Goal: Communication & Community: Answer question/provide support

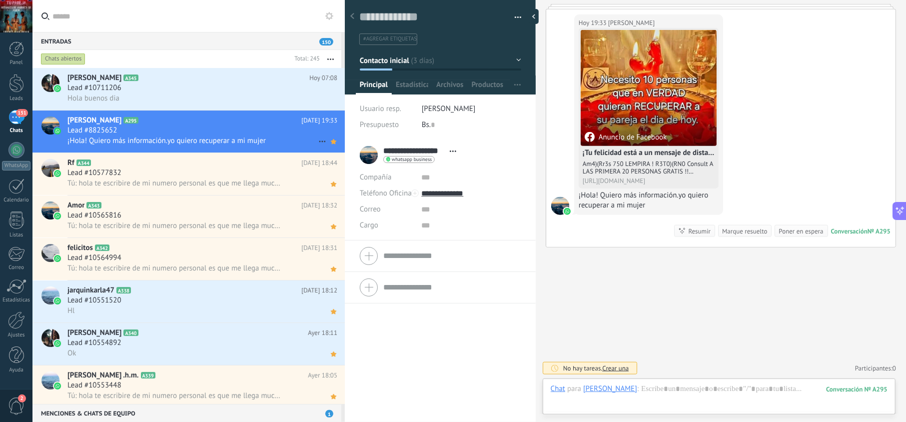
click at [265, 136] on span "¡Hola! Quiero más información.yo quiero recuperar a mi mujer" at bounding box center [166, 140] width 198 height 9
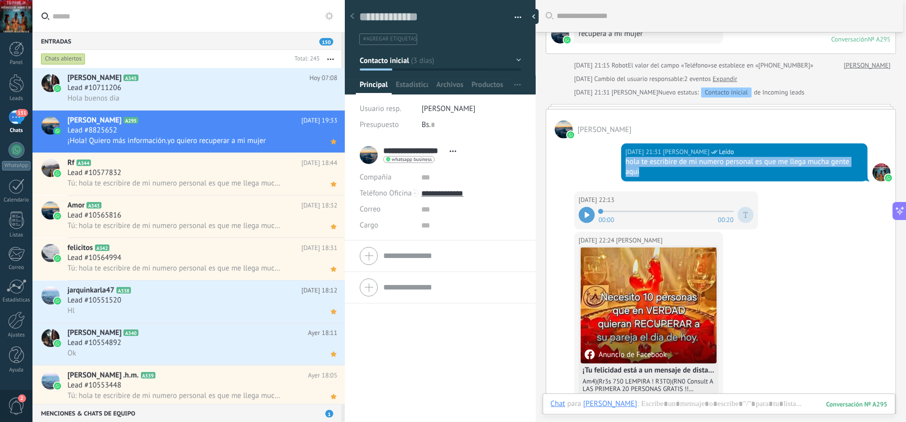
drag, startPoint x: 652, startPoint y: 175, endPoint x: 624, endPoint y: 168, distance: 28.8
click at [626, 168] on div "hola te escribire de mi numero personal es que me llega mucha gente aqui" at bounding box center [744, 167] width 237 height 20
copy div "hola te escribire de mi numero personal es que me llega mucha gente aqui"
click at [184, 87] on div "Lead #10711206" at bounding box center [202, 88] width 270 height 10
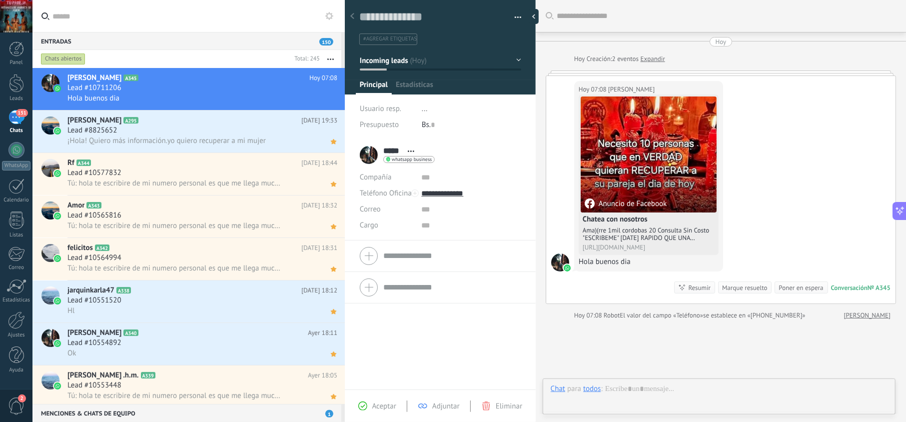
scroll to position [14, 0]
click at [368, 400] on div "Aceptar Adjuntar Eliminar" at bounding box center [440, 405] width 186 height 11
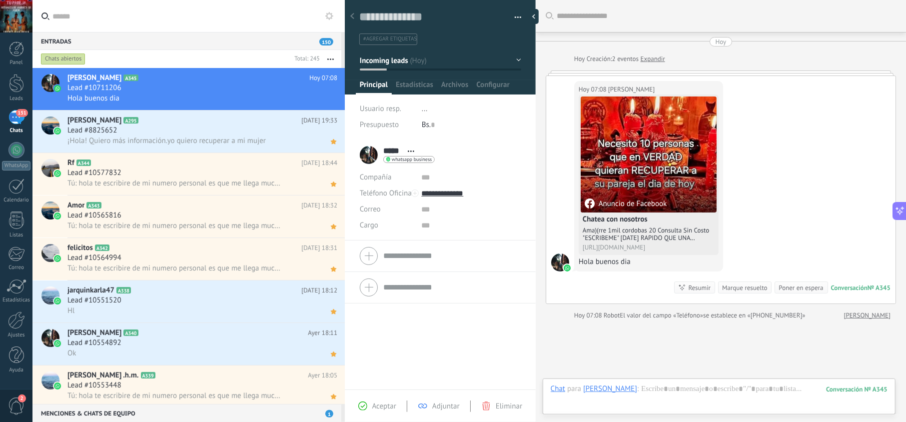
click at [372, 407] on span "Aceptar" at bounding box center [384, 405] width 24 height 9
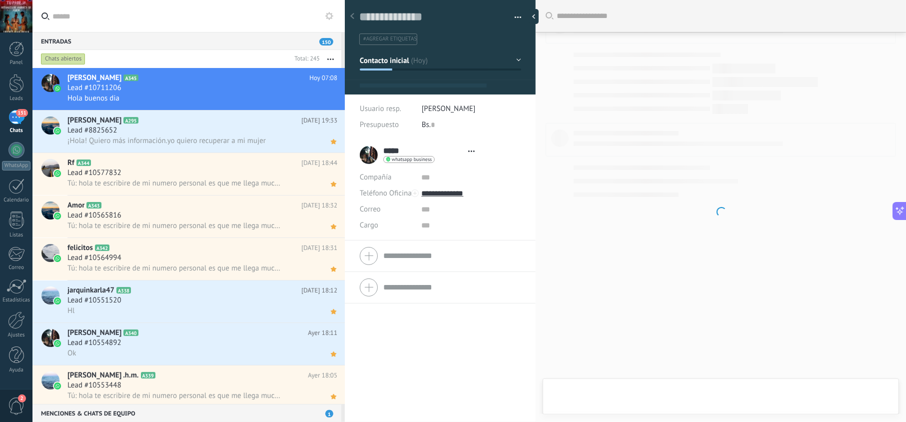
type textarea "**********"
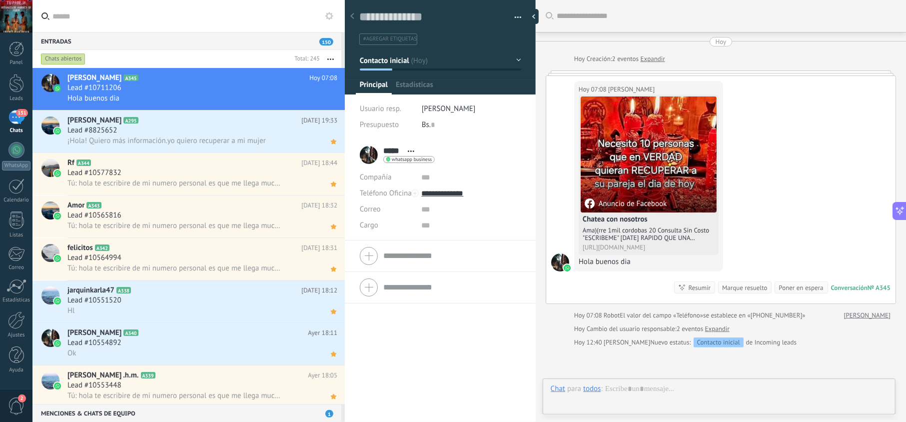
scroll to position [14, 0]
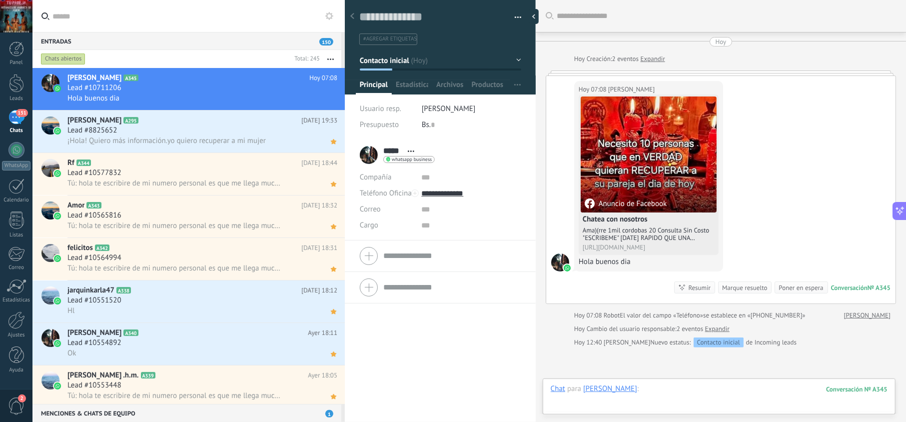
click at [659, 403] on div at bounding box center [719, 399] width 337 height 30
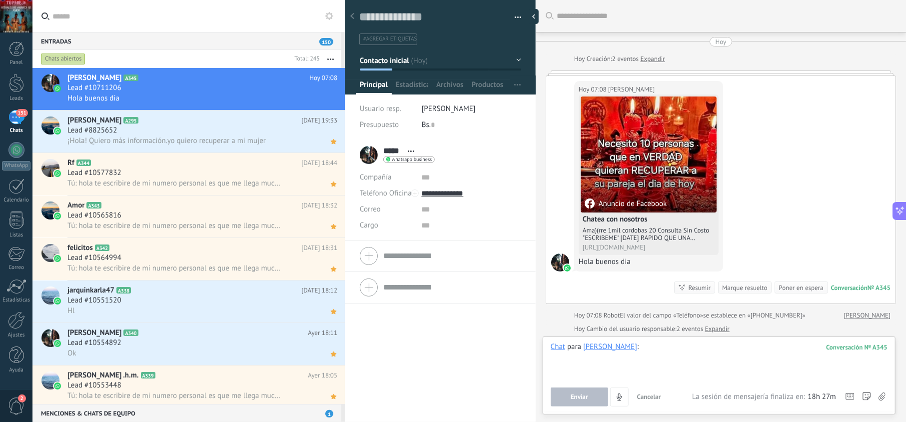
paste div
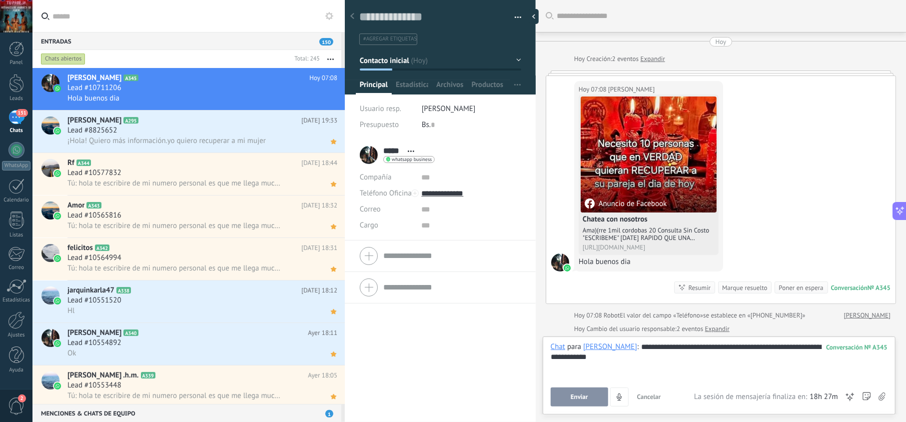
click at [582, 400] on span "Enviar" at bounding box center [579, 396] width 17 height 7
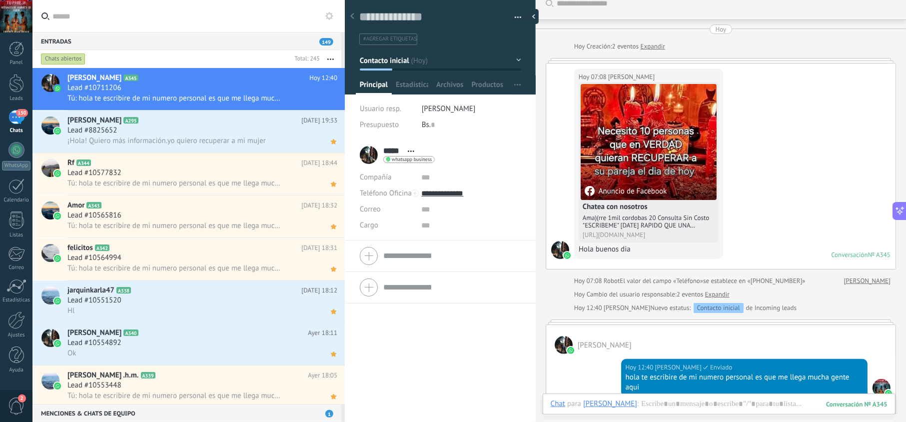
scroll to position [0, 0]
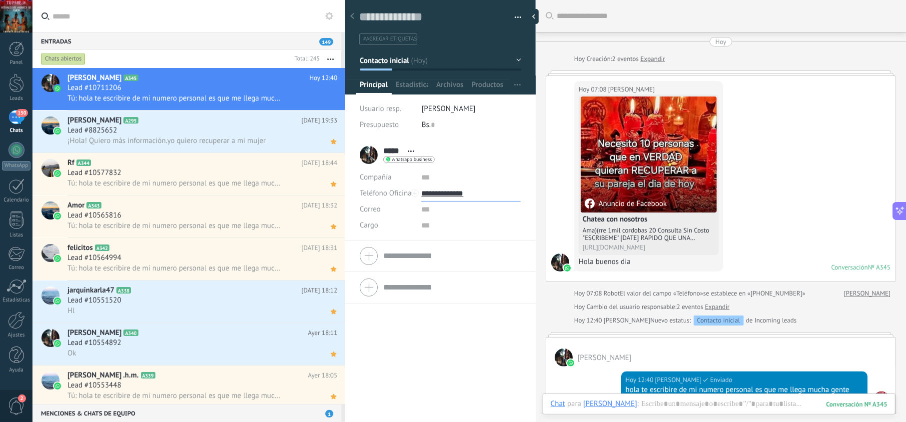
click at [456, 195] on input "**********" at bounding box center [470, 193] width 99 height 16
type input "**********"
click at [457, 243] on div "Copiar" at bounding box center [471, 244] width 98 height 17
click at [332, 103] on icon at bounding box center [333, 99] width 10 height 12
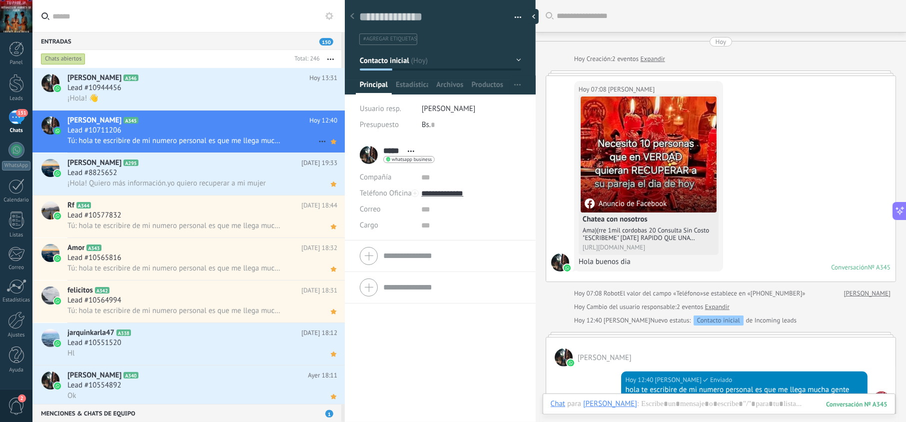
click at [187, 132] on div "Lead #10711206" at bounding box center [202, 130] width 270 height 10
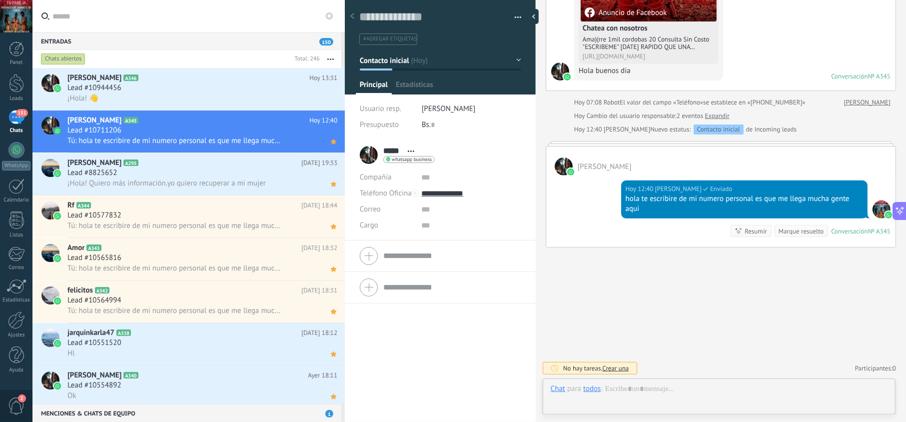
scroll to position [14, 0]
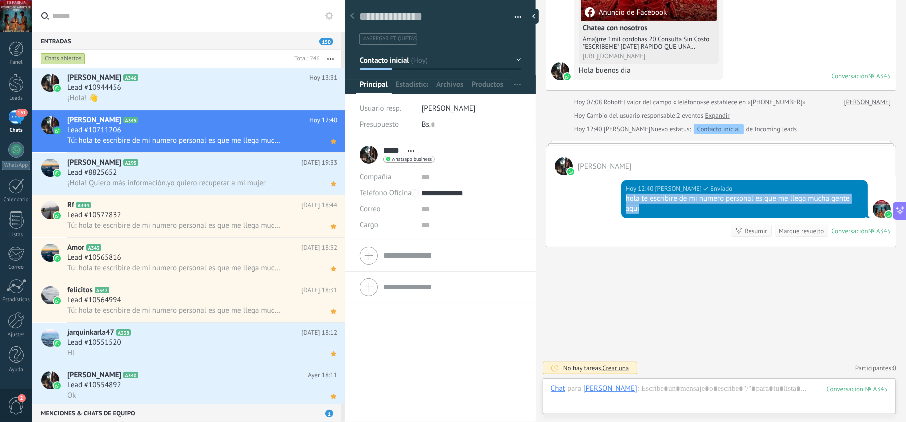
drag, startPoint x: 645, startPoint y: 210, endPoint x: 530, endPoint y: 188, distance: 117.1
click at [605, 197] on div "Hoy 12:40 jesus hernandez Enviado hola te escribire de mi numero personal es qu…" at bounding box center [720, 210] width 349 height 71
copy div "hola te escribire de mi numero personal es que me llega mucha gente aqui"
click at [201, 98] on div "¡Hola! 👋" at bounding box center [202, 98] width 270 height 10
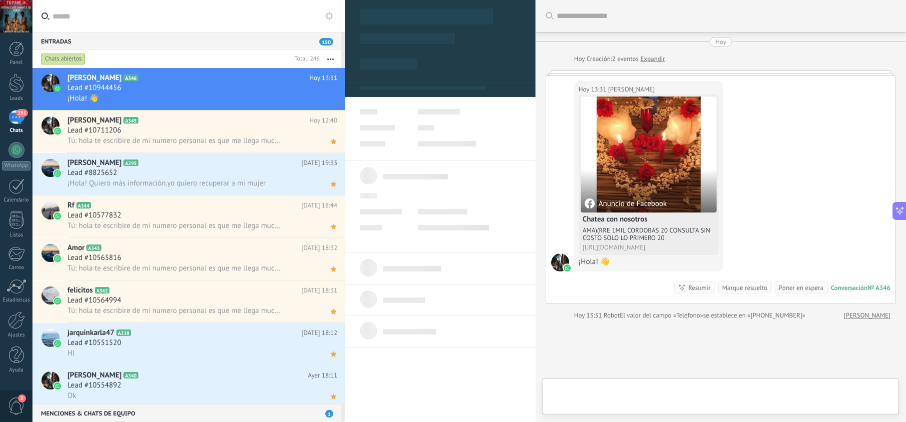
scroll to position [14, 0]
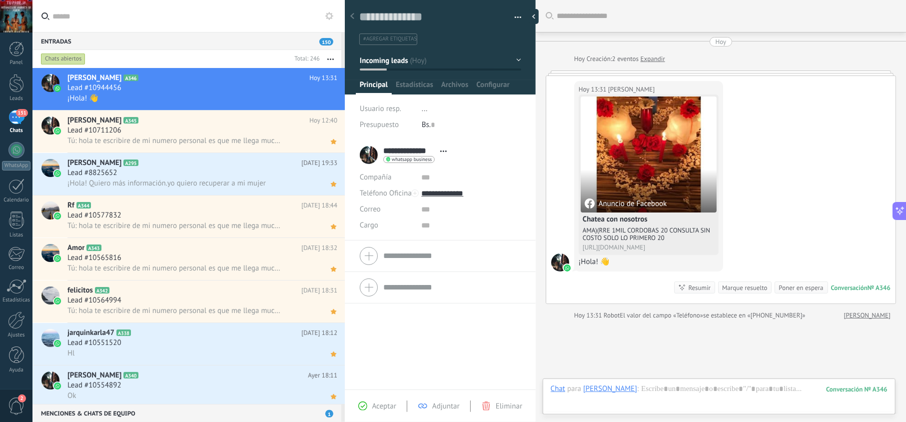
click at [376, 402] on span "Aceptar" at bounding box center [384, 405] width 24 height 9
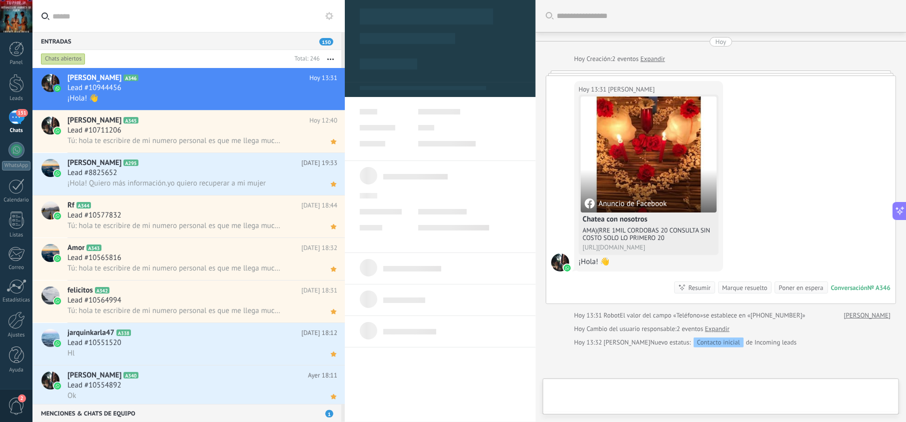
type textarea "**********"
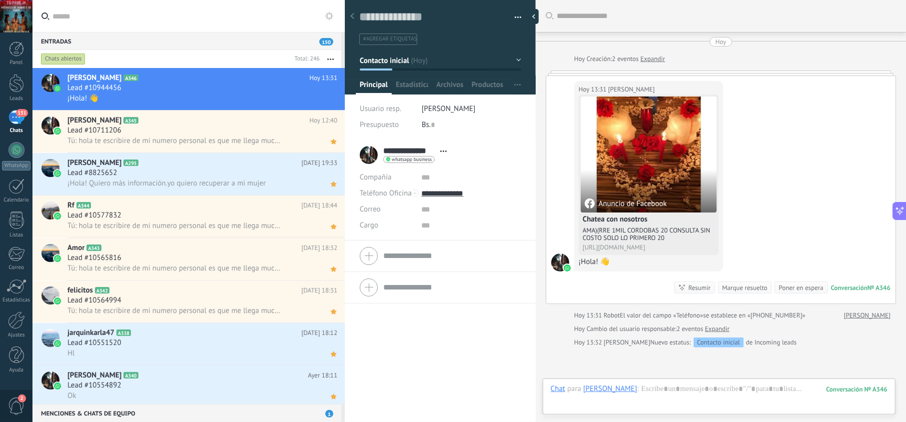
click at [670, 388] on div at bounding box center [719, 399] width 337 height 30
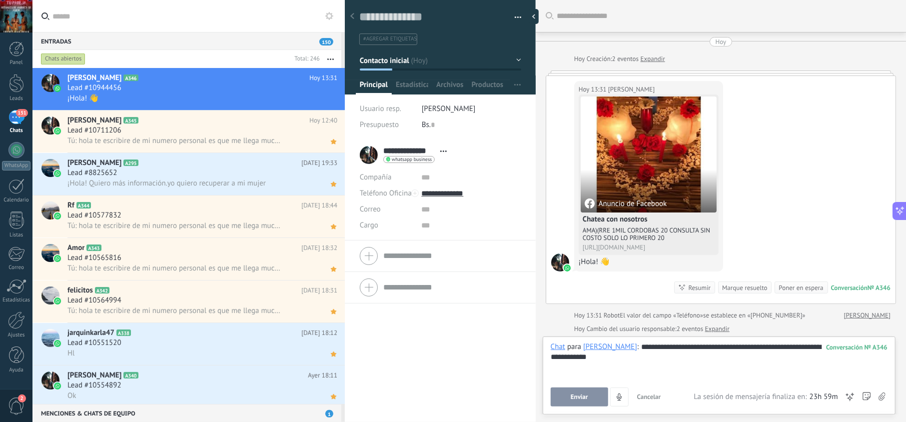
click at [582, 398] on span "Enviar" at bounding box center [579, 396] width 17 height 7
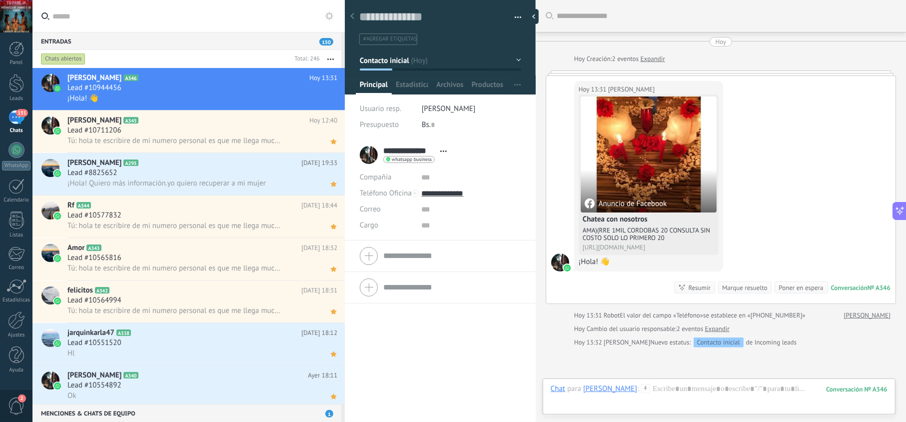
scroll to position [72, 0]
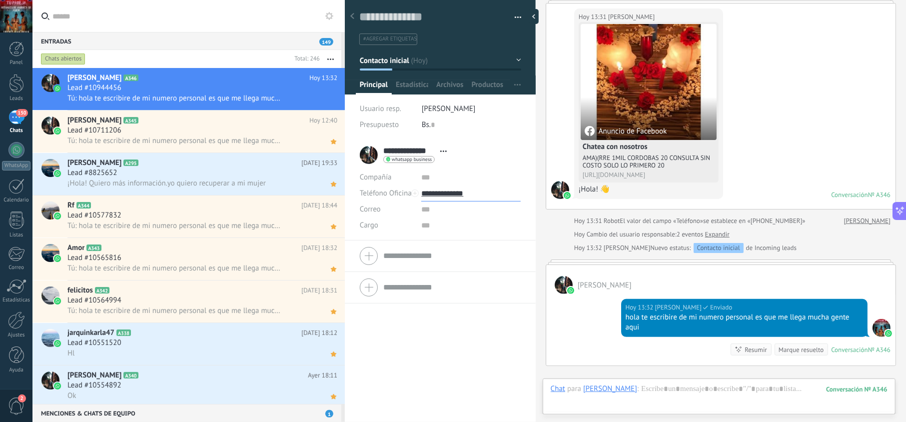
click at [459, 187] on input "**********" at bounding box center [470, 193] width 99 height 16
type input "**********"
click at [462, 240] on div "Copiar" at bounding box center [471, 244] width 98 height 17
click at [650, 158] on div "AMA)(RRE 1MIL CORDOBAS 20 CONSULTA SIN COSTO SOLO LO PRIMERO 20" at bounding box center [649, 161] width 132 height 15
click at [217, 89] on div "Lead #10944456" at bounding box center [202, 88] width 270 height 10
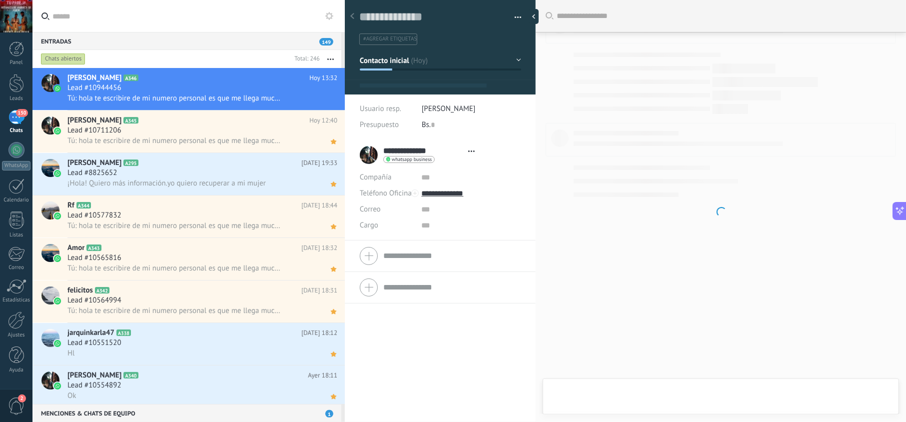
scroll to position [14, 0]
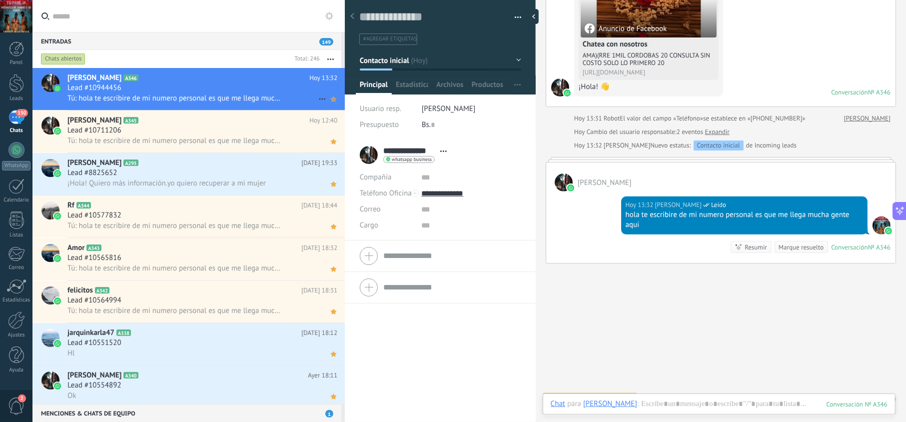
click at [333, 98] on icon at bounding box center [333, 99] width 10 height 12
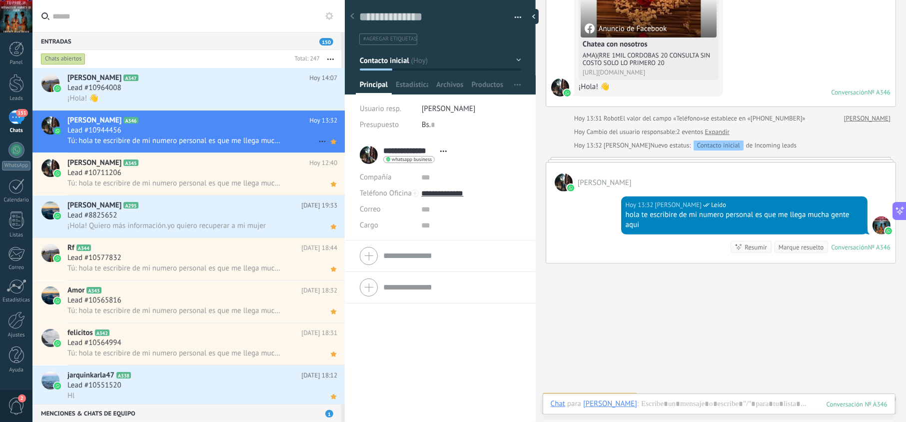
click at [208, 130] on div "Lead #10944456" at bounding box center [202, 130] width 270 height 10
drag, startPoint x: 651, startPoint y: 226, endPoint x: 530, endPoint y: 190, distance: 125.7
click at [608, 216] on div "Hoy 13:32 jesus hernandez Leído hola te escribire de mi numero personal es que …" at bounding box center [720, 226] width 349 height 71
copy div "hola te escribire de mi numero personal es que me llega mucha gente aqui"
click at [228, 95] on div "¡Hola! 👋" at bounding box center [202, 98] width 270 height 10
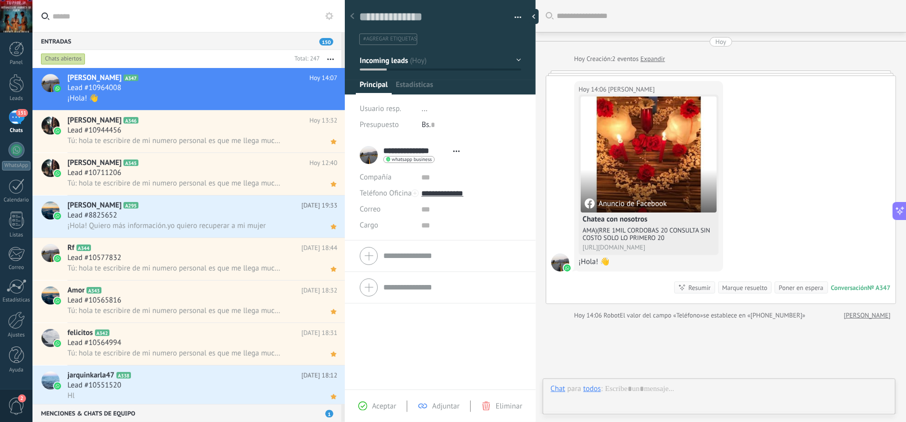
scroll to position [14, 0]
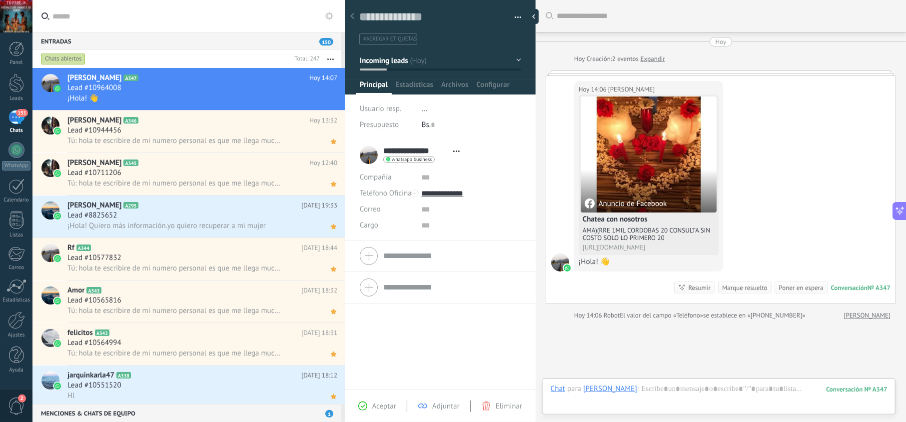
click at [379, 404] on span "Aceptar" at bounding box center [384, 405] width 24 height 9
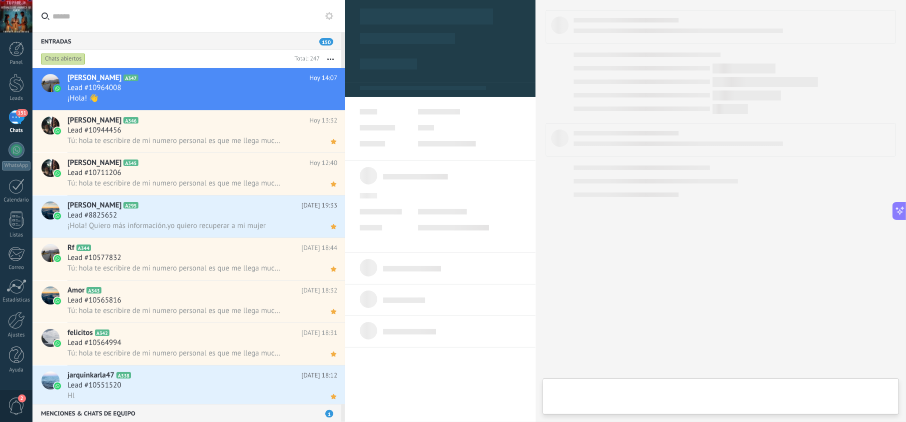
type textarea "**********"
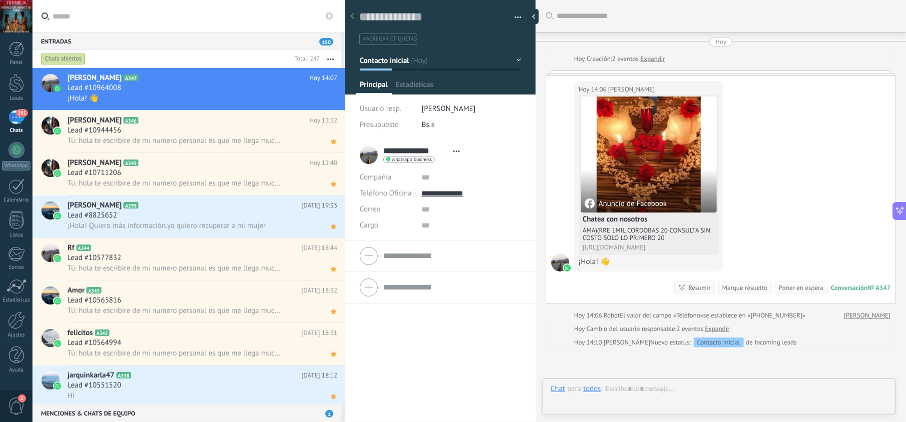
scroll to position [14, 0]
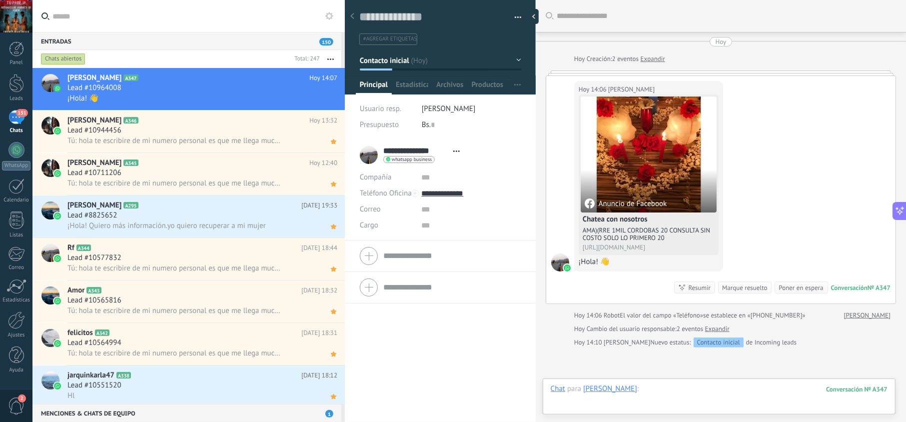
click at [663, 395] on div at bounding box center [719, 399] width 337 height 30
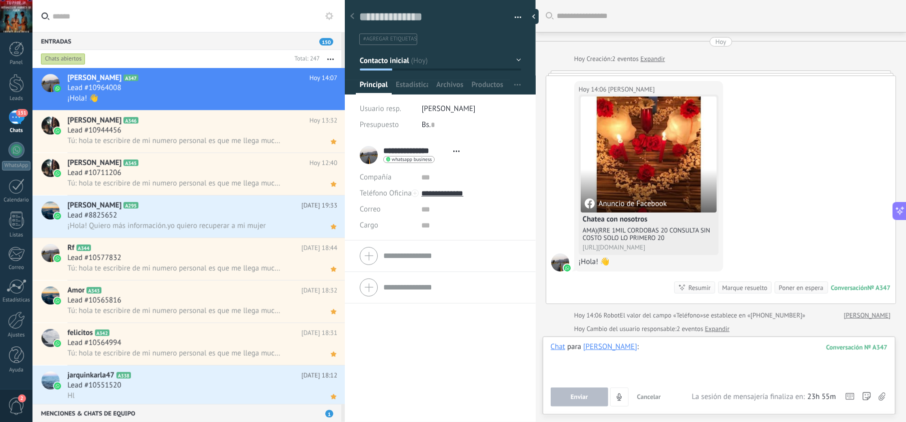
paste div
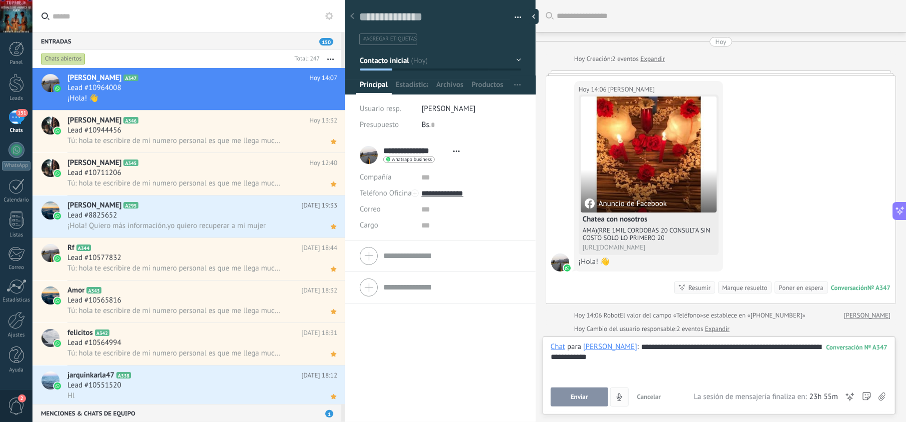
drag, startPoint x: 594, startPoint y: 398, endPoint x: 594, endPoint y: 390, distance: 8.0
click at [594, 395] on button "Enviar" at bounding box center [579, 396] width 57 height 19
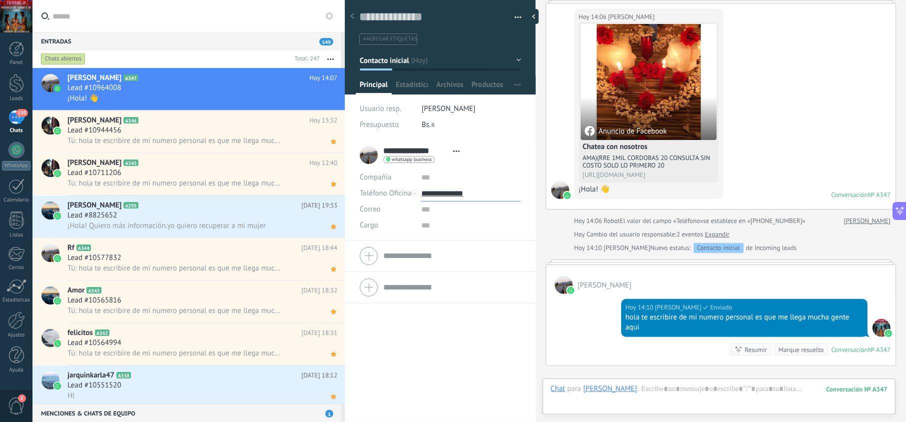
click at [450, 189] on input "**********" at bounding box center [470, 193] width 99 height 16
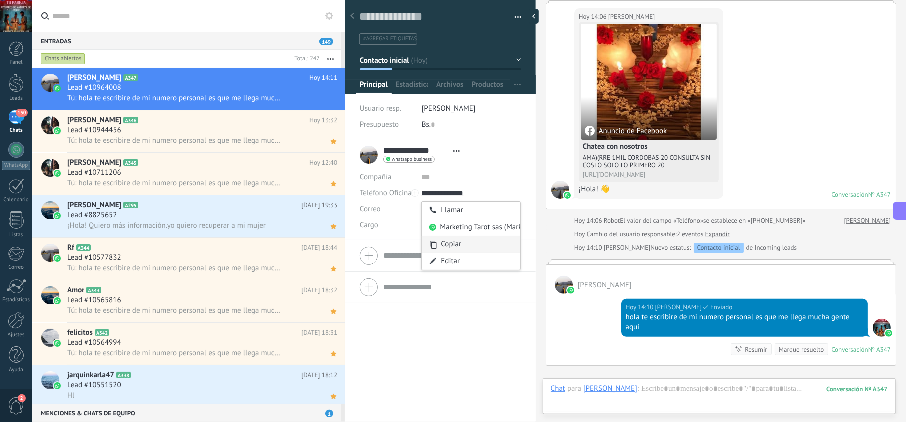
type input "**********"
click at [462, 241] on div "Copiar" at bounding box center [471, 244] width 98 height 17
click at [328, 100] on icon at bounding box center [333, 99] width 10 height 12
click at [231, 95] on span "Tú: hola te escribire de mi numero personal es que me llega mucha gente aqui" at bounding box center [174, 97] width 215 height 9
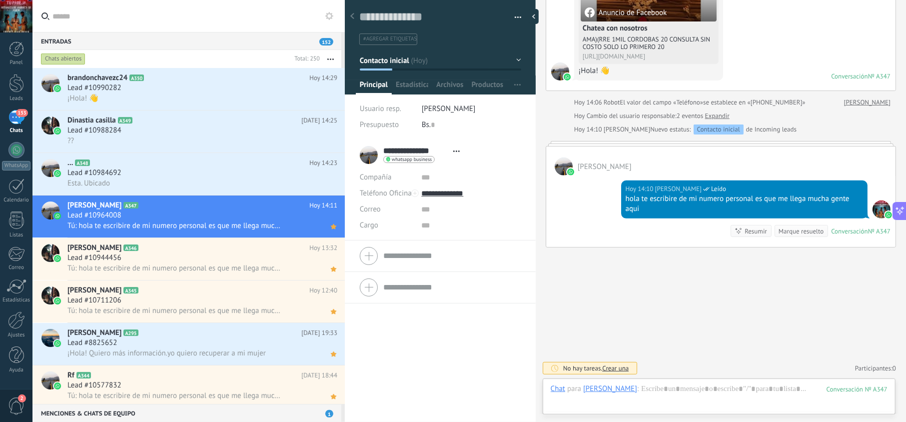
scroll to position [14, 0]
drag, startPoint x: 641, startPoint y: 205, endPoint x: 609, endPoint y: 193, distance: 34.2
click at [623, 195] on div "Hoy 14:10 jesus hernandez Leído hola te escribire de mi numero personal es que …" at bounding box center [744, 199] width 246 height 38
copy div "hola te escribire de mi numero personal es que me llega mucha gente aqui"
click at [252, 174] on div "Lead #10984692" at bounding box center [202, 173] width 270 height 10
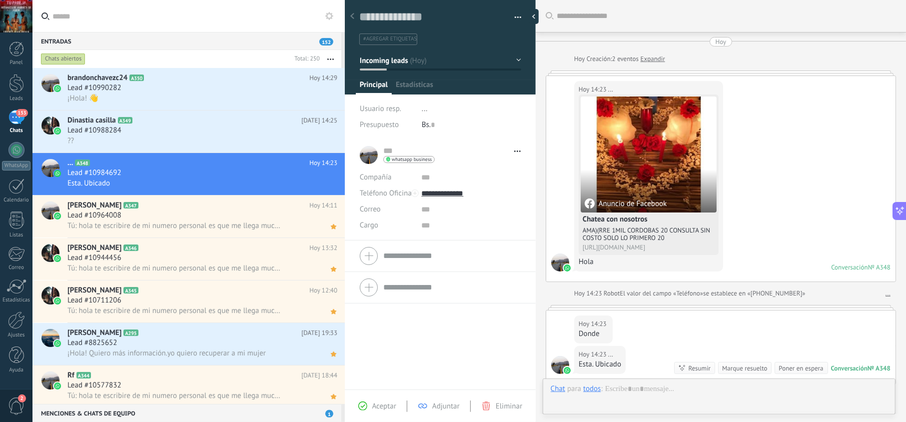
scroll to position [139, 0]
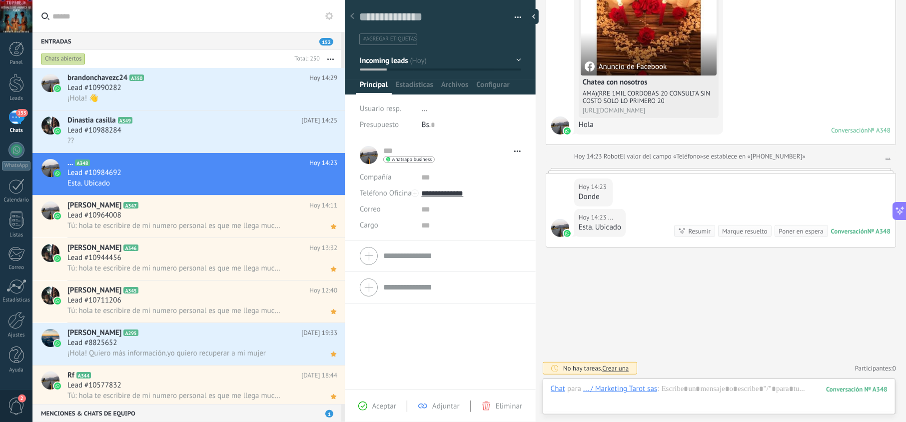
click at [374, 410] on span "Aceptar" at bounding box center [384, 405] width 24 height 9
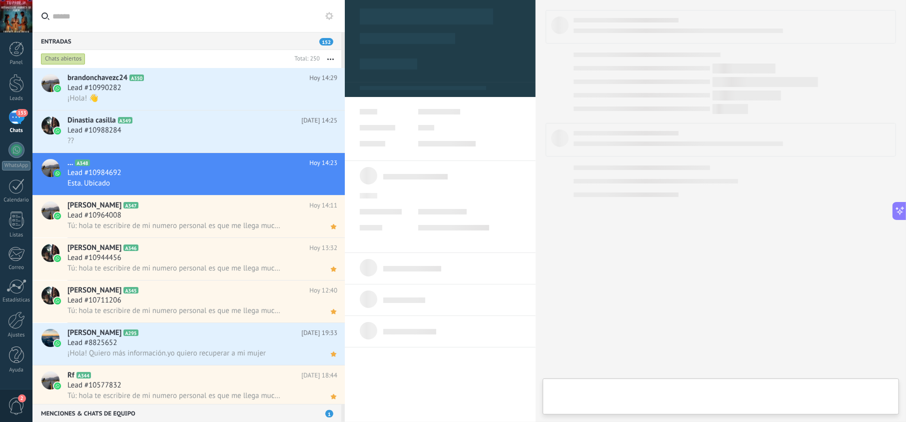
type textarea "**********"
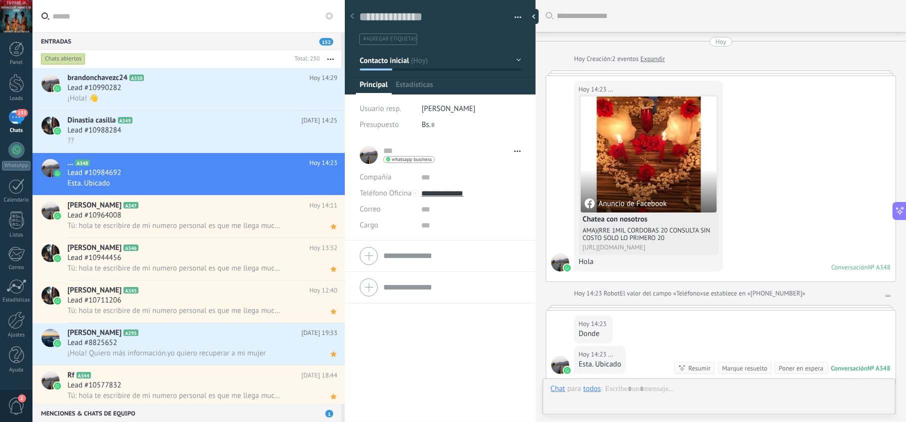
scroll to position [169, 0]
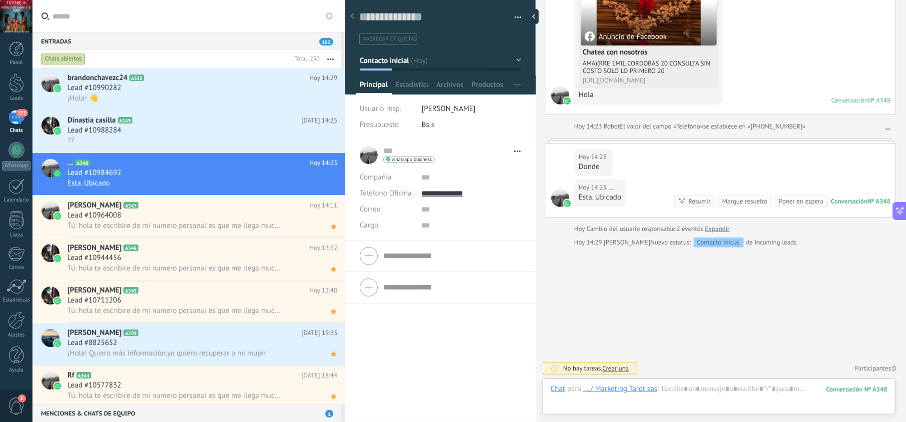
click at [634, 386] on div "... / Marketing Tarot sas" at bounding box center [620, 388] width 74 height 9
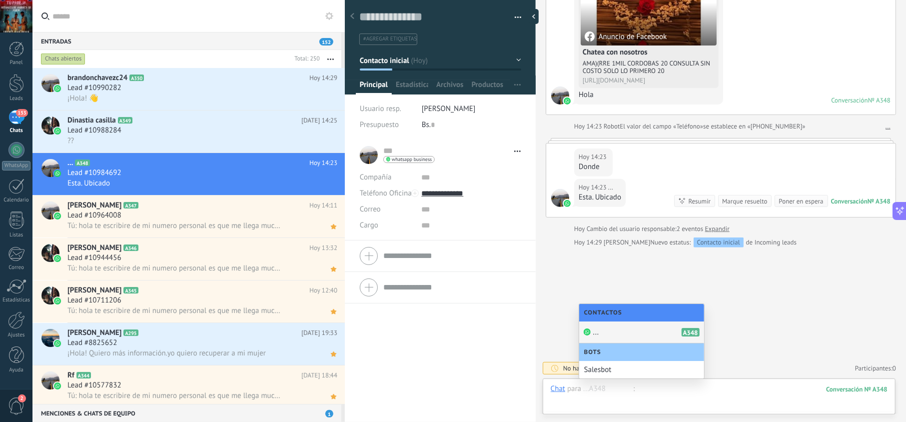
click at [660, 389] on div at bounding box center [719, 399] width 337 height 30
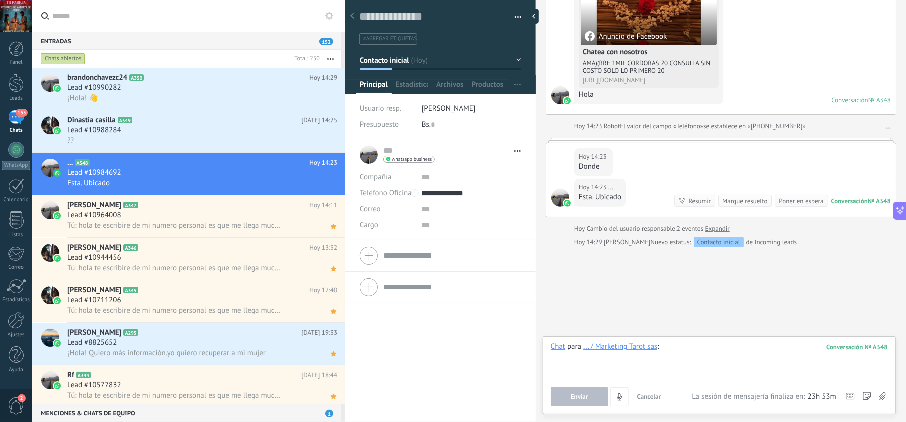
paste div
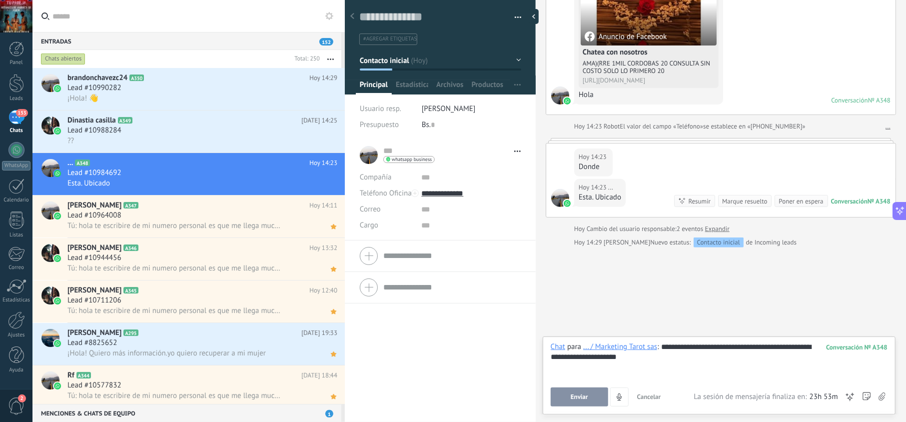
click at [592, 394] on button "Enviar" at bounding box center [579, 396] width 57 height 19
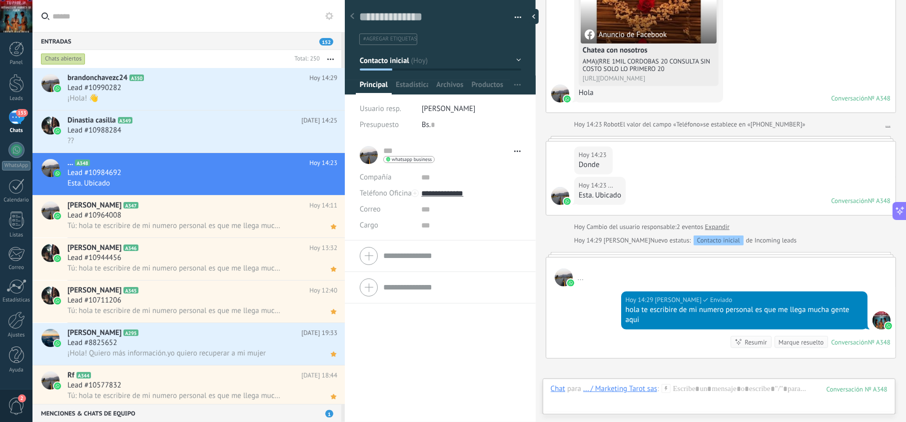
scroll to position [282, 0]
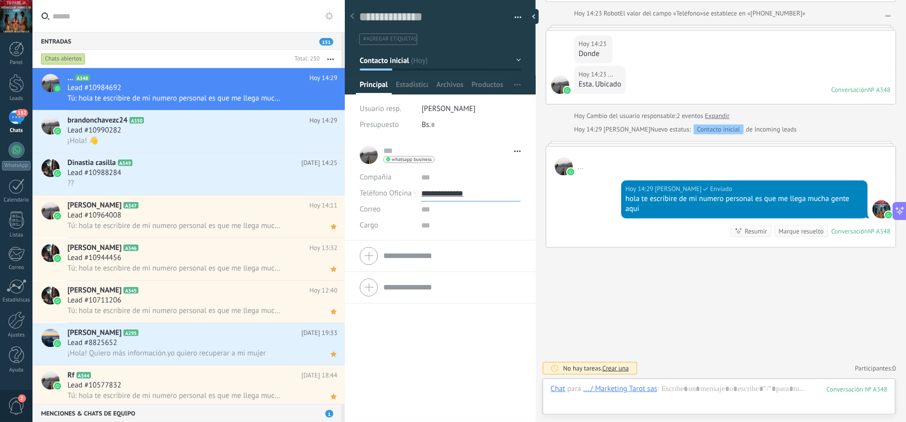
drag, startPoint x: 460, startPoint y: 194, endPoint x: 468, endPoint y: 206, distance: 14.3
click at [461, 194] on input "**********" at bounding box center [470, 193] width 99 height 16
type input "**********"
click at [468, 245] on div "Copiar" at bounding box center [471, 244] width 98 height 17
click at [329, 104] on icon at bounding box center [333, 99] width 10 height 12
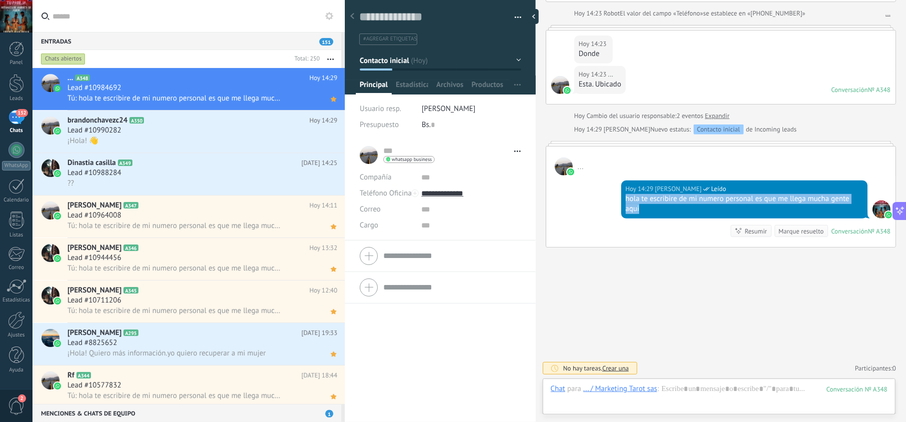
drag, startPoint x: 648, startPoint y: 214, endPoint x: 622, endPoint y: 196, distance: 31.6
click at [622, 196] on div "Hoy 14:29 jesus hernandez Leído hola te escribire de mi numero personal es que …" at bounding box center [744, 199] width 246 height 38
copy div "hola te escribire de mi numero personal es que me llega mucha gente aqui"
click at [200, 128] on div "Lead #10990282" at bounding box center [202, 130] width 270 height 10
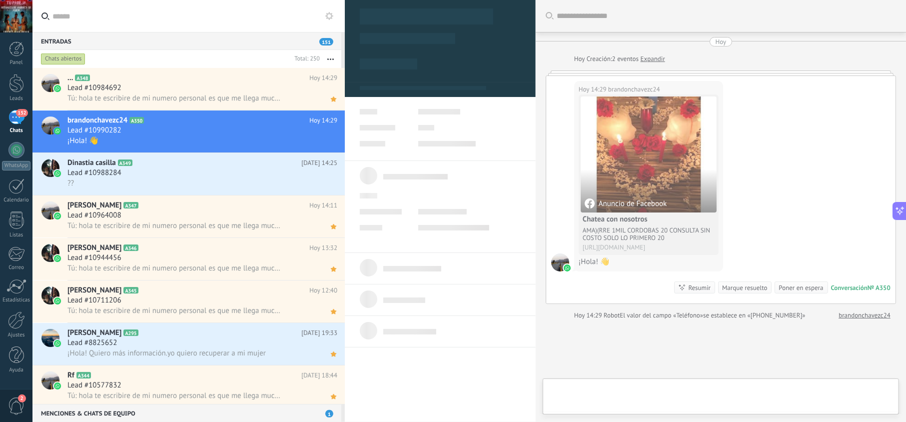
scroll to position [14, 0]
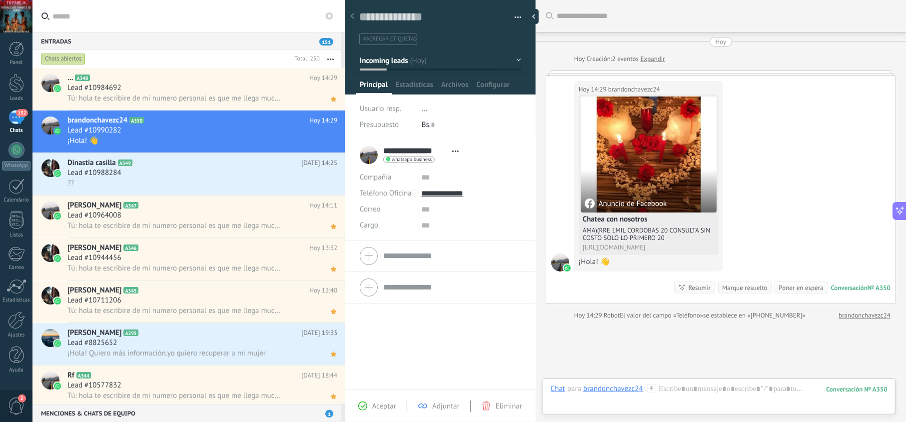
click at [388, 408] on span "Aceptar" at bounding box center [384, 405] width 24 height 9
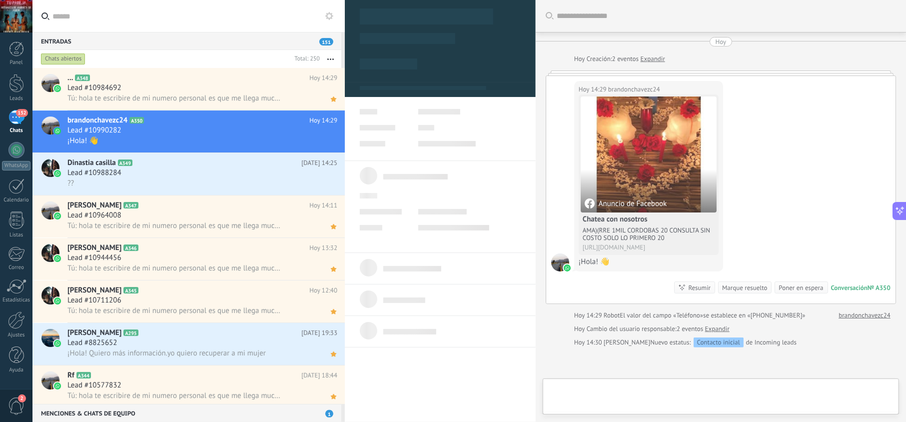
type textarea "**********"
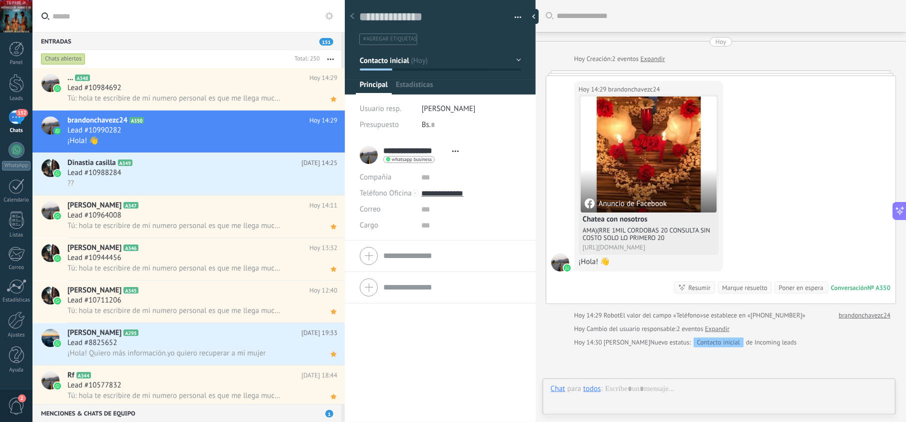
scroll to position [14, 0]
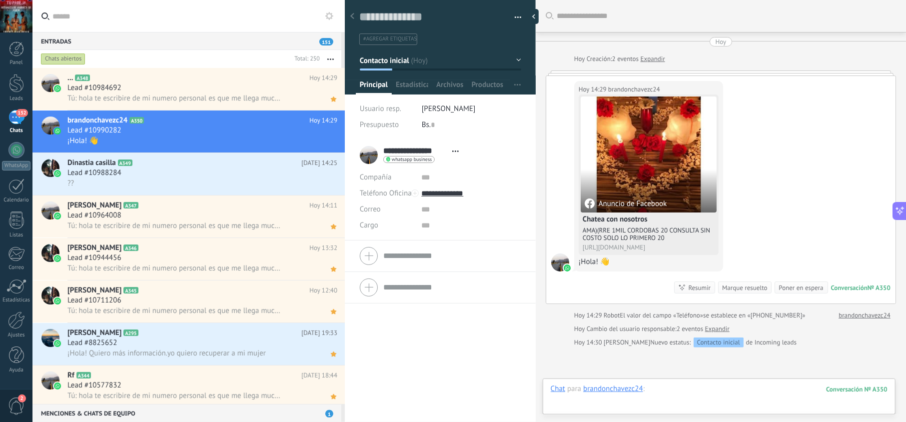
click at [678, 388] on div at bounding box center [719, 399] width 337 height 30
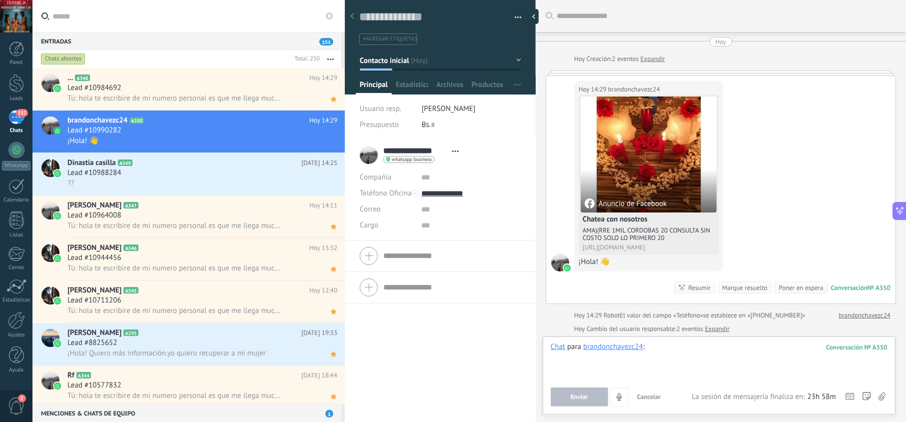
paste div
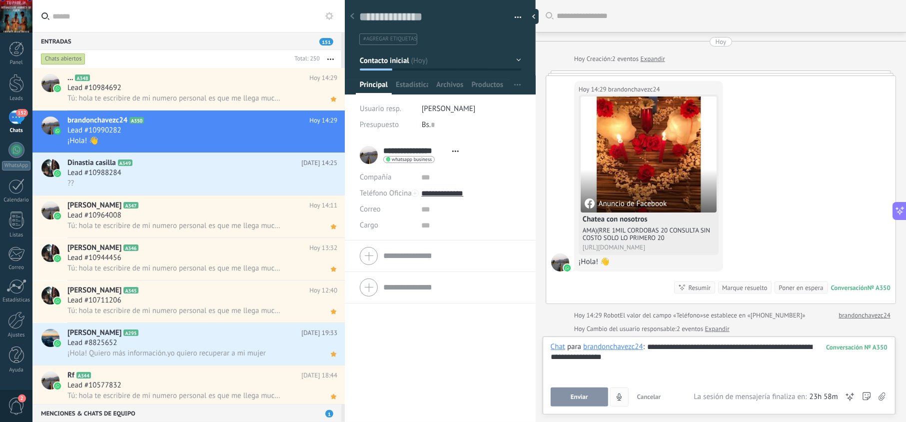
click at [590, 395] on button "Enviar" at bounding box center [579, 396] width 57 height 19
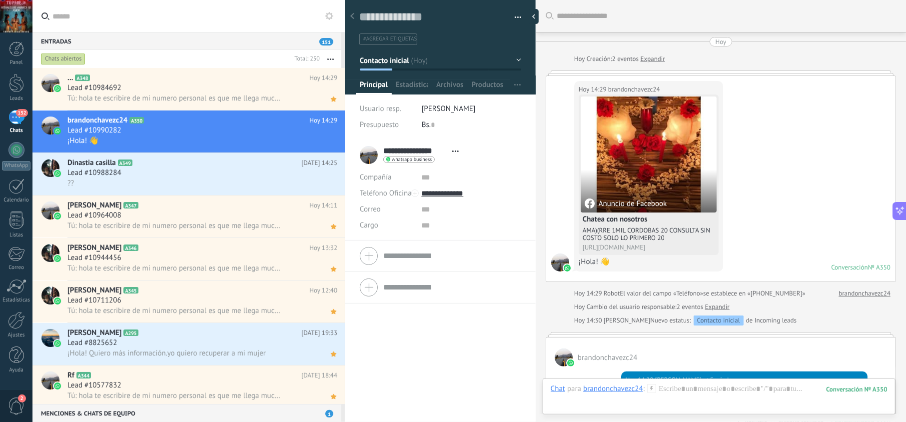
scroll to position [72, 0]
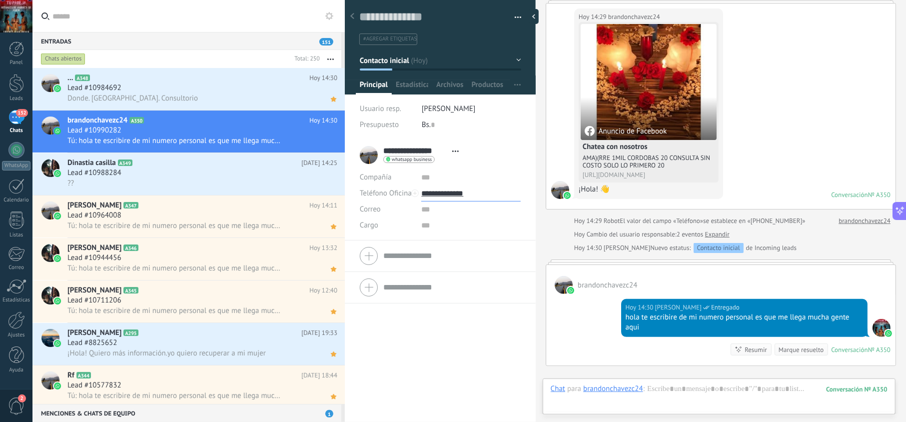
click at [459, 194] on input "**********" at bounding box center [470, 193] width 99 height 16
type input "**********"
click at [460, 240] on div "Copiar" at bounding box center [471, 244] width 98 height 17
click at [328, 142] on icon at bounding box center [333, 141] width 10 height 12
drag, startPoint x: 658, startPoint y: 328, endPoint x: 622, endPoint y: 321, distance: 36.7
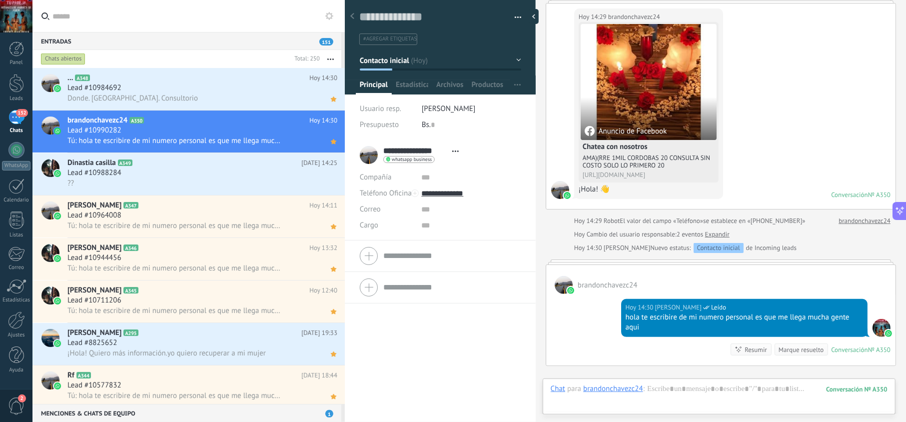
click at [656, 332] on div "hola te escribire de mi numero personal es que me llega mucha gente aqui" at bounding box center [744, 322] width 237 height 20
drag, startPoint x: 644, startPoint y: 330, endPoint x: 624, endPoint y: 321, distance: 22.4
click at [624, 321] on div "Hoy 14:30 jesus hernandez Leído hola te escribire de mi numero personal es que …" at bounding box center [744, 318] width 246 height 38
copy div "hola te escribire de mi numero personal es que me llega mucha gente aqui"
click at [224, 172] on div "Lead #10988284" at bounding box center [202, 173] width 270 height 10
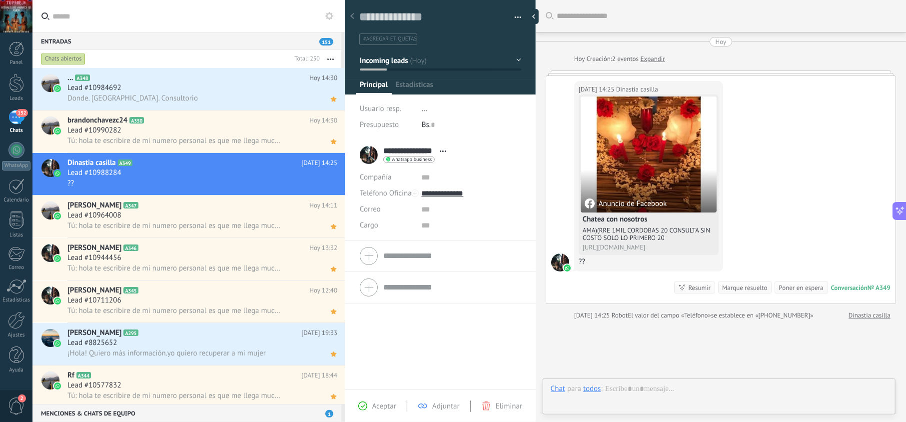
scroll to position [14, 0]
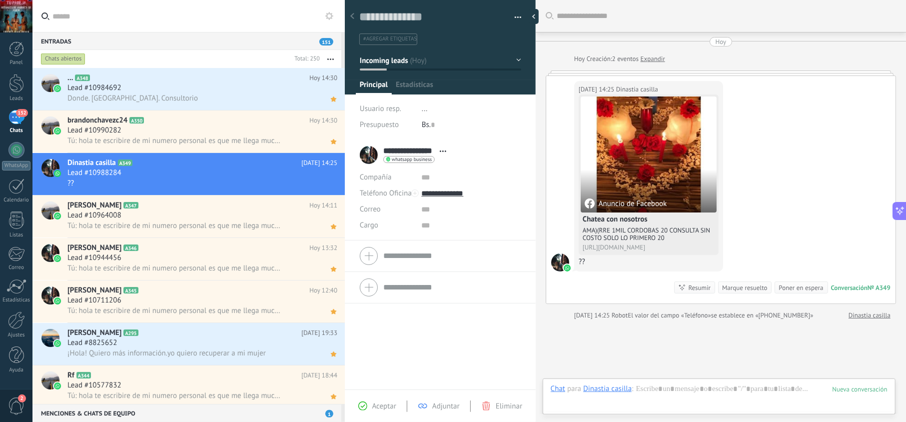
click at [383, 404] on span "Aceptar" at bounding box center [384, 405] width 24 height 9
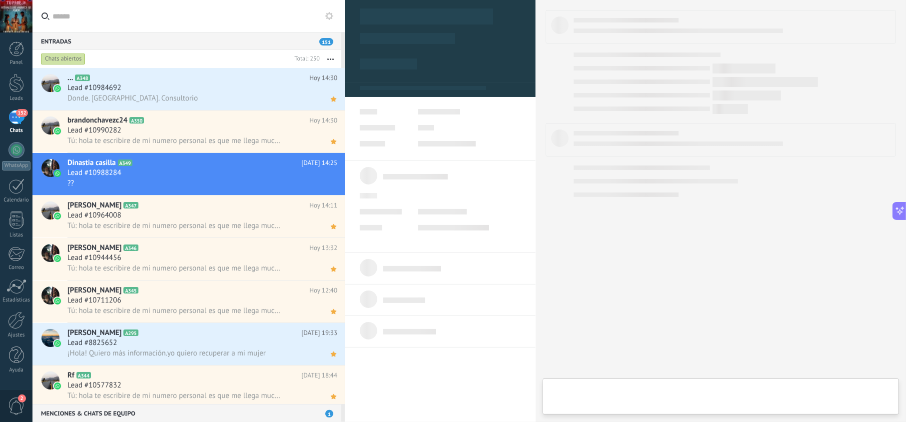
type textarea "**********"
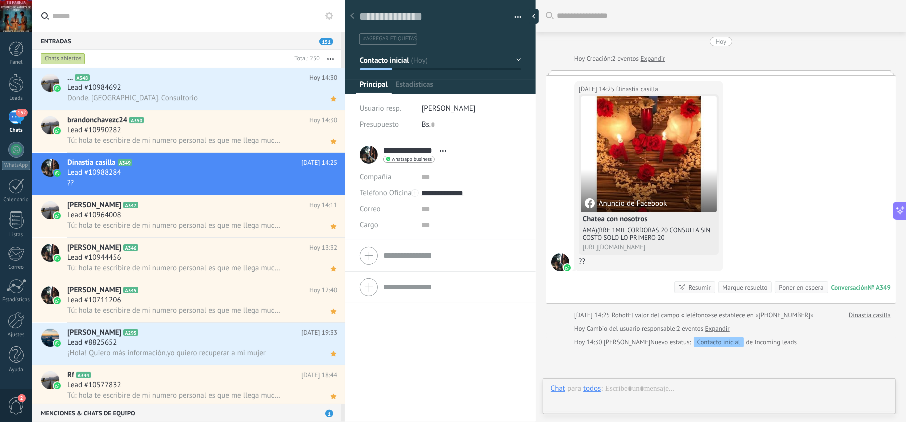
scroll to position [14, 0]
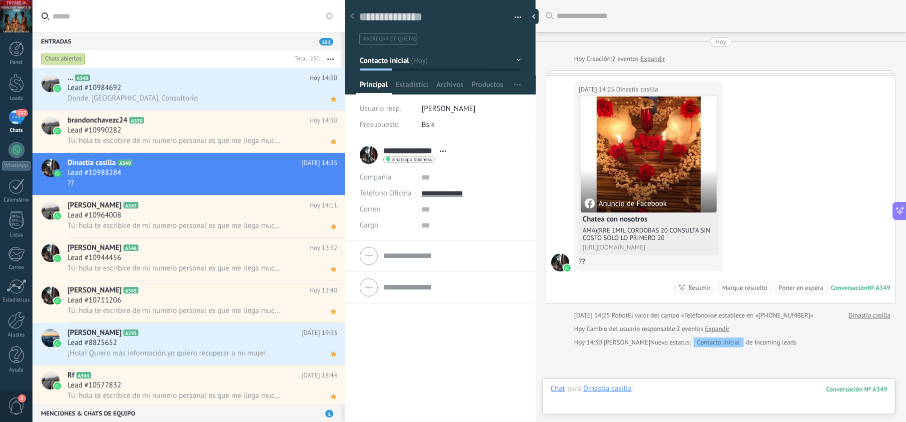
click at [677, 393] on div at bounding box center [719, 399] width 337 height 30
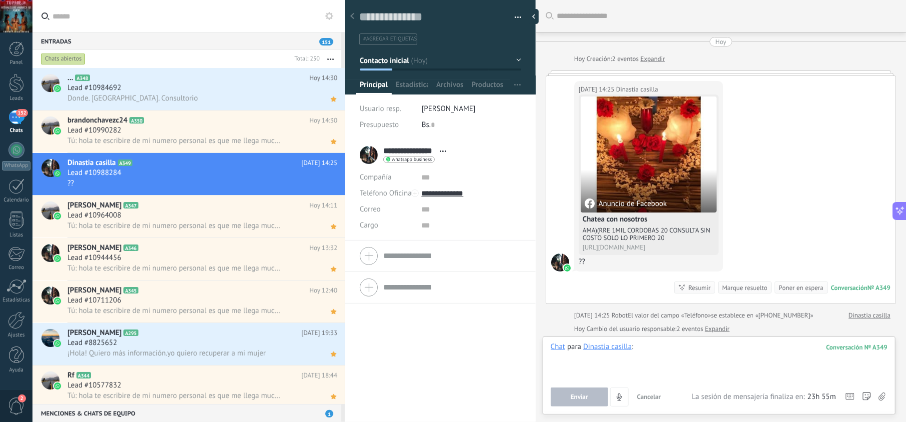
paste div
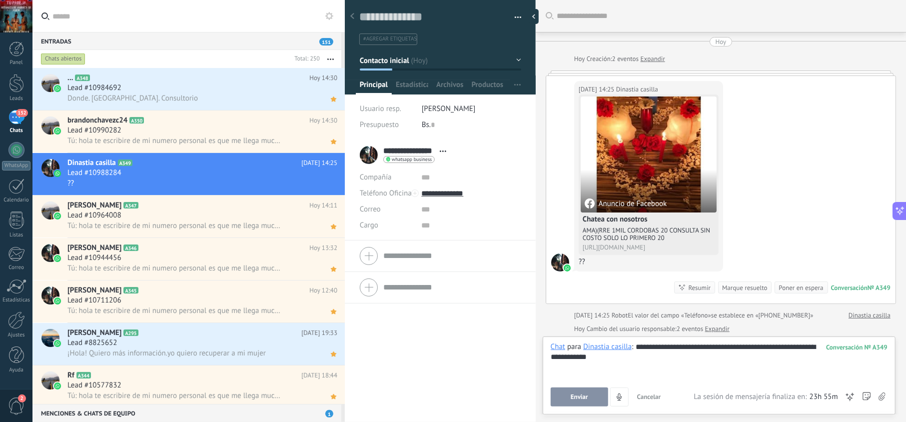
click at [596, 396] on button "Enviar" at bounding box center [579, 396] width 57 height 19
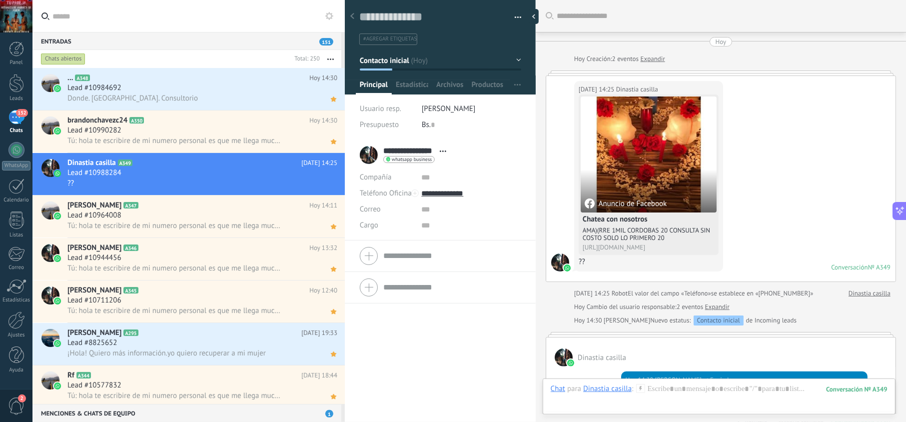
scroll to position [72, 0]
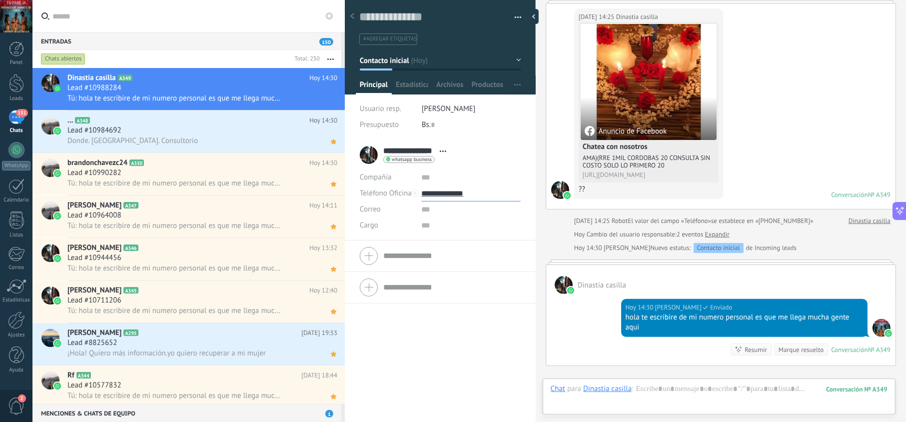
click at [458, 194] on input "**********" at bounding box center [470, 193] width 99 height 16
type input "**********"
click at [452, 244] on div "Copiar" at bounding box center [471, 244] width 98 height 17
copy div "i"
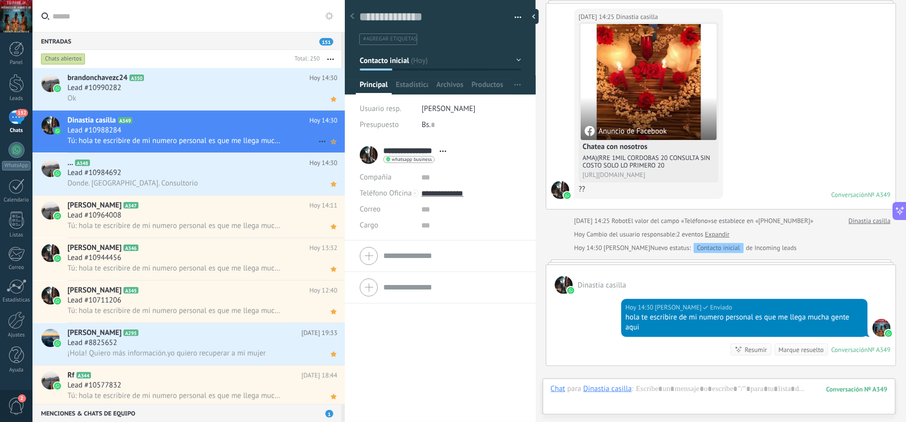
click at [328, 144] on icon at bounding box center [333, 141] width 10 height 12
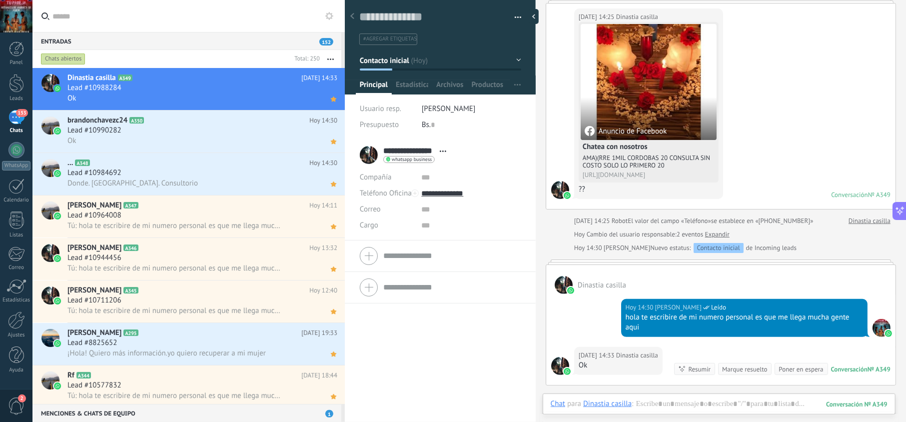
scroll to position [95, 0]
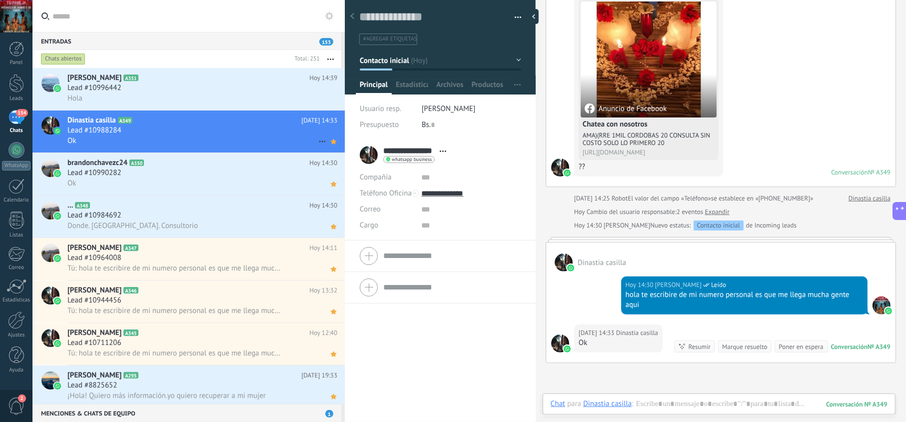
click at [252, 131] on div "Lead #10988284" at bounding box center [202, 130] width 270 height 10
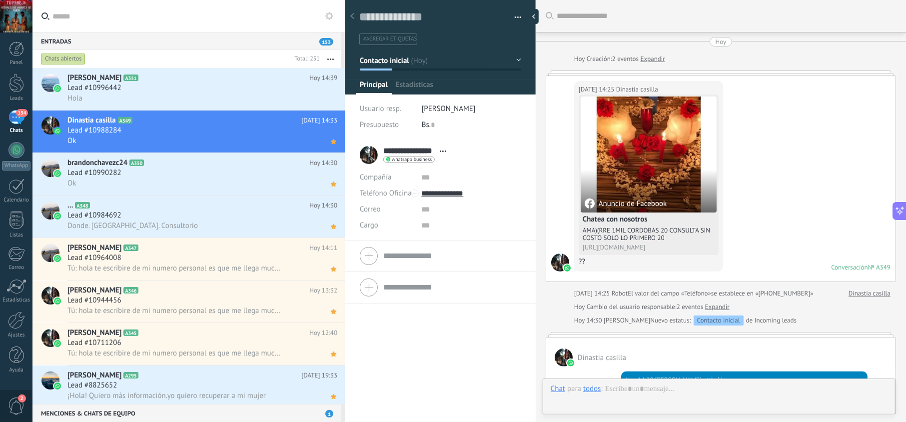
scroll to position [212, 0]
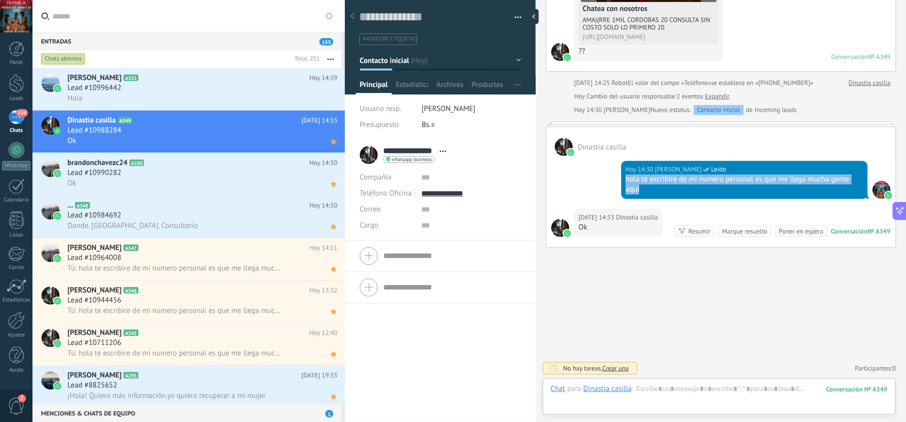
drag, startPoint x: 662, startPoint y: 187, endPoint x: 618, endPoint y: 180, distance: 44.5
click at [618, 180] on div "Hoy 14:30 jesus hernandez Leído hola te escribire de mi numero personal es que …" at bounding box center [720, 182] width 349 height 53
copy div "hola te escribire de mi numero personal es que me llega mucha gente aqui"
click at [233, 80] on h2 "Reyes A351" at bounding box center [188, 78] width 242 height 10
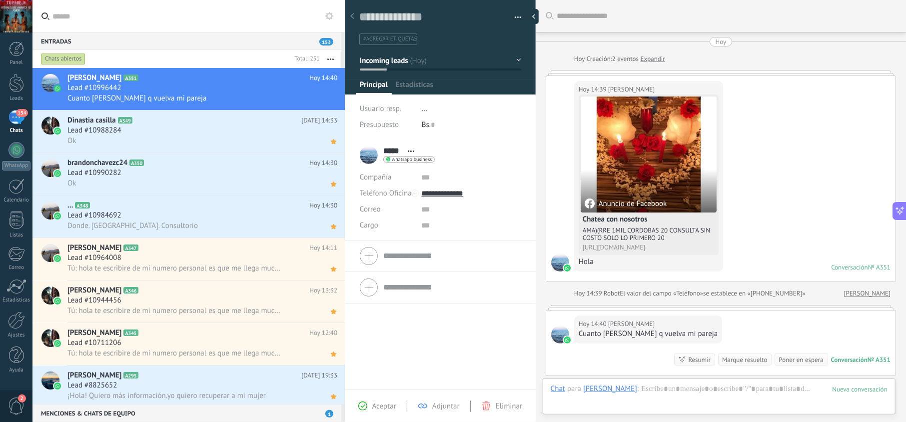
scroll to position [130, 0]
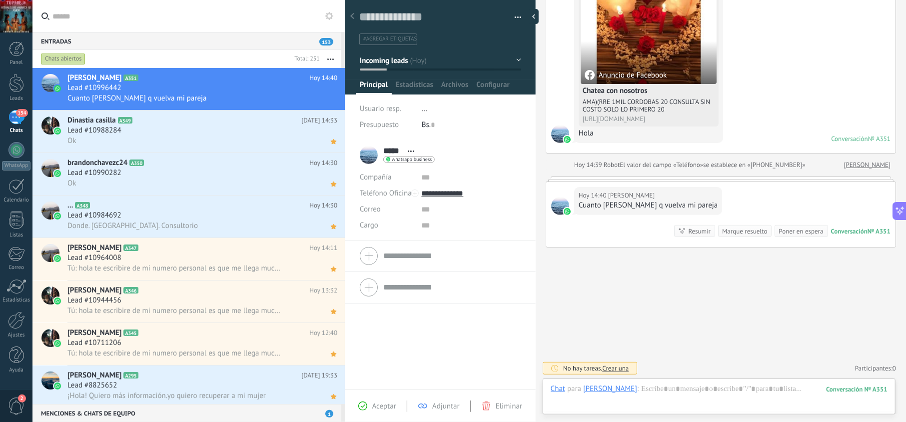
click at [386, 400] on div "Aceptar Adjuntar Eliminar" at bounding box center [440, 405] width 186 height 11
click at [385, 407] on span "Aceptar" at bounding box center [384, 405] width 24 height 9
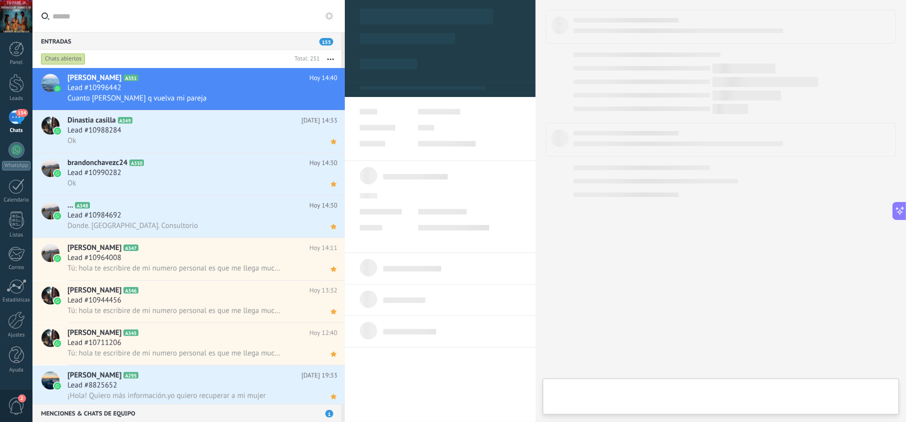
type textarea "**********"
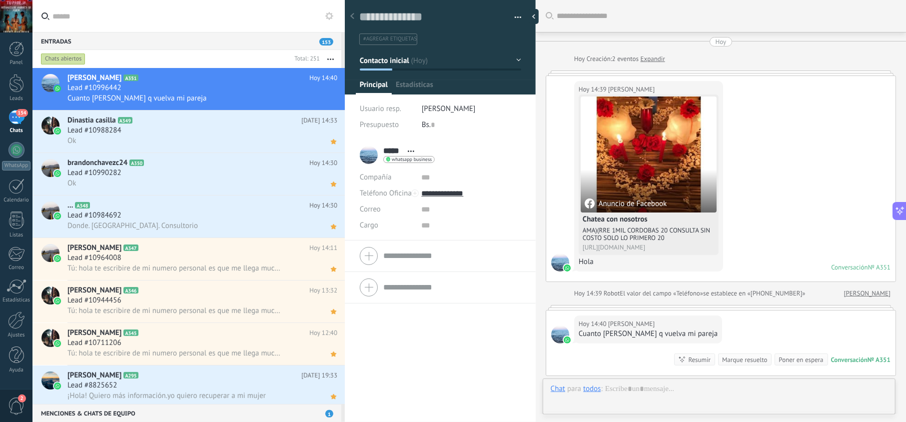
scroll to position [160, 0]
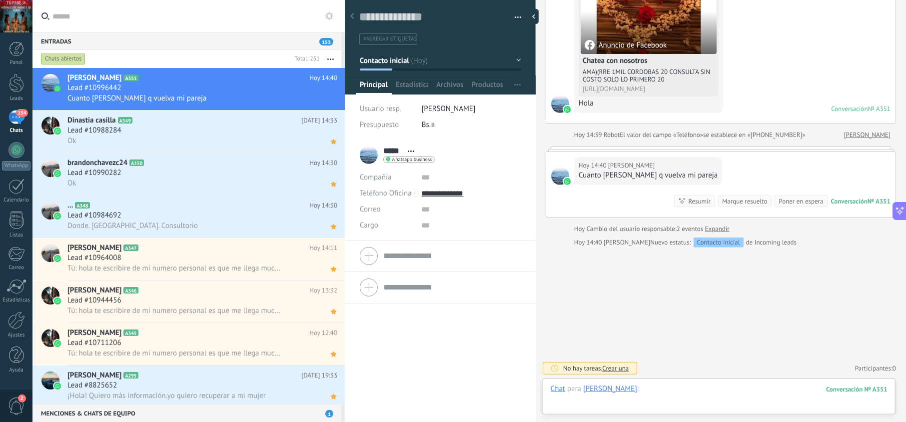
click at [637, 405] on div at bounding box center [719, 399] width 337 height 30
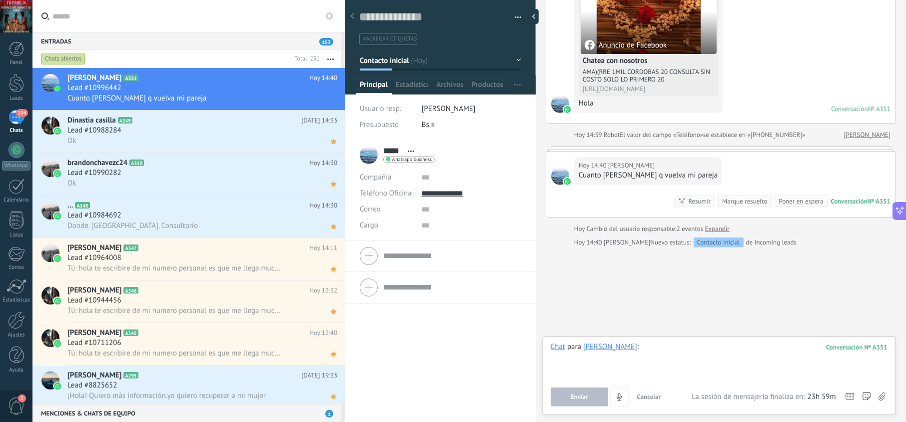
paste div
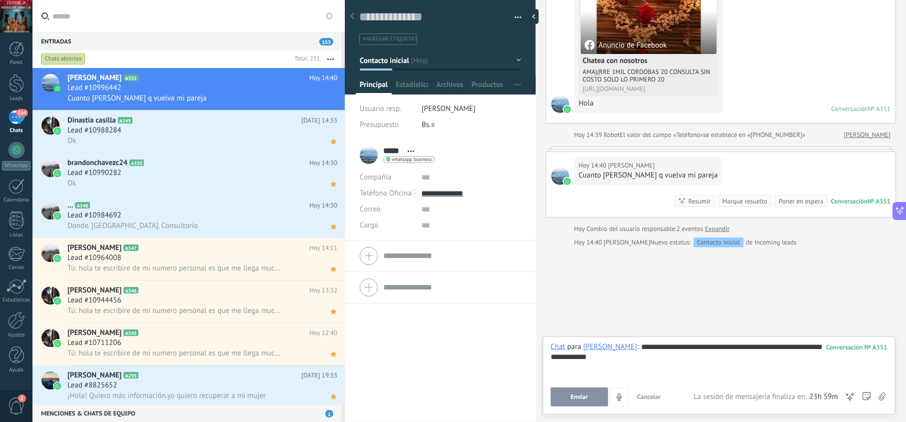
click at [589, 398] on button "Enviar" at bounding box center [579, 396] width 57 height 19
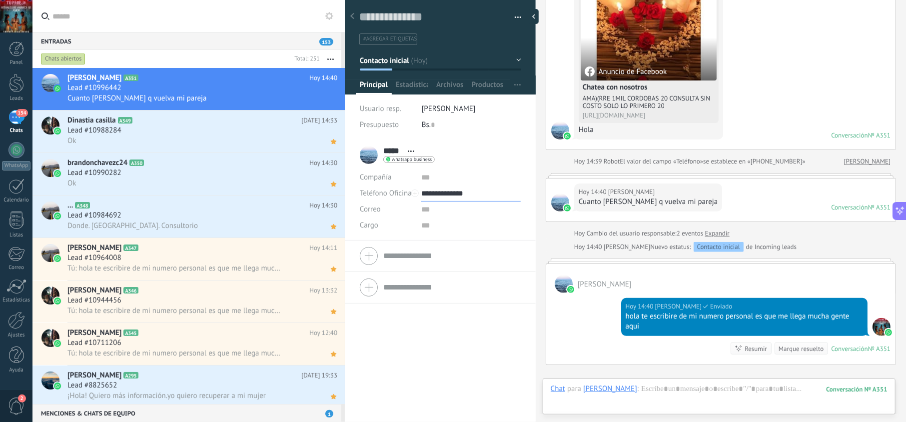
click at [466, 200] on input "**********" at bounding box center [470, 193] width 99 height 16
type input "**********"
click at [456, 243] on div "Copiar" at bounding box center [471, 244] width 98 height 17
click at [333, 98] on icon at bounding box center [333, 99] width 10 height 12
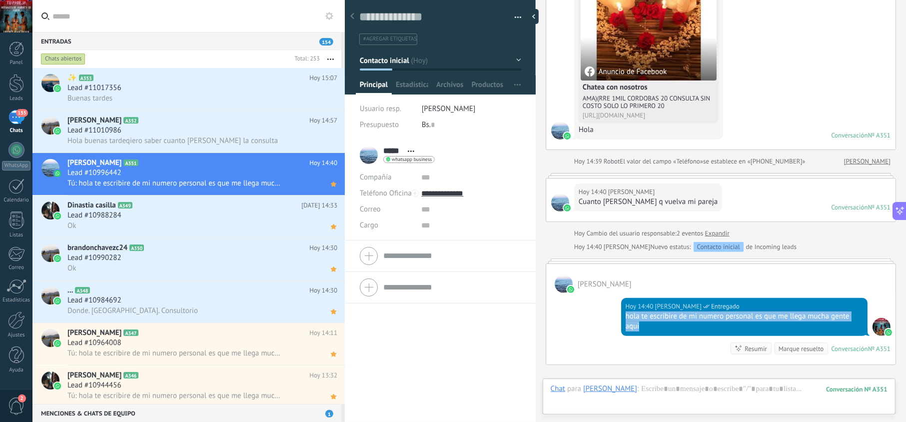
drag, startPoint x: 642, startPoint y: 326, endPoint x: 622, endPoint y: 318, distance: 22.0
click at [624, 320] on div "Hoy 14:40 jesus hernandez Entregado hola te escribire de mi numero personal es …" at bounding box center [744, 317] width 246 height 38
copy div "hola te escribire de mi numero personal es que me llega mucha gente aqui"
click at [192, 128] on div "Lead #11010986" at bounding box center [202, 130] width 270 height 10
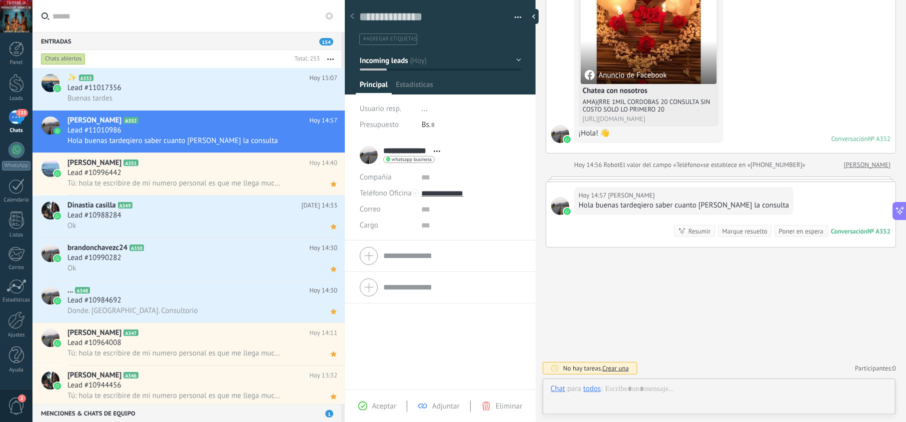
scroll to position [14, 0]
drag, startPoint x: 386, startPoint y: 401, endPoint x: 398, endPoint y: 400, distance: 12.0
click at [386, 402] on span "Aceptar" at bounding box center [384, 405] width 24 height 9
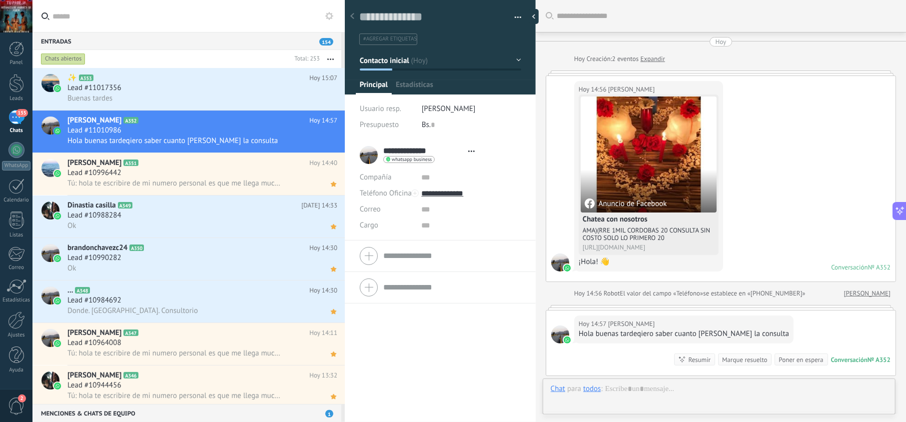
type textarea "**********"
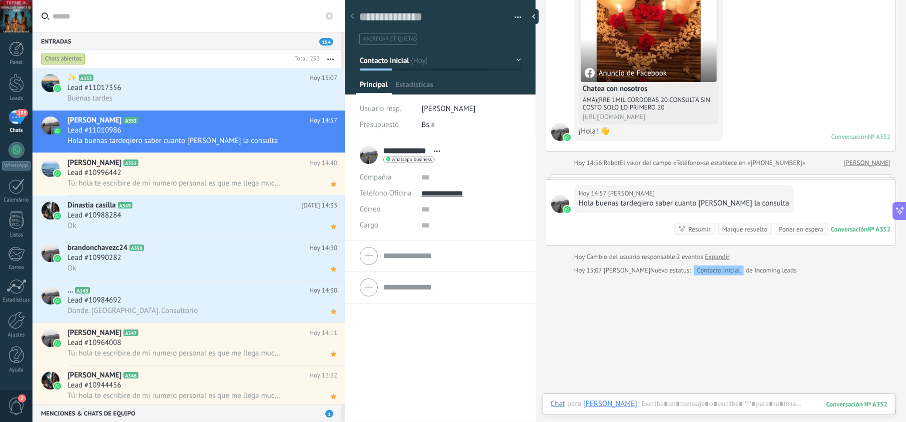
click at [658, 398] on div "Chat Correo Nota Tarea Chat para Karla Castillo : 352 Enviar Cancelar Rastrear …" at bounding box center [719, 411] width 353 height 36
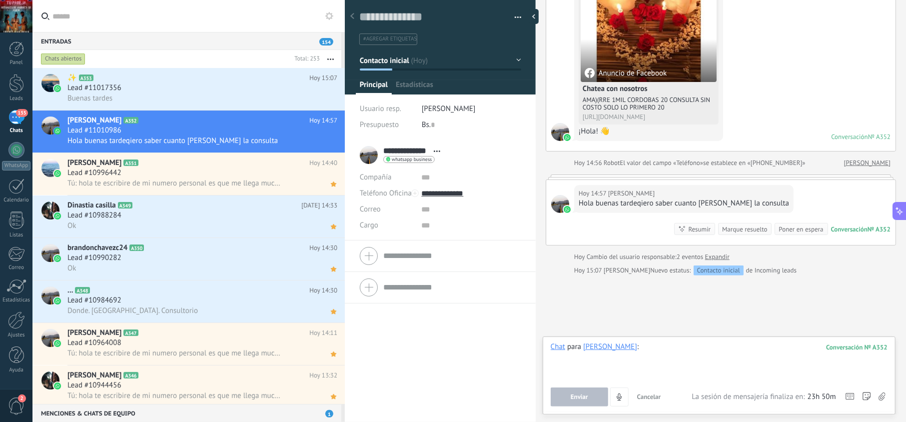
click at [670, 366] on div at bounding box center [719, 361] width 337 height 38
paste div
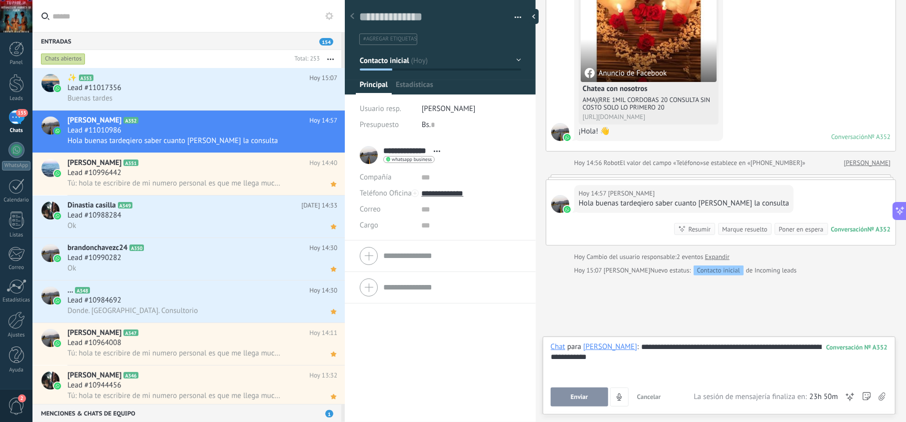
click at [574, 396] on span "Enviar" at bounding box center [579, 396] width 17 height 7
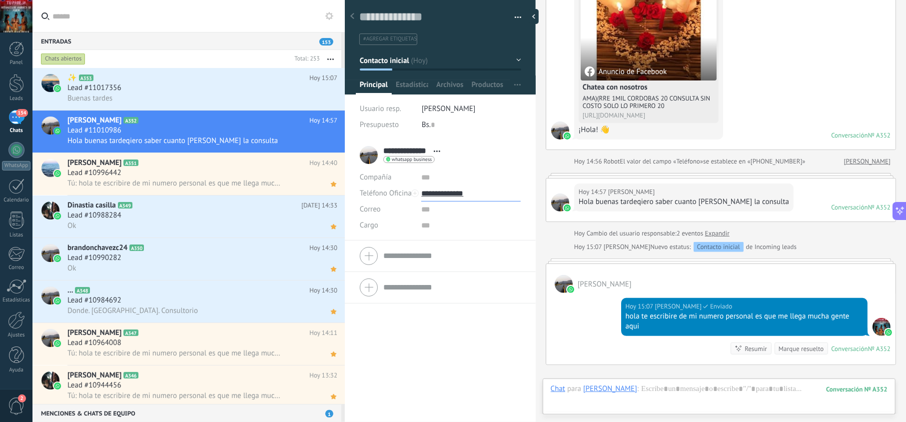
click at [459, 196] on input "**********" at bounding box center [470, 193] width 99 height 16
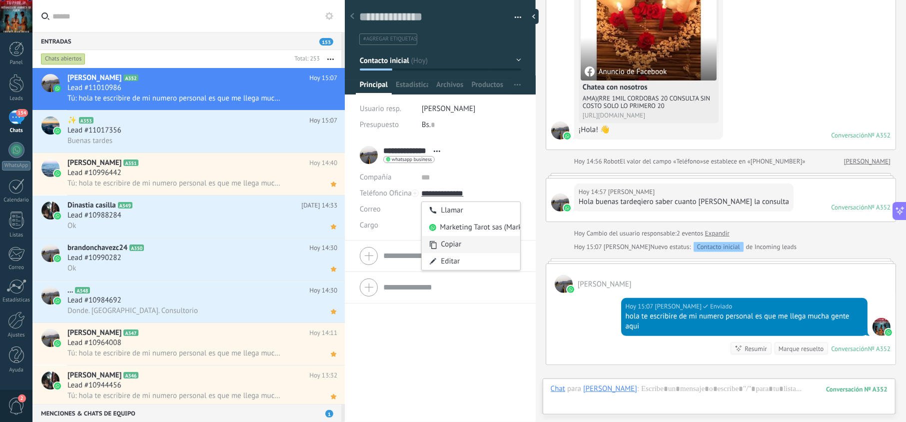
type input "**********"
click at [461, 246] on div "Copiar" at bounding box center [471, 244] width 98 height 17
click at [330, 96] on icon at bounding box center [333, 99] width 10 height 12
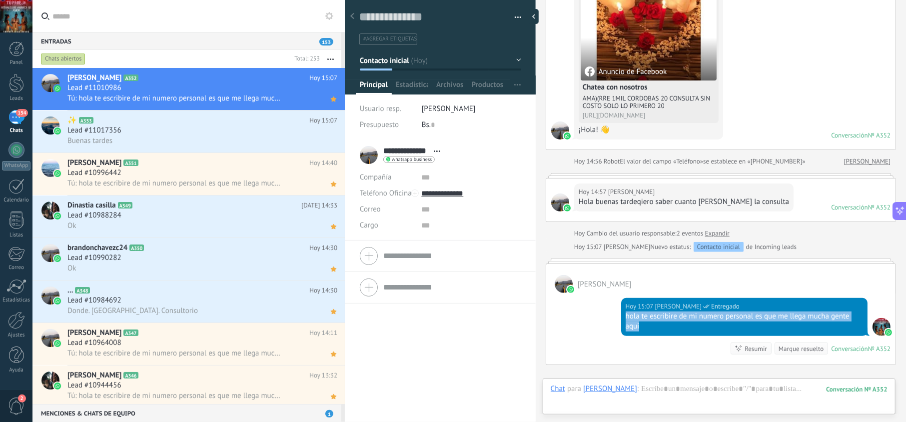
drag, startPoint x: 660, startPoint y: 326, endPoint x: 616, endPoint y: 322, distance: 44.1
click at [616, 322] on div "Hoy 15:07 jesus hernandez Entregado hola te escribire de mi numero personal es …" at bounding box center [720, 328] width 349 height 71
copy div "hola te escribire de mi numero personal es que me llega mucha gente aqui"
click at [228, 143] on div "Buenas tardes" at bounding box center [202, 140] width 270 height 10
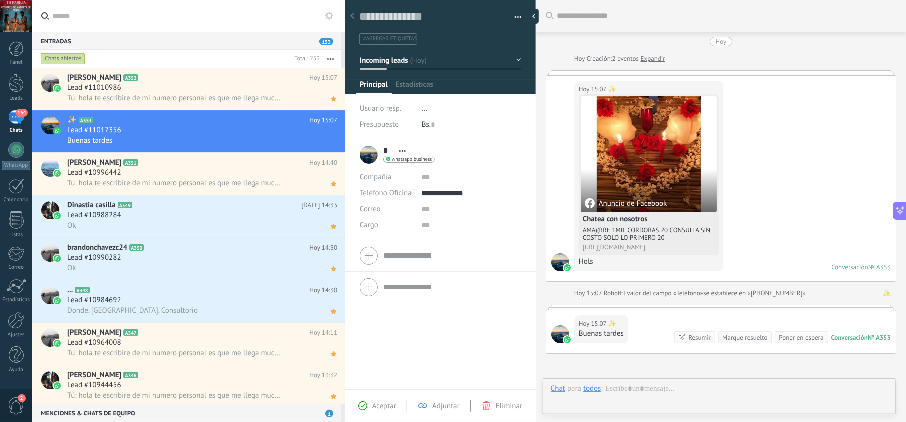
scroll to position [108, 0]
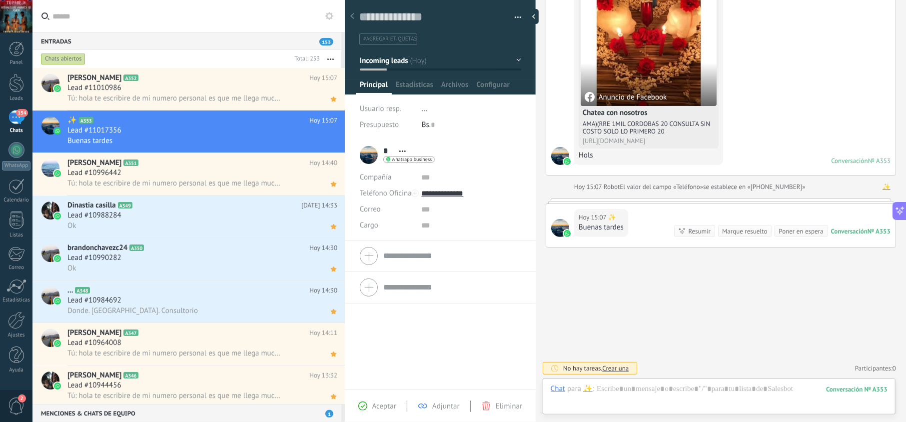
click at [381, 408] on span "Aceptar" at bounding box center [384, 405] width 24 height 9
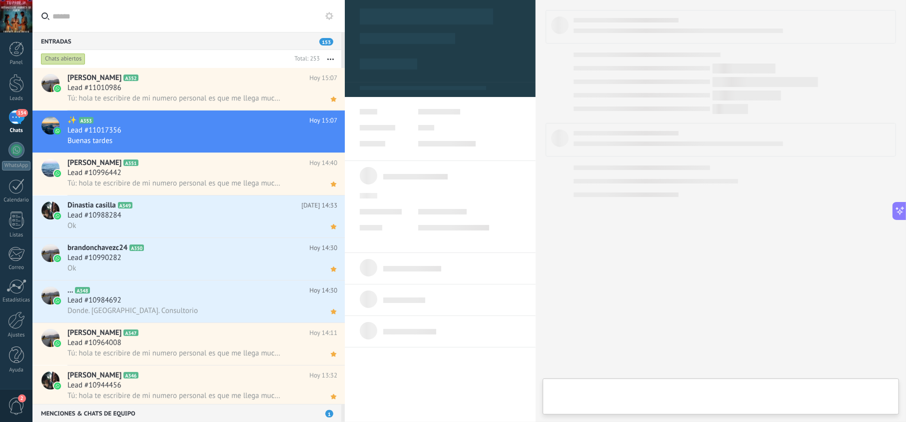
type textarea "**********"
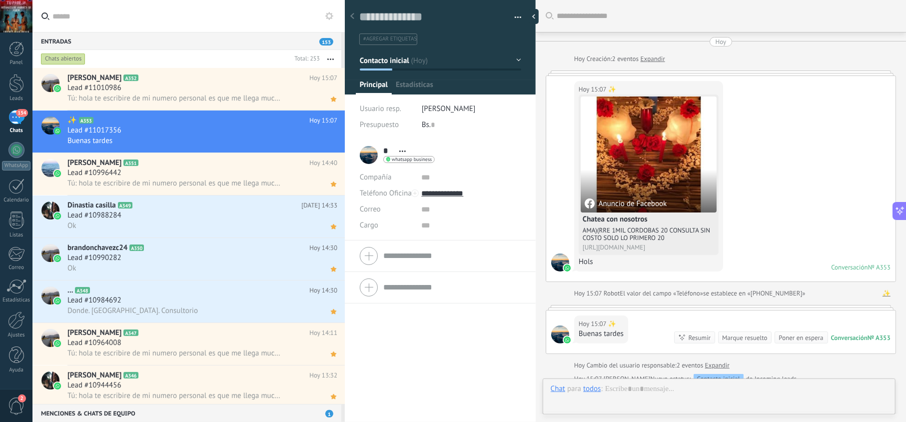
scroll to position [138, 0]
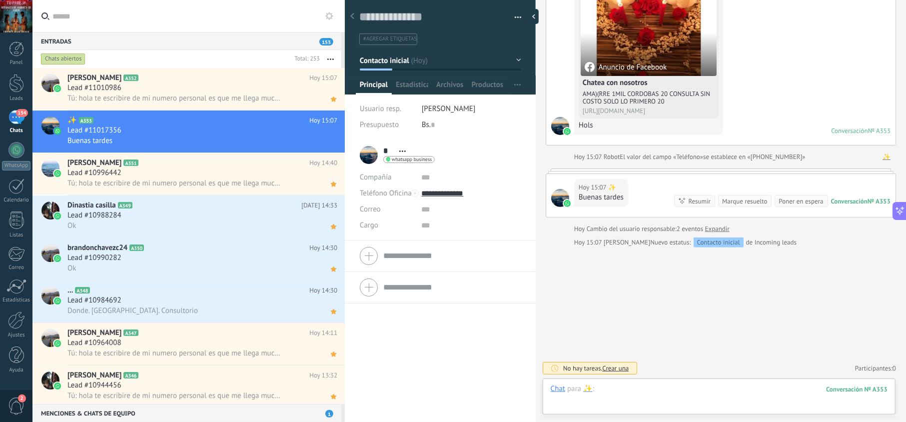
click at [686, 392] on div at bounding box center [719, 399] width 337 height 30
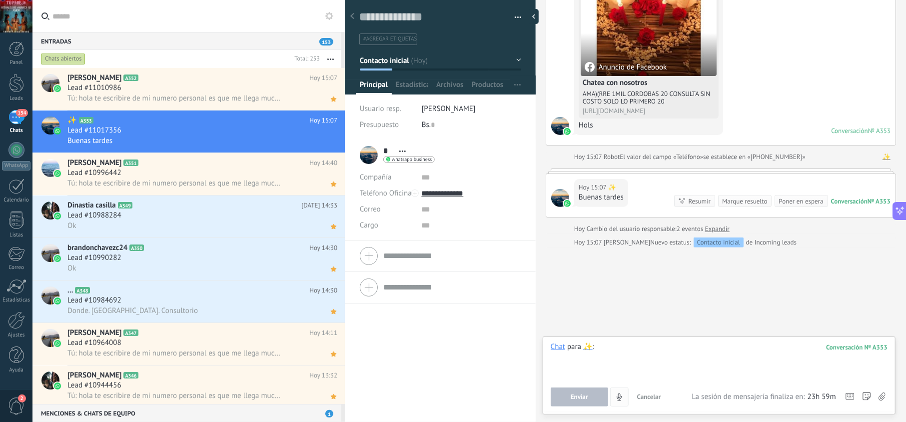
paste div
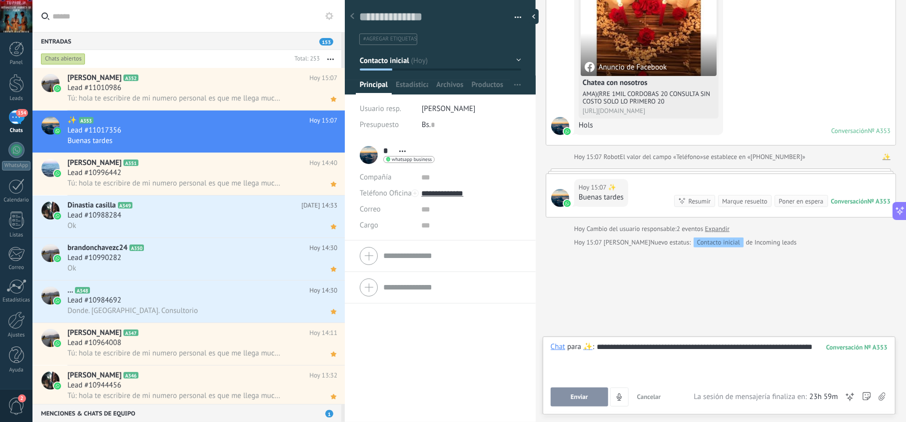
click at [599, 394] on button "Enviar" at bounding box center [579, 396] width 57 height 19
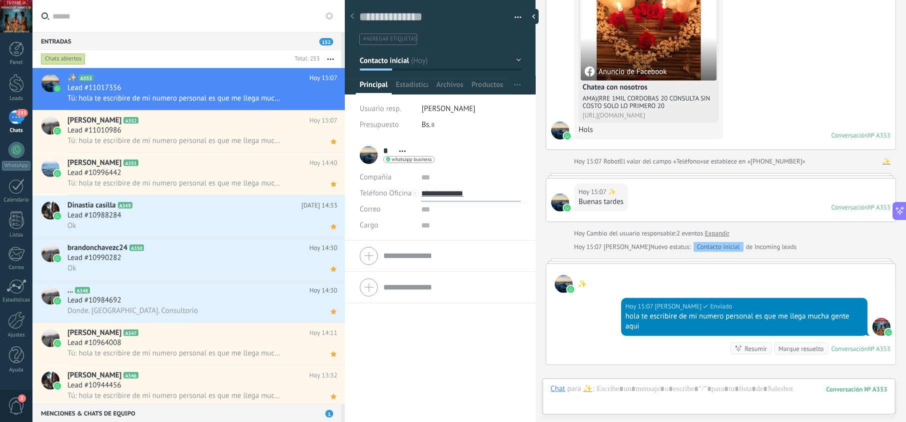
click at [450, 193] on input "**********" at bounding box center [470, 193] width 99 height 16
type input "**********"
click at [450, 242] on div "Copiar" at bounding box center [471, 244] width 98 height 17
click at [334, 106] on div "✨ A353 Hoy 15:07 Lead #11017356 Tú: hola te escribire de mi numero personal es …" at bounding box center [205, 89] width 277 height 42
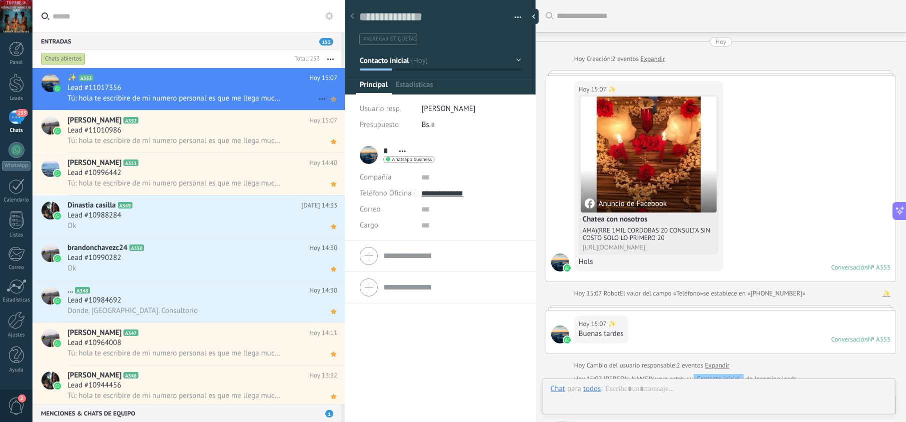
scroll to position [252, 0]
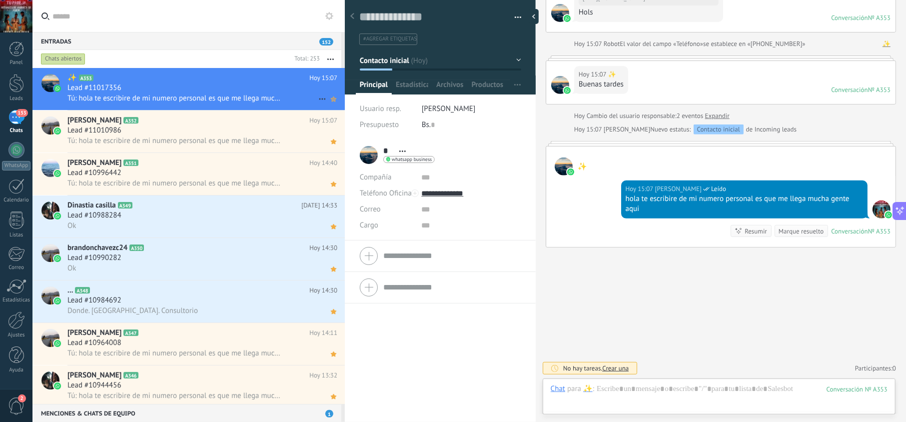
click at [330, 104] on icon at bounding box center [333, 99] width 10 height 12
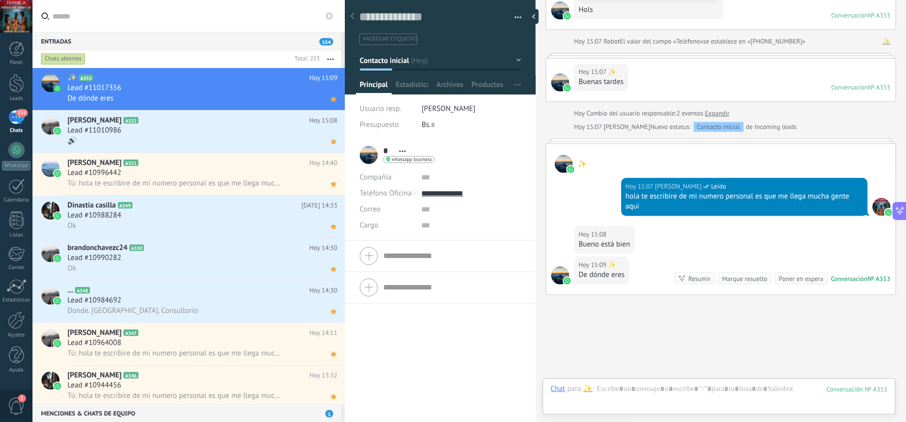
scroll to position [302, 0]
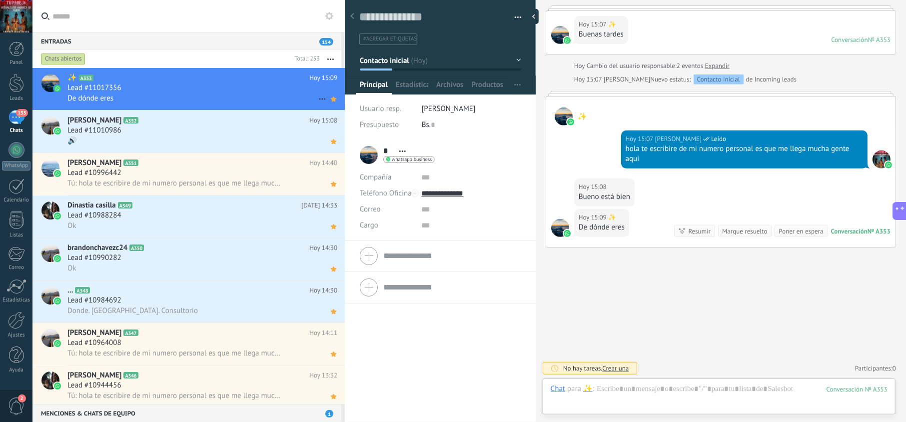
click at [200, 76] on h2 "✨ A353" at bounding box center [188, 78] width 242 height 10
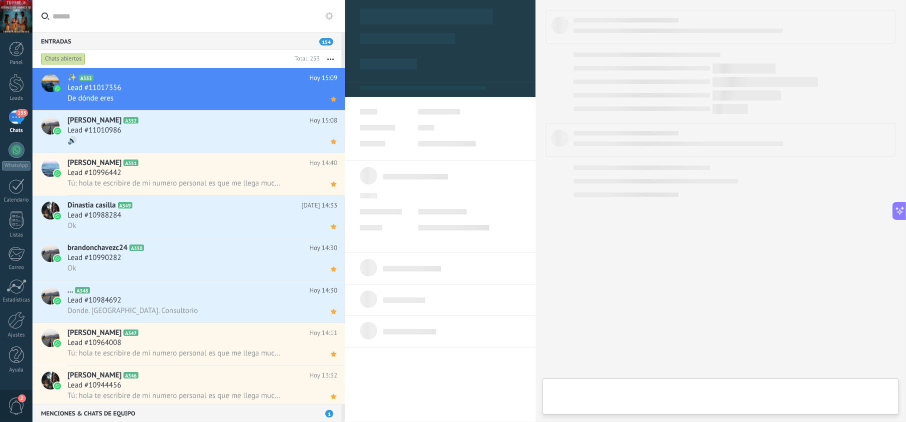
type textarea "**********"
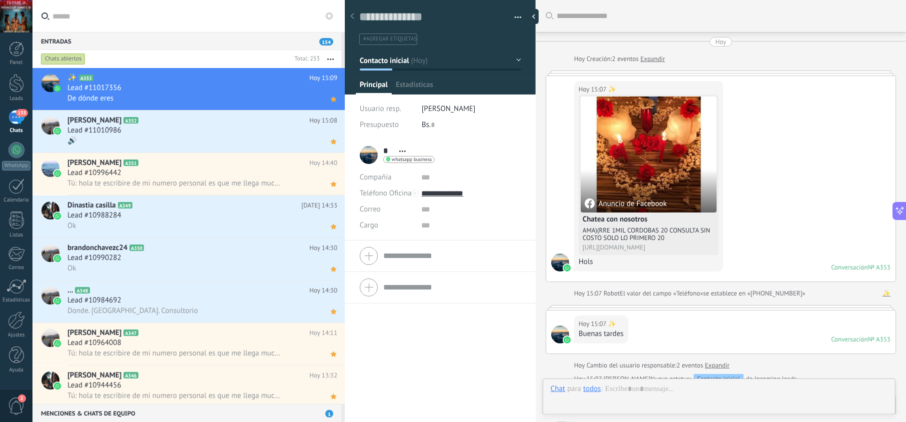
scroll to position [302, 0]
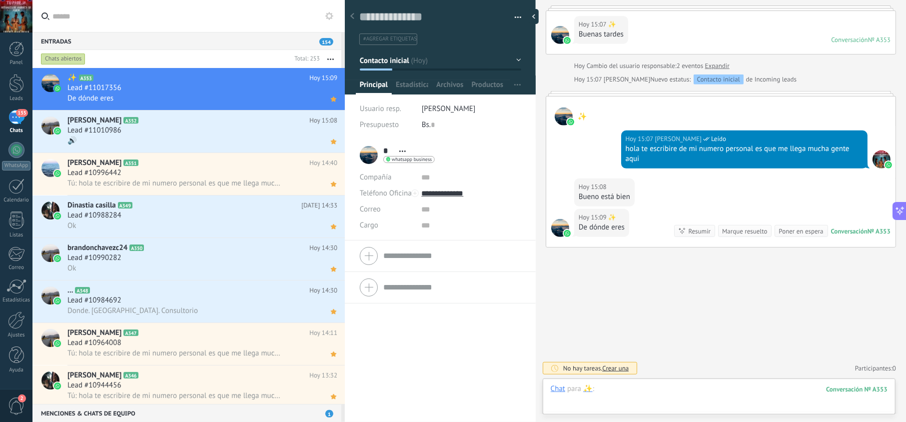
click at [622, 388] on div at bounding box center [719, 399] width 337 height 30
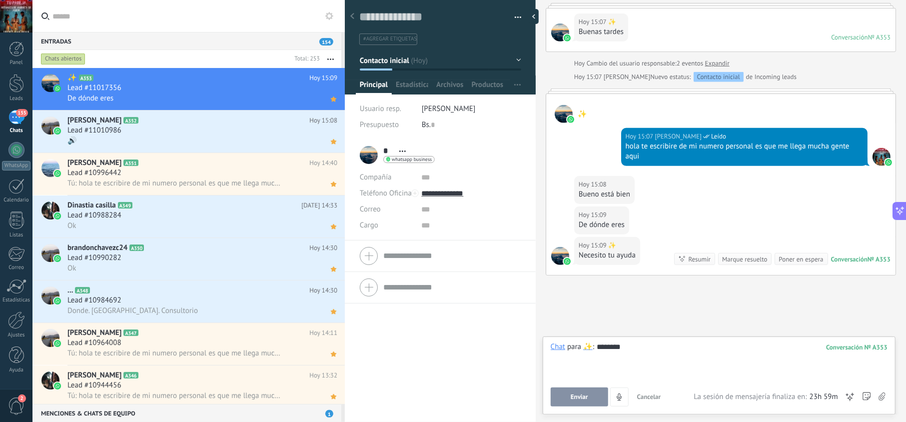
scroll to position [332, 0]
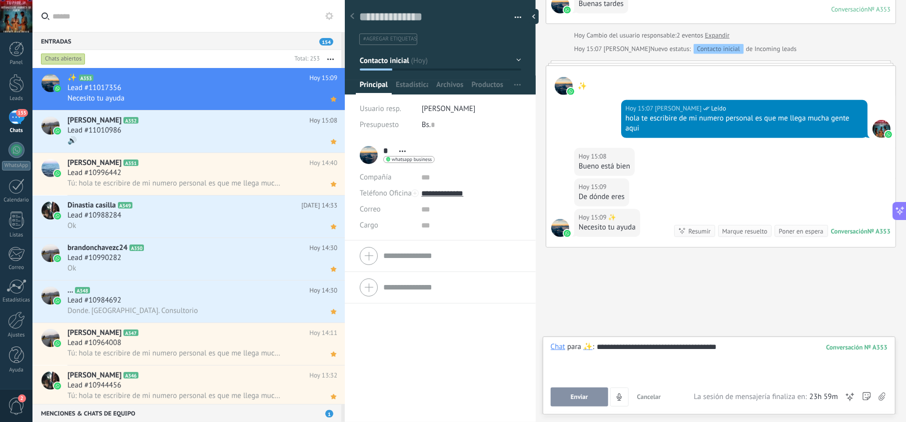
click at [602, 397] on button "Enviar" at bounding box center [579, 396] width 57 height 19
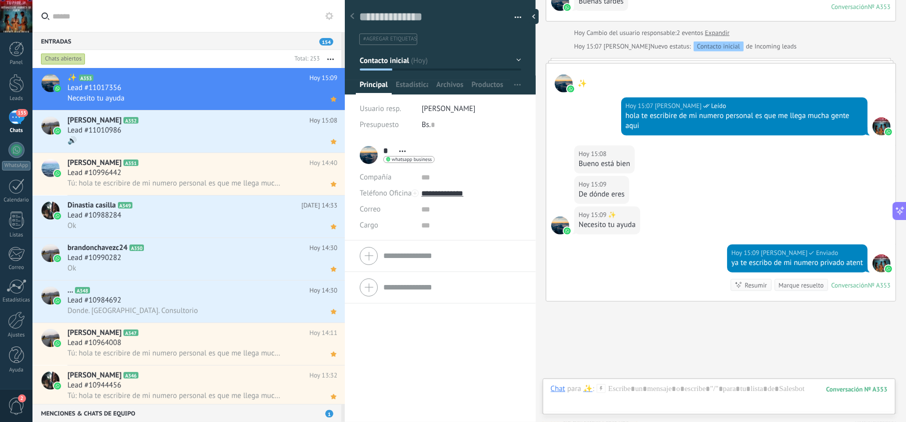
scroll to position [389, 0]
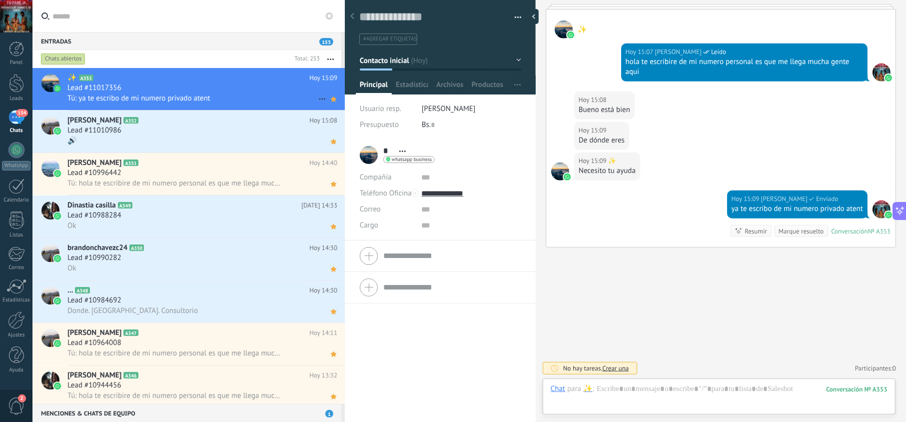
click at [246, 89] on div "Lead #11017356" at bounding box center [202, 88] width 270 height 10
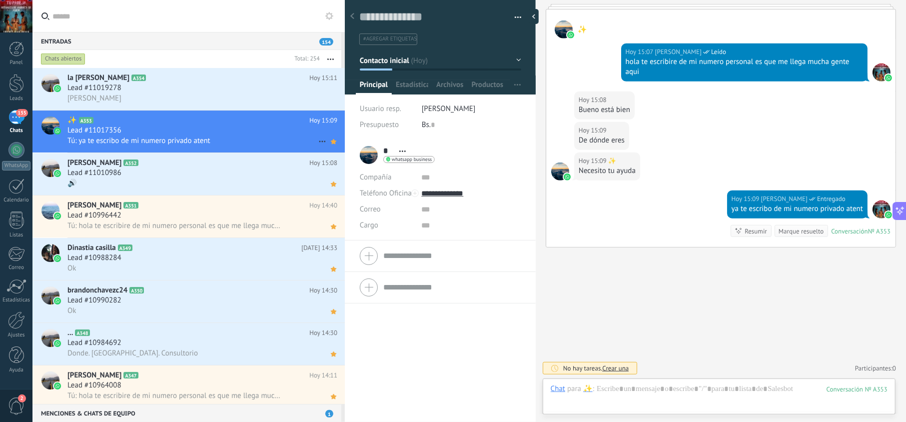
click at [224, 140] on div "Tú: ya te escribo de mi numero privado atent" at bounding box center [202, 140] width 270 height 10
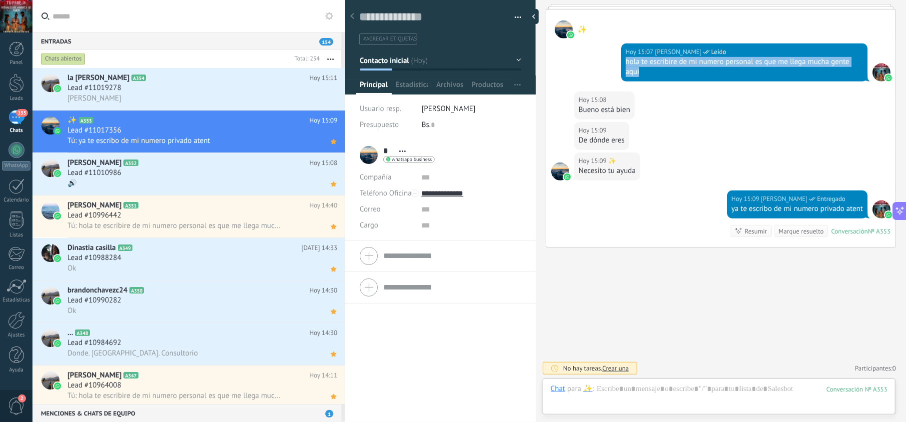
drag, startPoint x: 665, startPoint y: 70, endPoint x: 618, endPoint y: 64, distance: 46.8
click at [618, 64] on div "Hoy 15:07 jesus hernandez Leído hola te escribire de mi numero personal es que …" at bounding box center [720, 64] width 349 height 53
click at [182, 86] on div "Lead #11019278" at bounding box center [202, 88] width 270 height 10
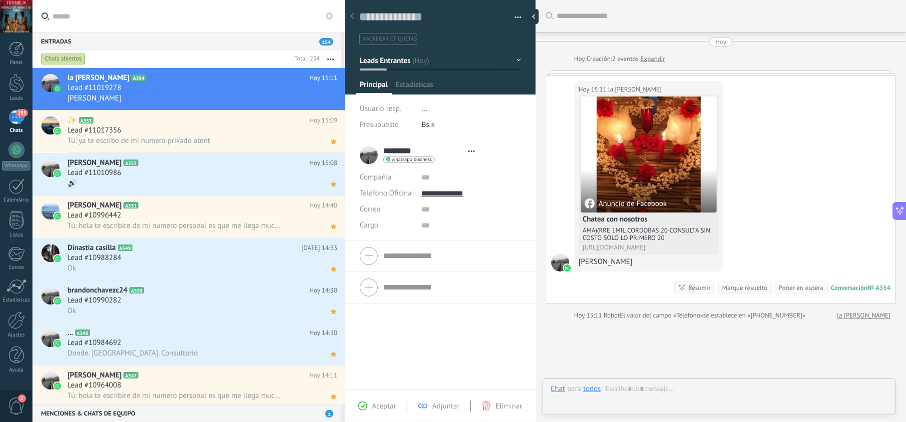
scroll to position [14, 0]
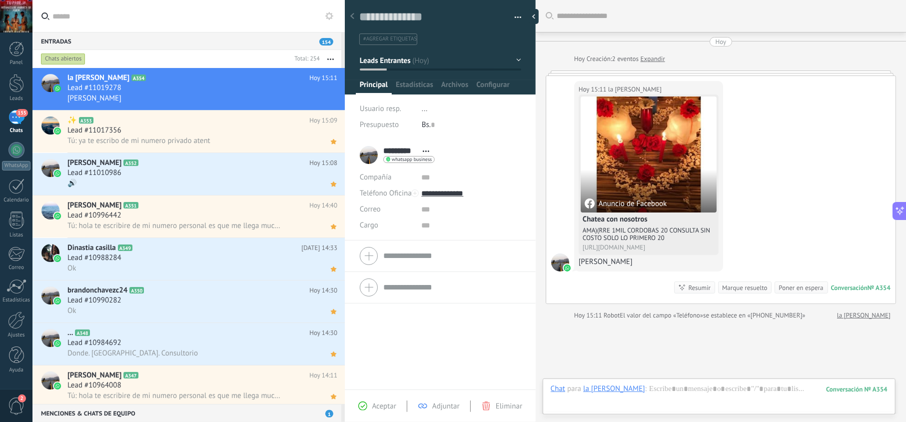
click at [374, 406] on span "Aceptar" at bounding box center [384, 405] width 24 height 9
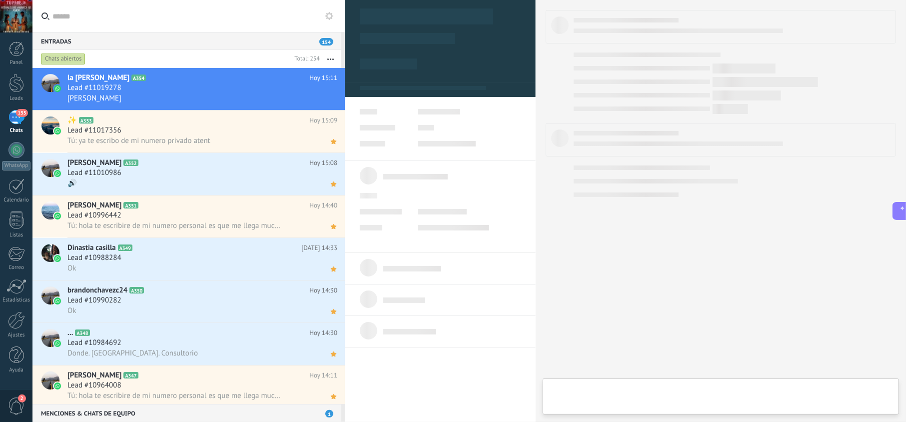
type textarea "**********"
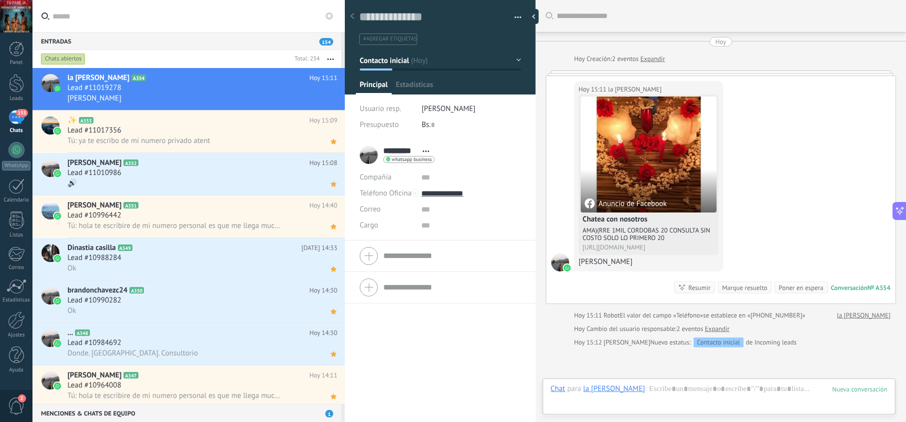
scroll to position [14, 0]
click at [626, 392] on div at bounding box center [719, 399] width 337 height 30
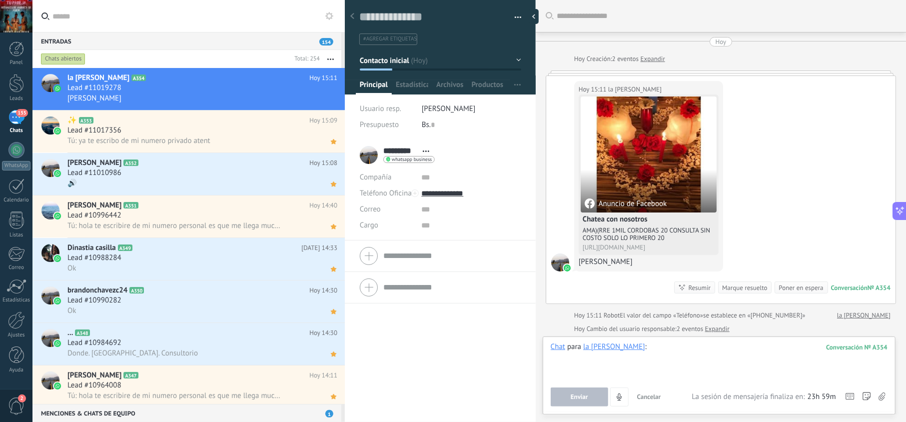
click at [633, 358] on div at bounding box center [719, 361] width 337 height 38
paste div
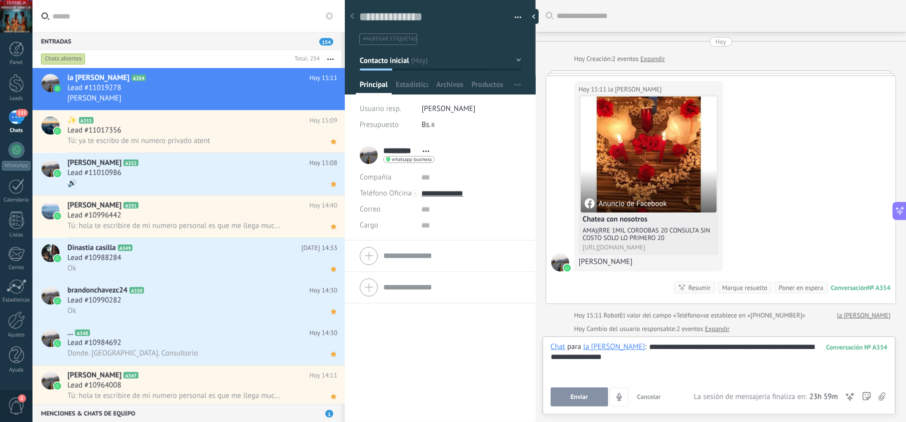
click at [581, 396] on span "Enviar" at bounding box center [579, 396] width 17 height 7
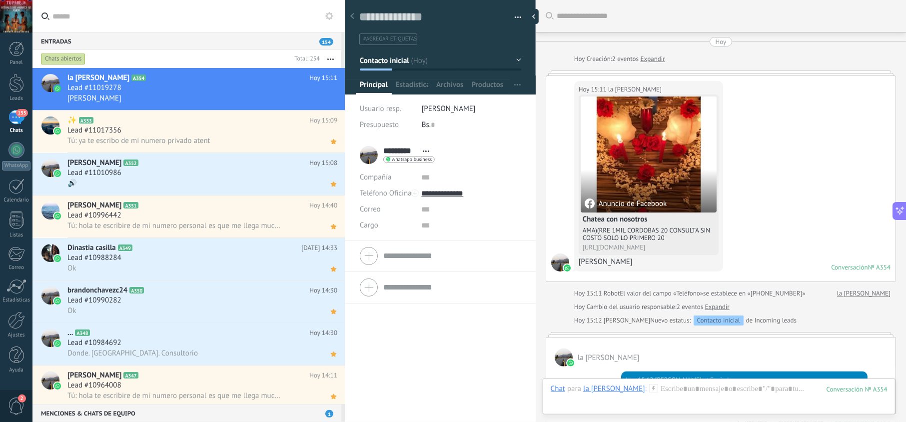
scroll to position [193, 0]
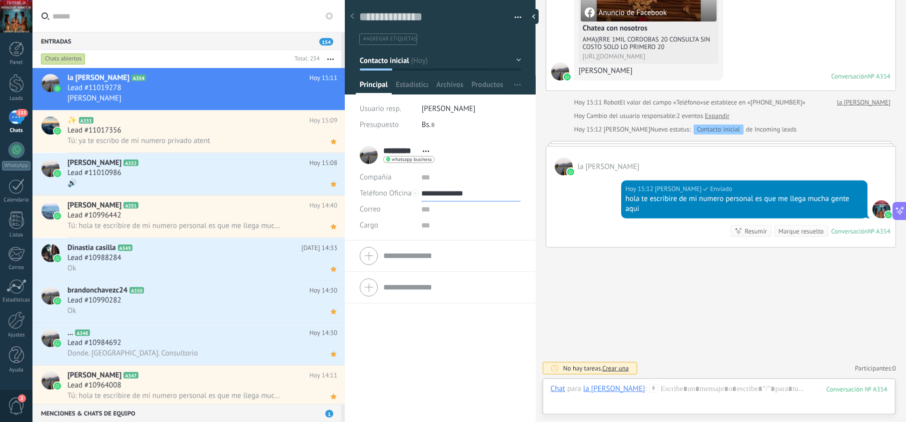
click at [452, 191] on input "**********" at bounding box center [470, 193] width 99 height 16
type input "**********"
click at [459, 243] on div "Copiar" at bounding box center [471, 244] width 98 height 17
click at [331, 99] on use at bounding box center [333, 98] width 5 height 5
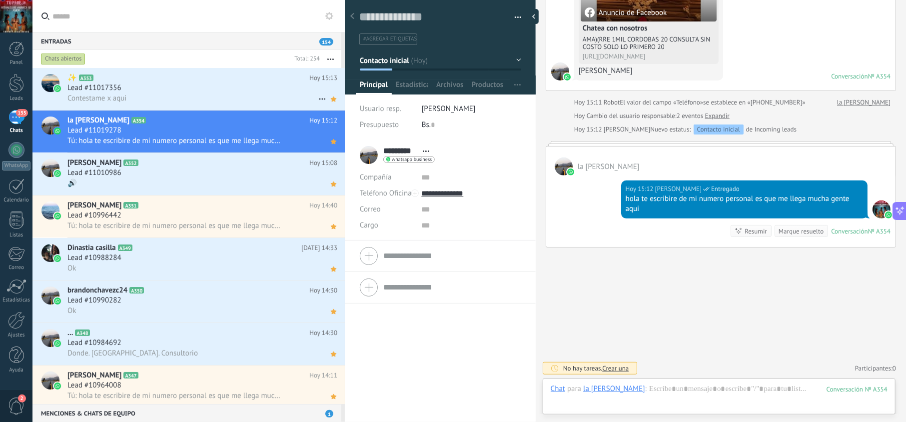
click at [204, 82] on h2 "✨ A353" at bounding box center [188, 78] width 242 height 10
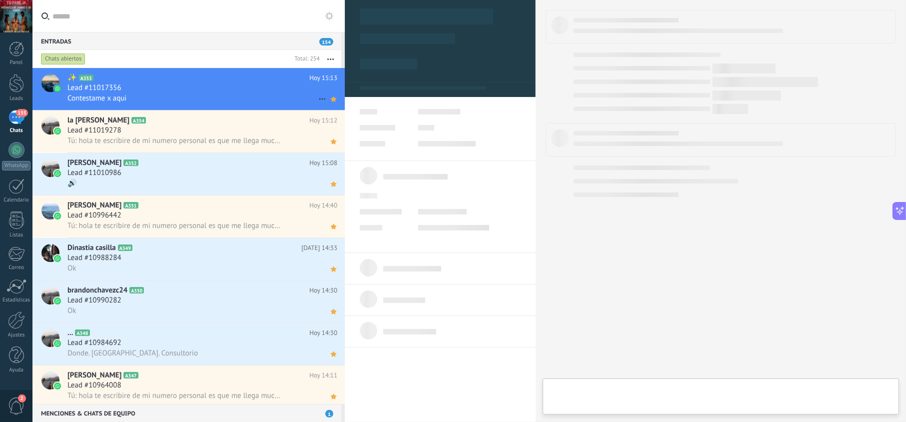
type textarea "**********"
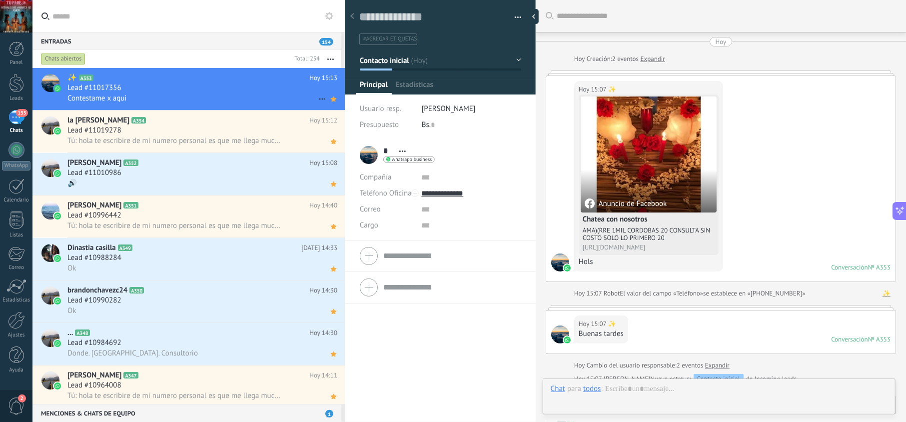
scroll to position [408, 0]
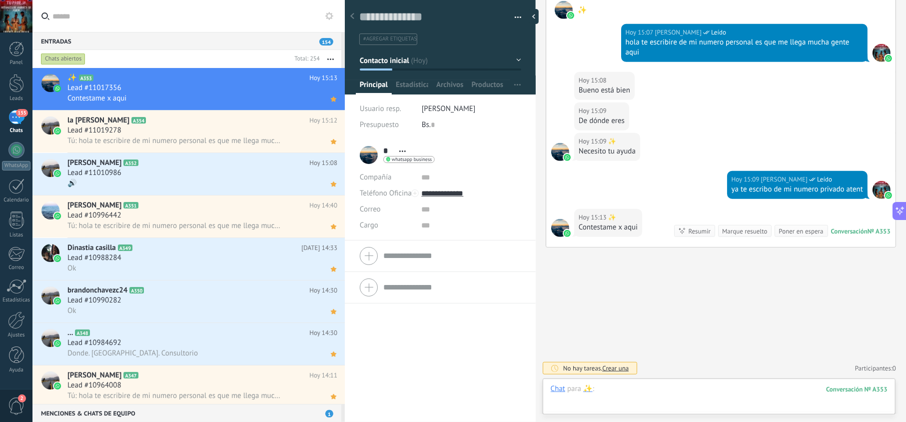
click at [667, 388] on div at bounding box center [719, 399] width 337 height 30
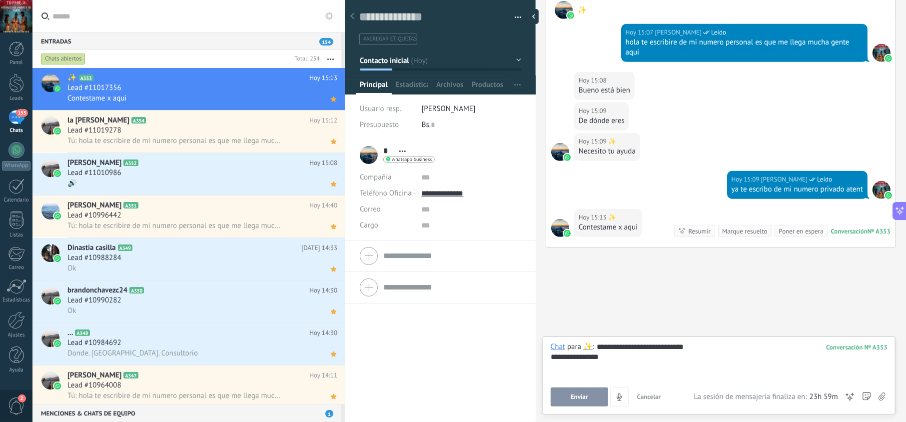
click at [574, 383] on div "**********" at bounding box center [719, 374] width 337 height 64
click at [577, 393] on span "Enviar" at bounding box center [579, 396] width 17 height 7
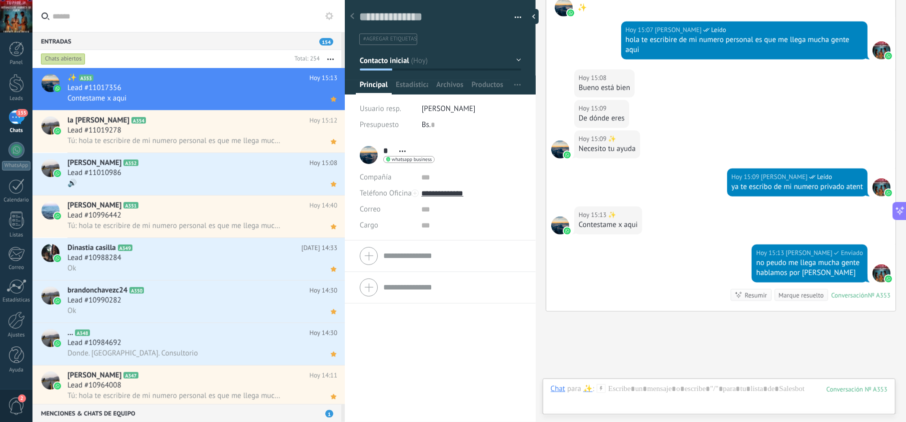
scroll to position [475, 0]
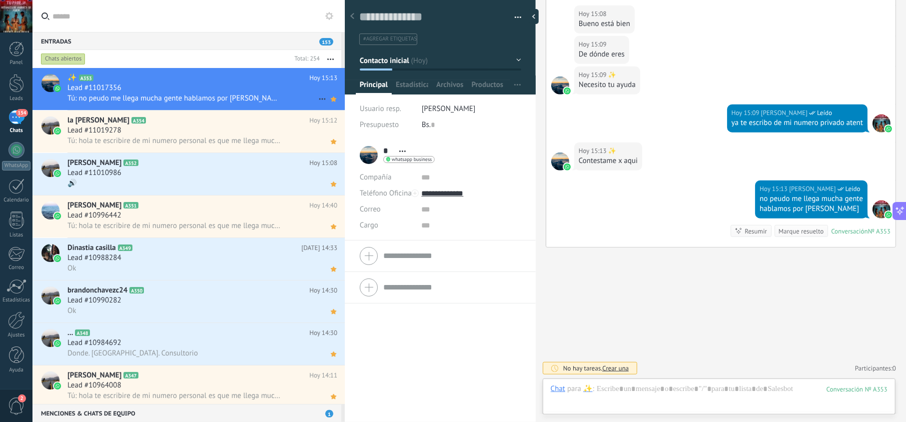
click at [207, 83] on div "Lead #11017356" at bounding box center [202, 88] width 270 height 10
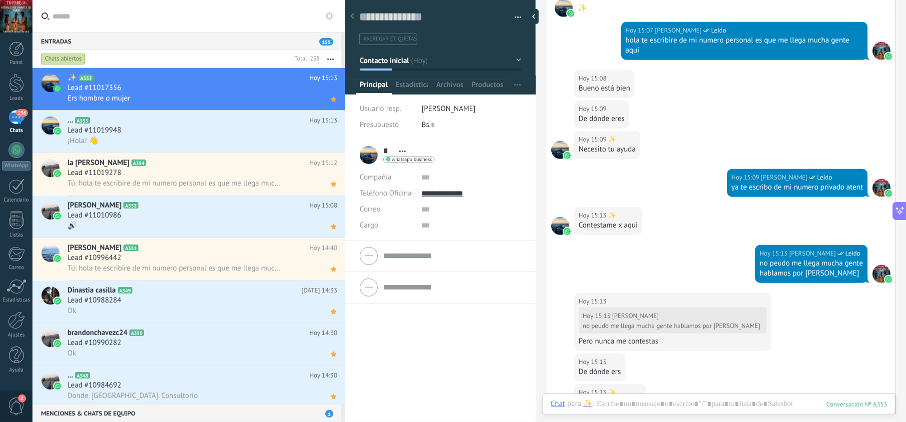
scroll to position [230, 0]
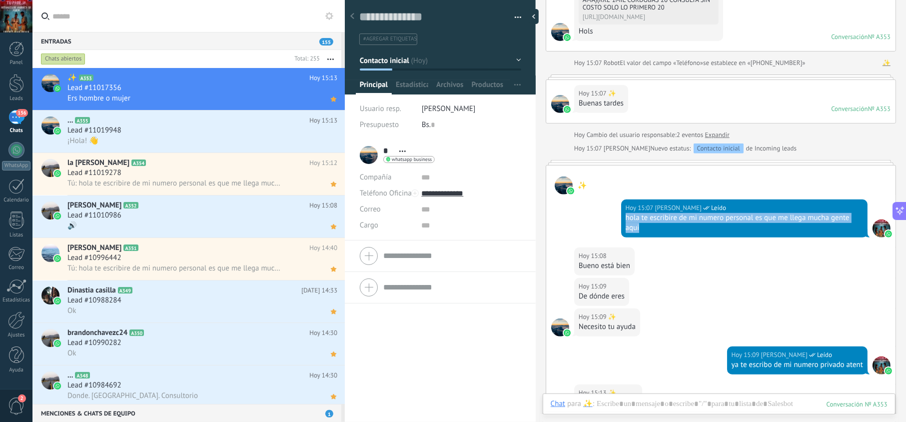
drag, startPoint x: 654, startPoint y: 234, endPoint x: 622, endPoint y: 218, distance: 36.0
click at [622, 218] on div "Hoy 15:07 jesus hernandez Leído hola te escribire de mi numero personal es que …" at bounding box center [744, 218] width 246 height 38
click at [211, 143] on div "¡Hola! 👋" at bounding box center [202, 140] width 270 height 10
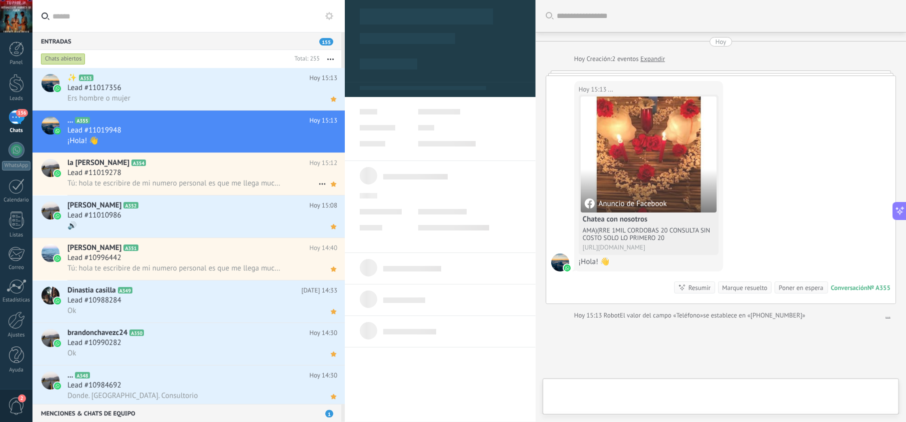
scroll to position [14, 0]
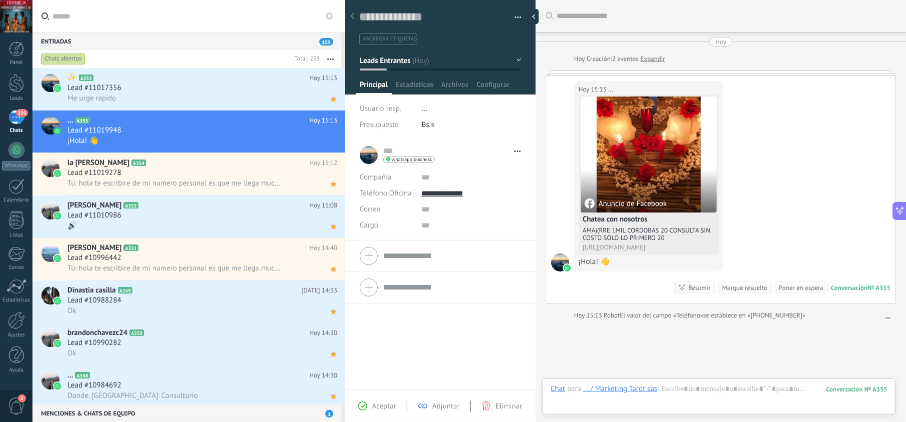
click at [382, 404] on span "Aceptar" at bounding box center [384, 405] width 24 height 9
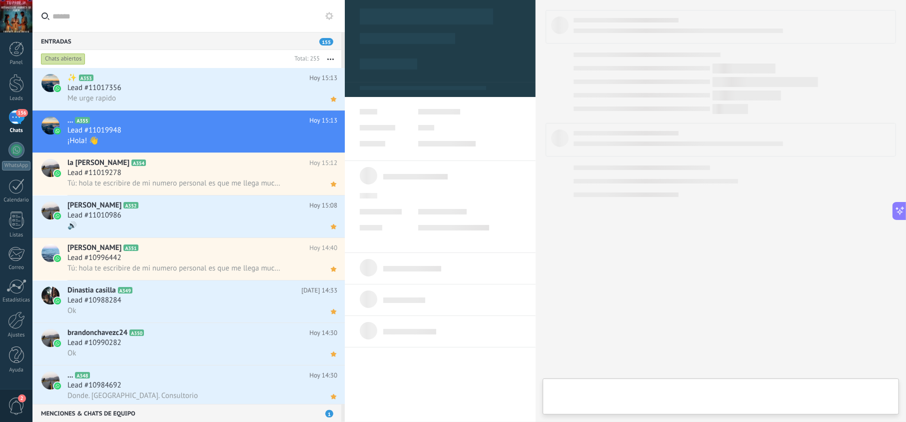
type textarea "**********"
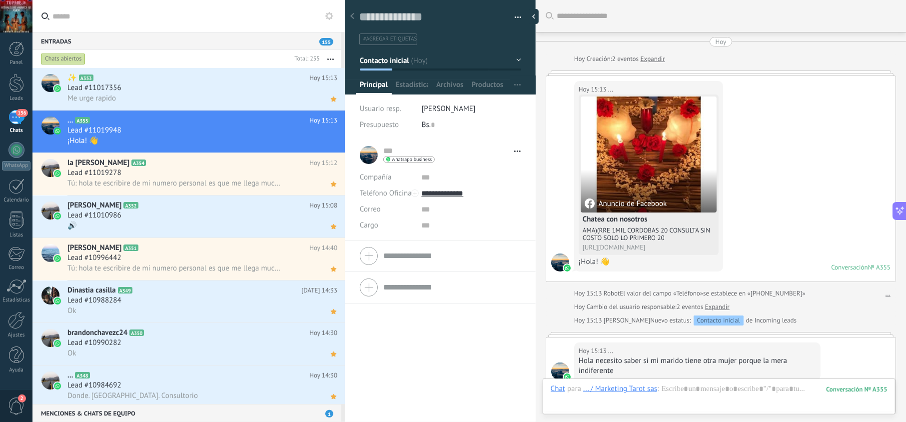
scroll to position [94, 0]
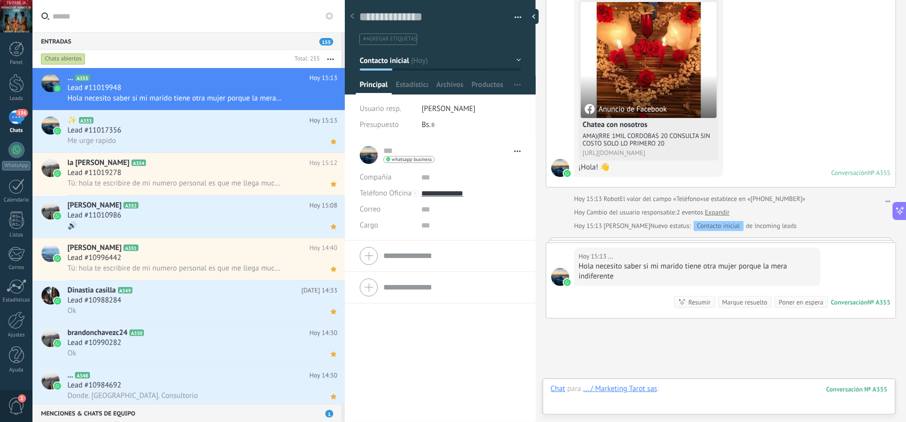
click at [673, 399] on div at bounding box center [719, 399] width 337 height 30
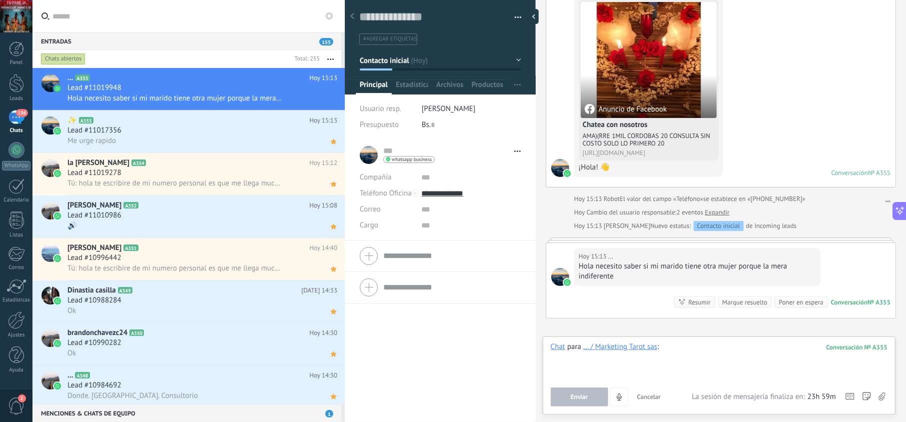
paste div
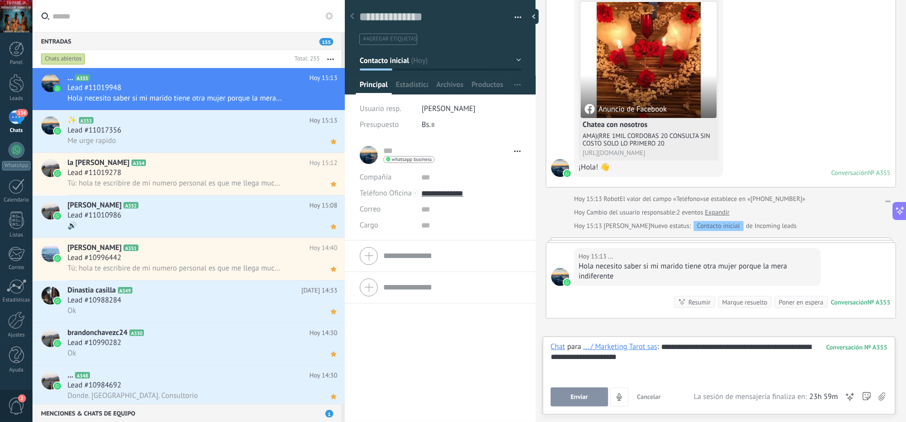
click at [602, 390] on button "Enviar" at bounding box center [579, 396] width 57 height 19
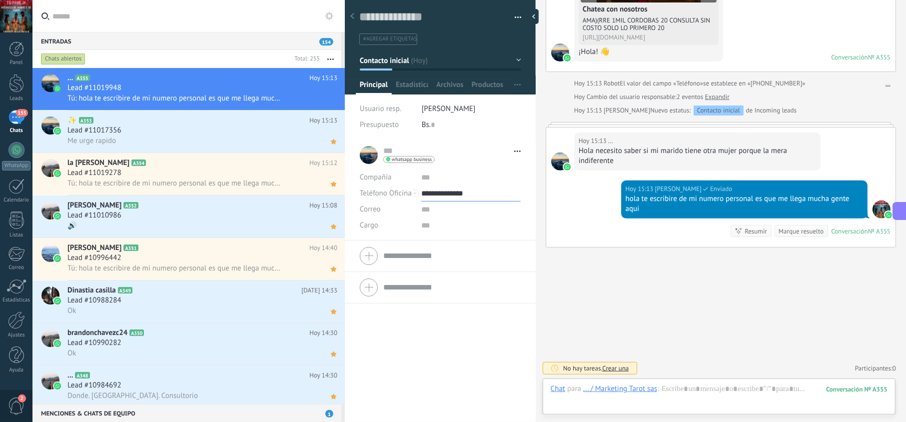
click at [464, 194] on input "**********" at bounding box center [470, 193] width 99 height 16
type input "**********"
click at [446, 242] on div "Copiar" at bounding box center [471, 244] width 98 height 17
click at [333, 103] on icon at bounding box center [333, 99] width 10 height 12
click at [221, 137] on div "Me urge rapido" at bounding box center [202, 140] width 270 height 10
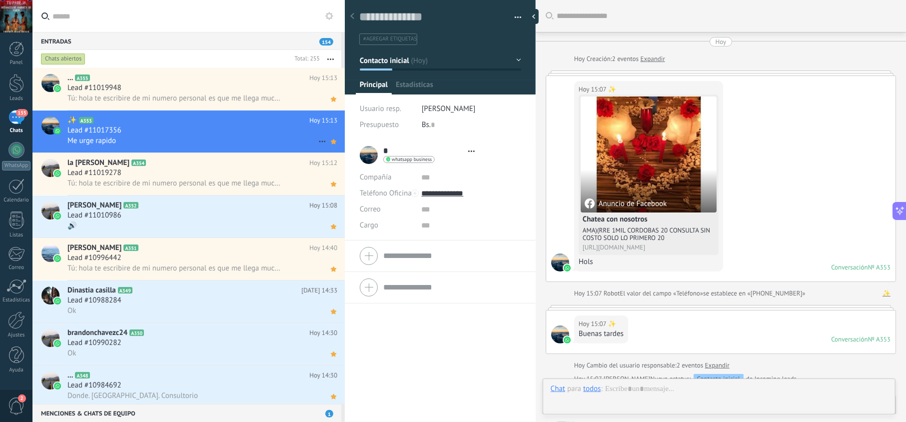
type textarea "**********"
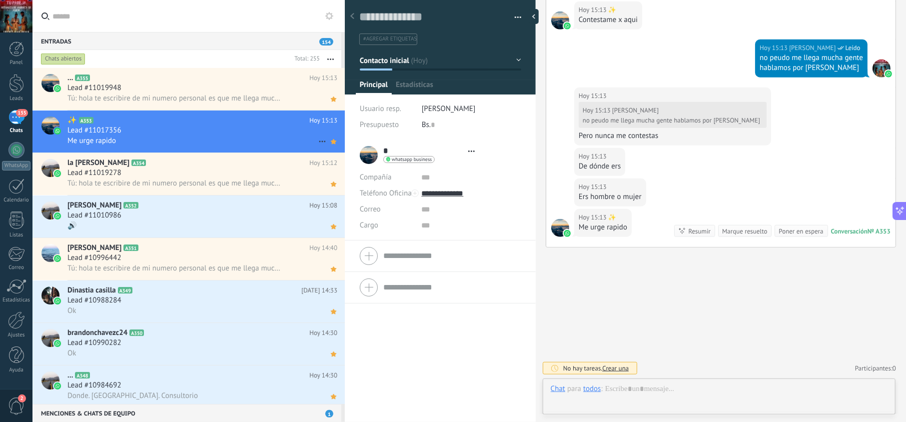
scroll to position [14, 0]
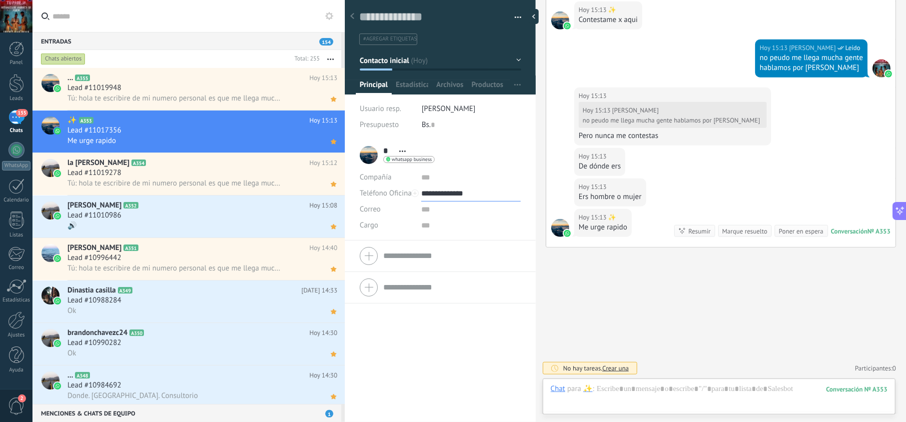
click at [441, 190] on input "**********" at bounding box center [470, 193] width 99 height 16
type input "**********"
click at [454, 245] on div "Copiar" at bounding box center [471, 244] width 98 height 17
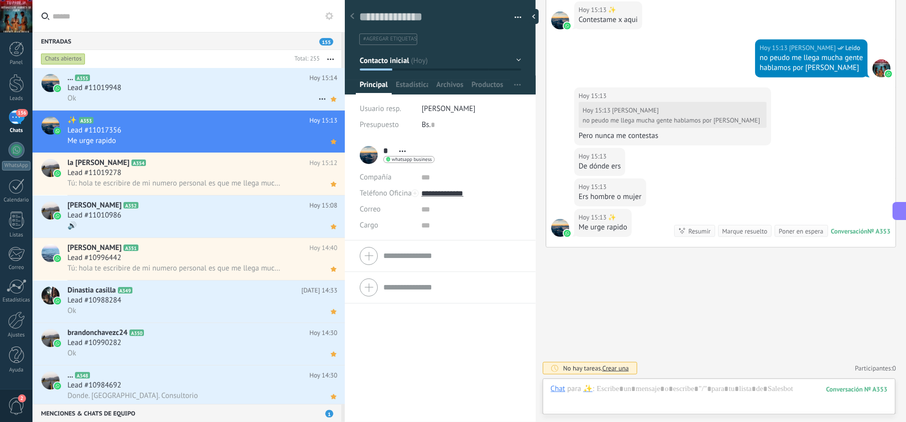
click at [234, 84] on div "Lead #11019948" at bounding box center [202, 88] width 270 height 10
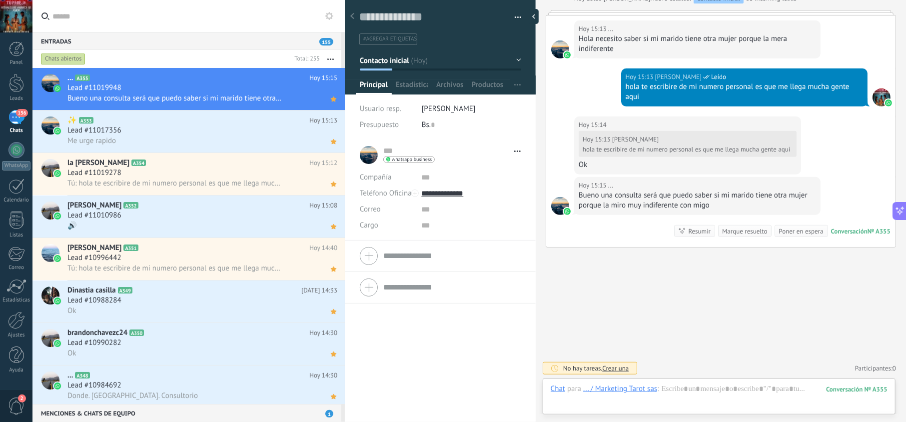
scroll to position [377, 0]
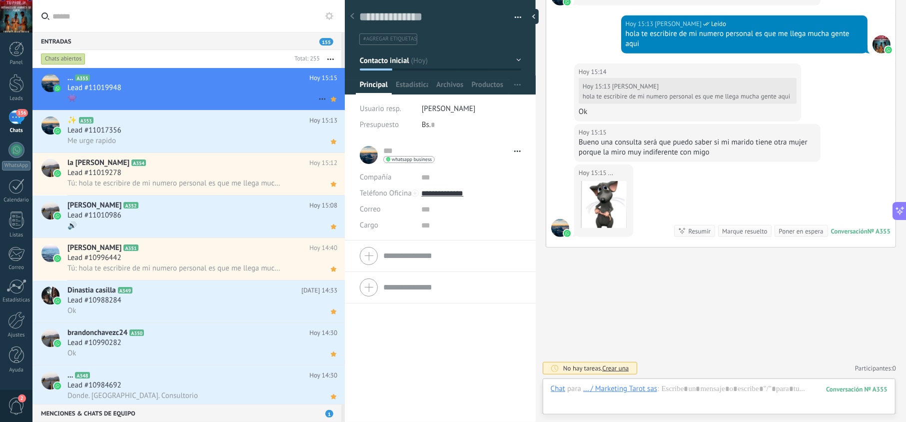
click at [209, 91] on div "Lead #11019948" at bounding box center [202, 88] width 270 height 10
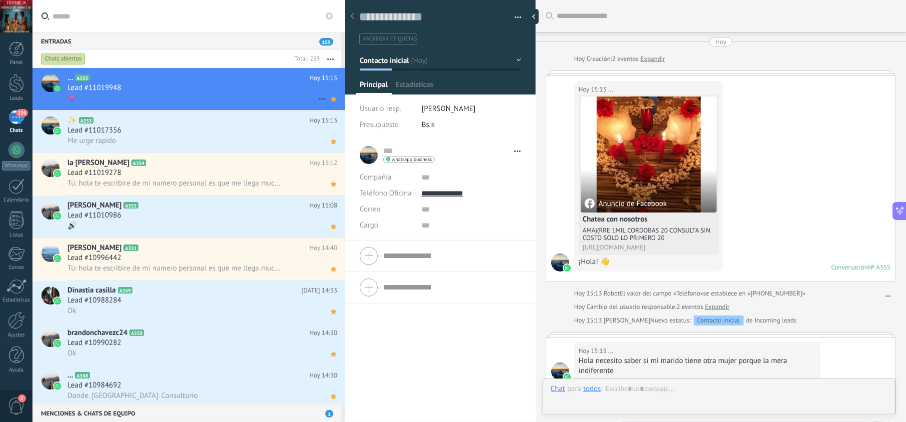
scroll to position [377, 0]
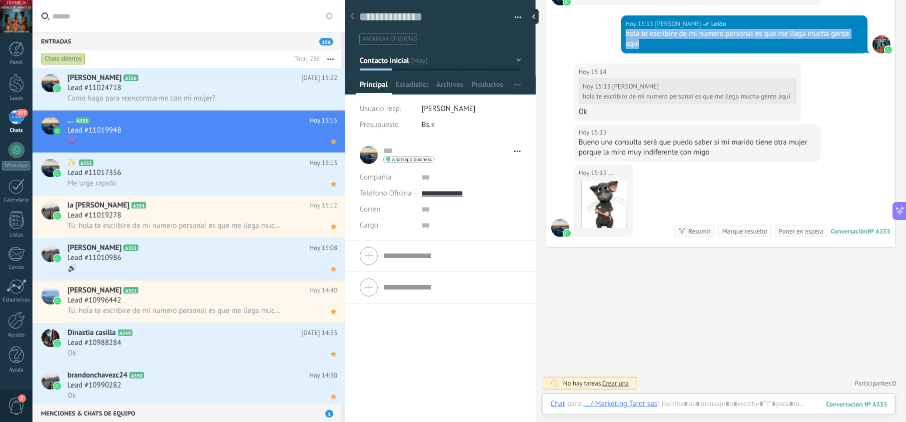
drag, startPoint x: 648, startPoint y: 46, endPoint x: 620, endPoint y: 35, distance: 30.2
click at [621, 35] on div "Hoy 15:13 jesus hernandez Leído hola te escribire de mi numero personal es que …" at bounding box center [744, 34] width 246 height 38
click at [181, 93] on span "Como hago para reencontrarme con mi mujer?" at bounding box center [141, 97] width 148 height 9
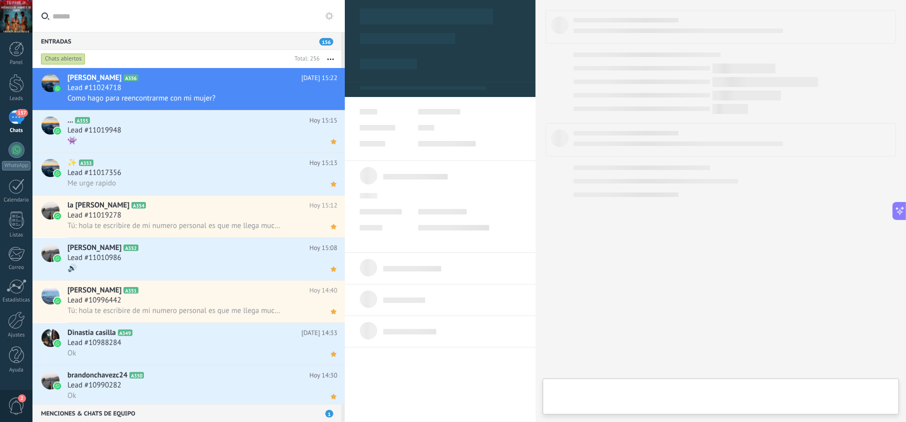
scroll to position [14, 0]
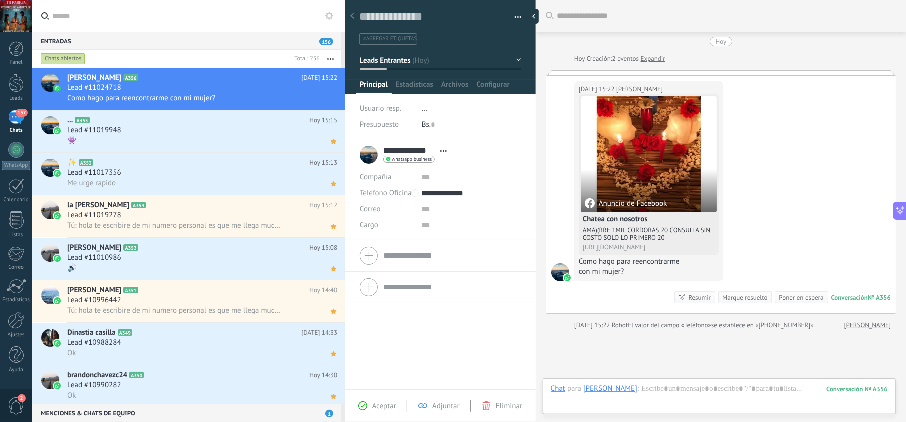
click at [370, 404] on div "Aceptar" at bounding box center [377, 405] width 38 height 9
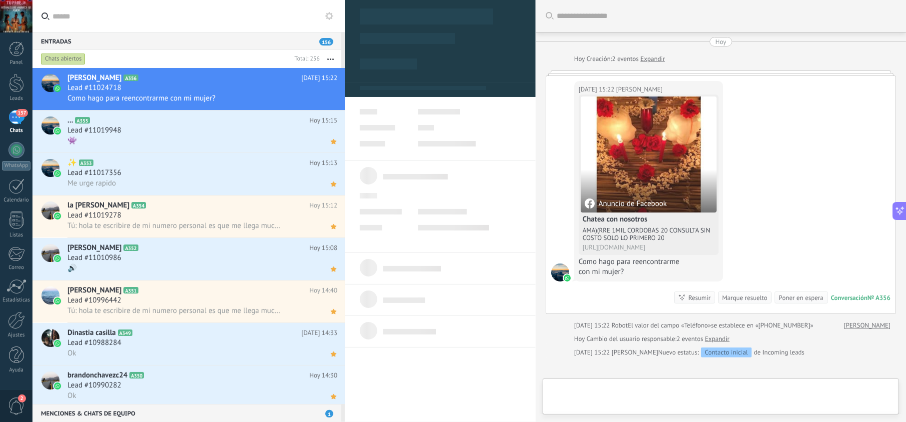
type textarea "**********"
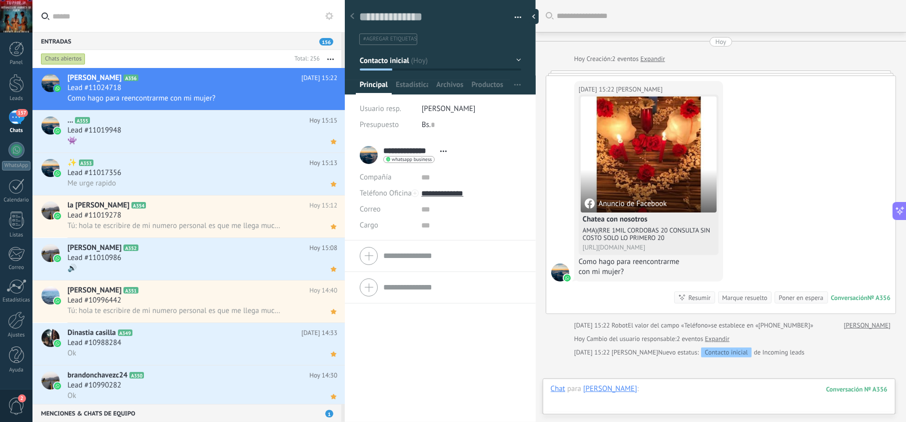
click at [666, 386] on div at bounding box center [719, 399] width 337 height 30
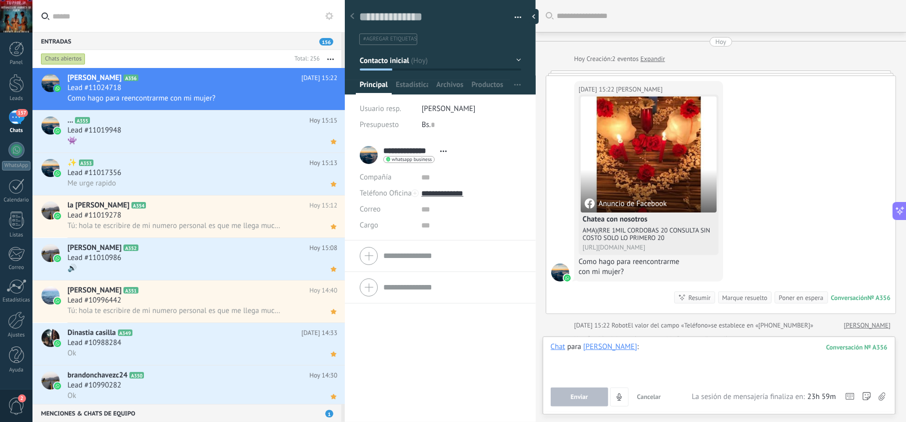
paste div
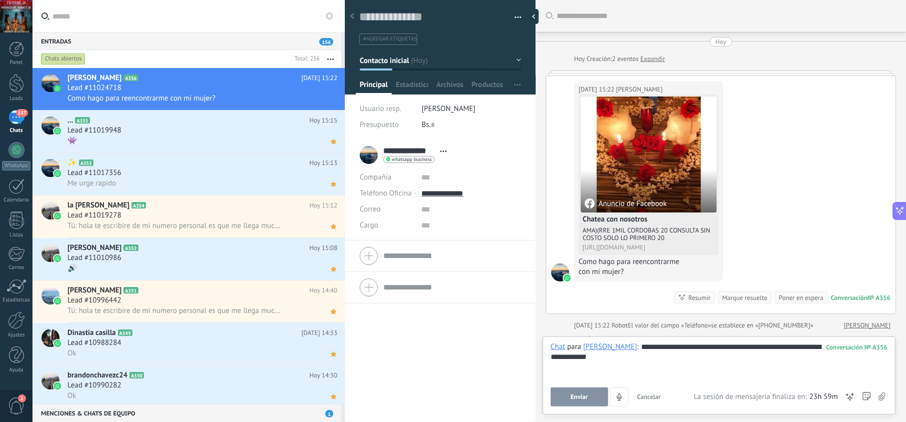
click at [594, 398] on button "Enviar" at bounding box center [579, 396] width 57 height 19
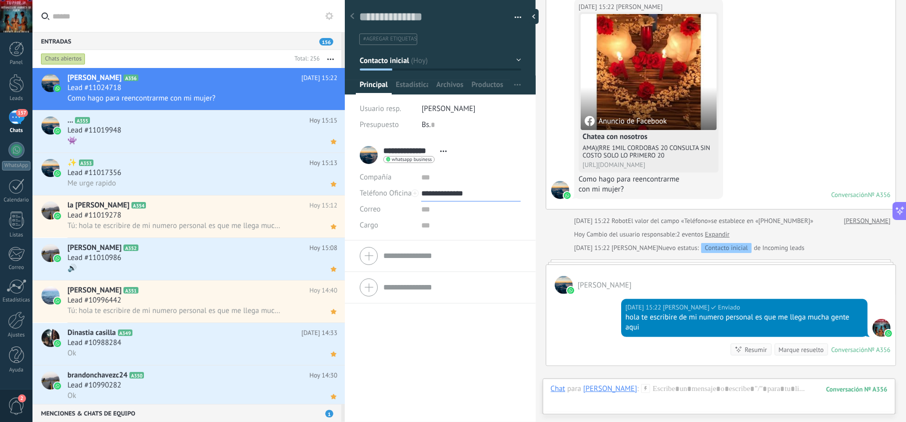
click at [451, 190] on input "**********" at bounding box center [470, 193] width 99 height 16
type input "**********"
click at [454, 246] on div "Copiar" at bounding box center [471, 244] width 98 height 17
click at [328, 102] on icon at bounding box center [333, 99] width 10 height 12
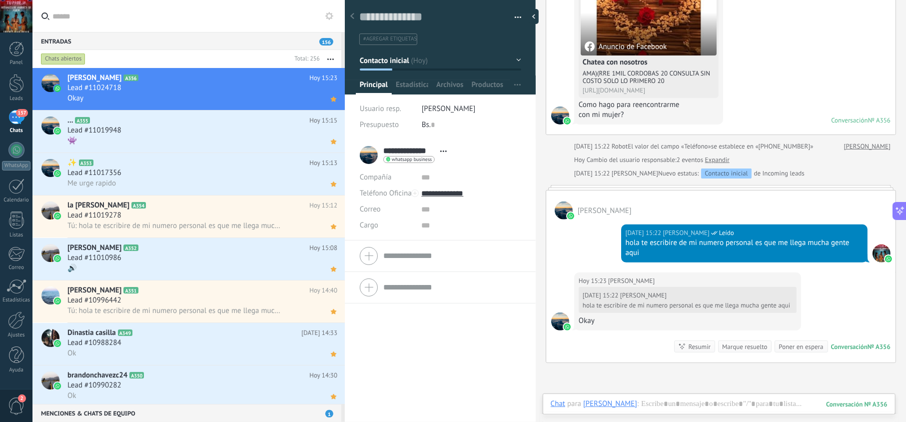
scroll to position [14, 0]
click at [248, 102] on div "Okay" at bounding box center [202, 98] width 270 height 10
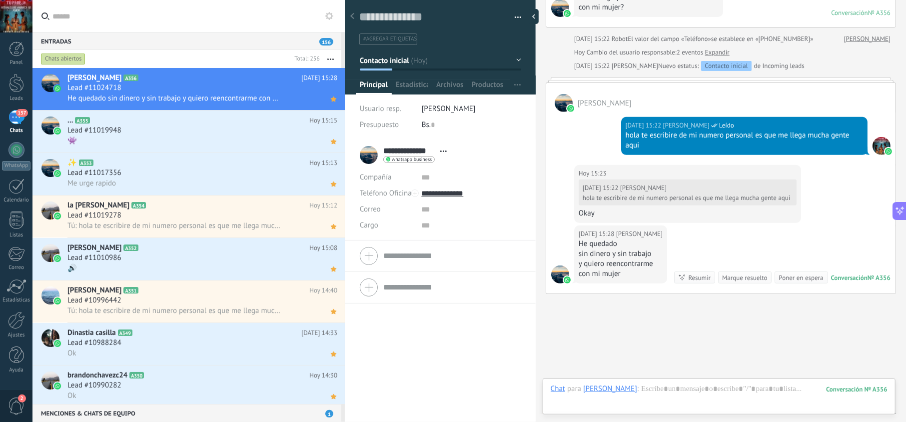
scroll to position [313, 0]
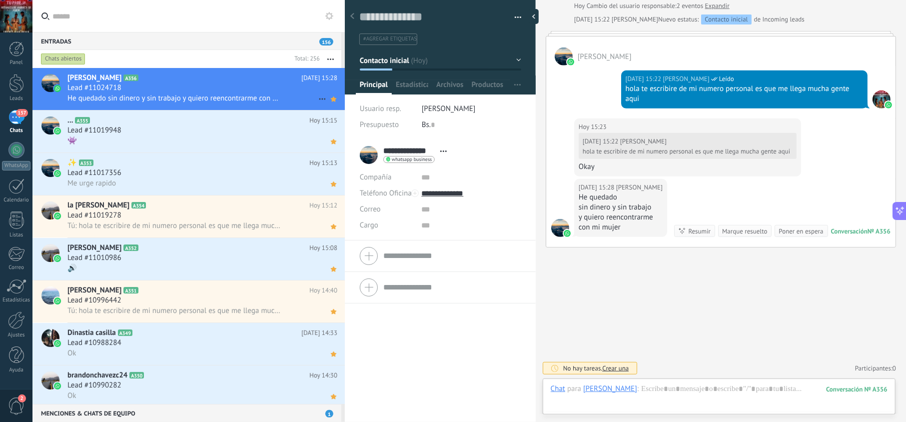
click at [212, 91] on div "Lead #11024718" at bounding box center [202, 88] width 270 height 10
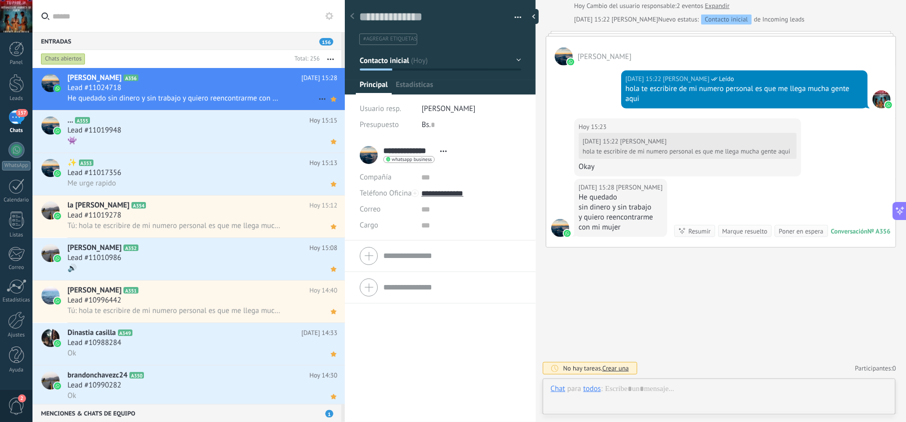
scroll to position [14, 0]
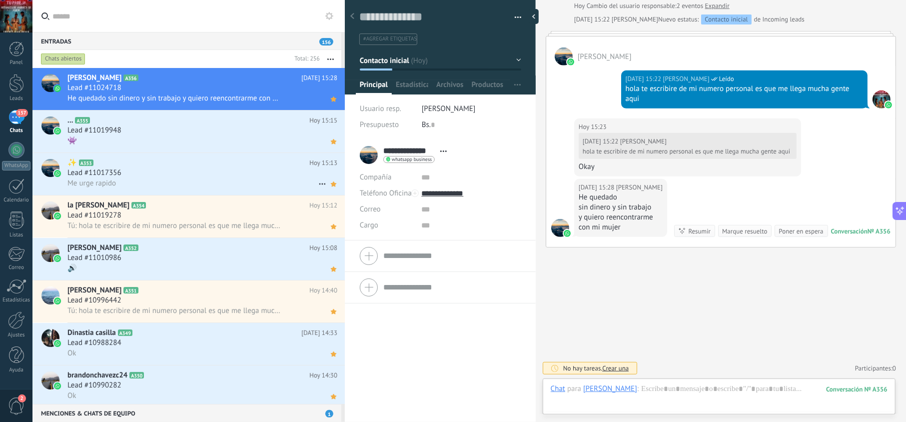
click at [232, 180] on div "Me urge rapido" at bounding box center [202, 183] width 270 height 10
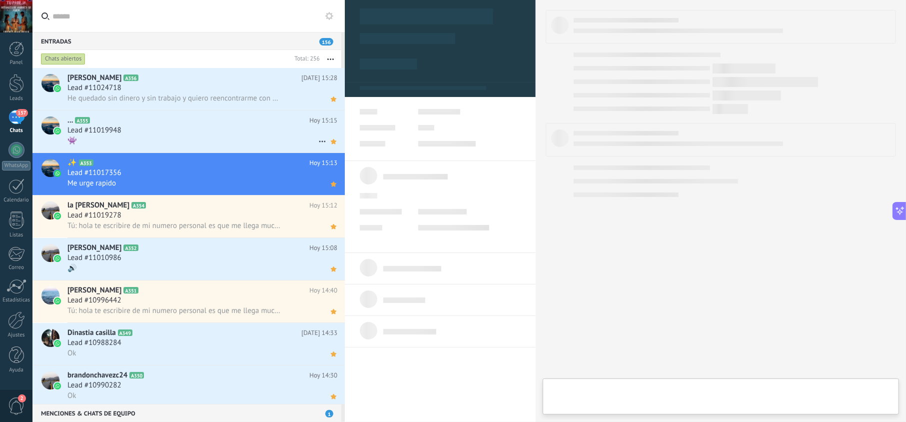
click at [230, 145] on div "👾" at bounding box center [202, 140] width 270 height 10
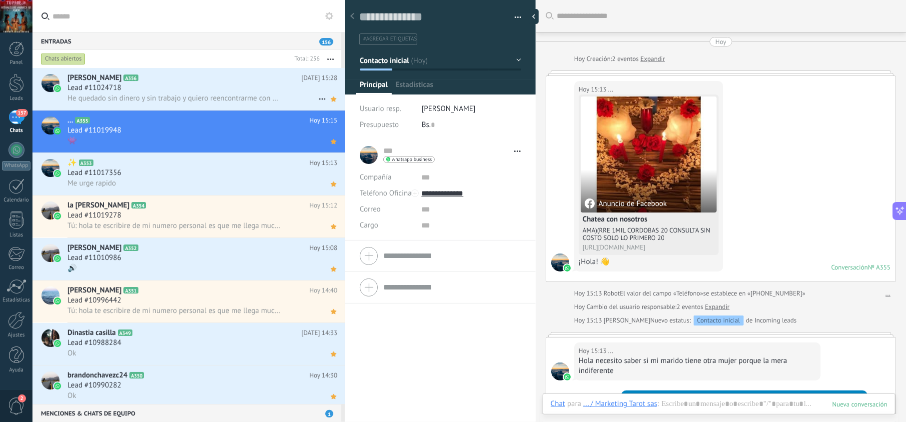
scroll to position [371, 0]
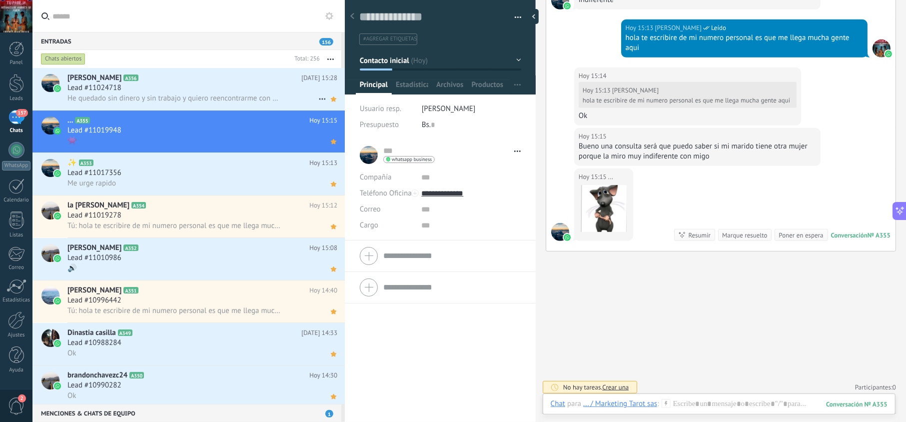
click at [229, 91] on div "Lead #11024718" at bounding box center [202, 88] width 270 height 10
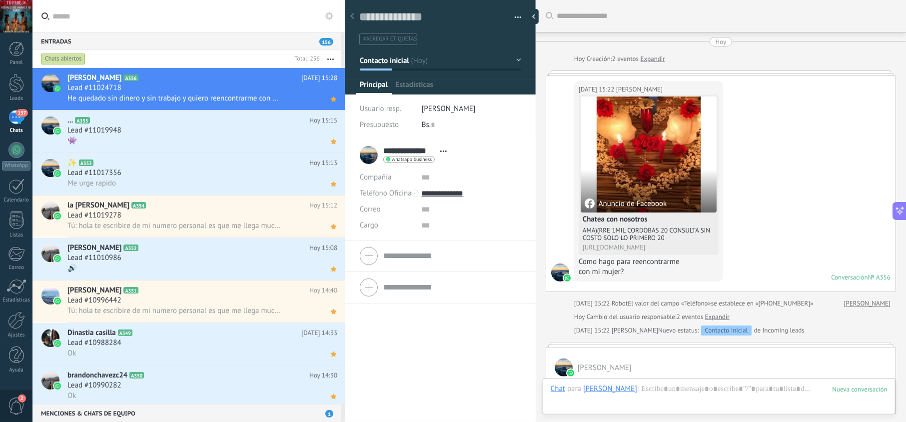
scroll to position [313, 0]
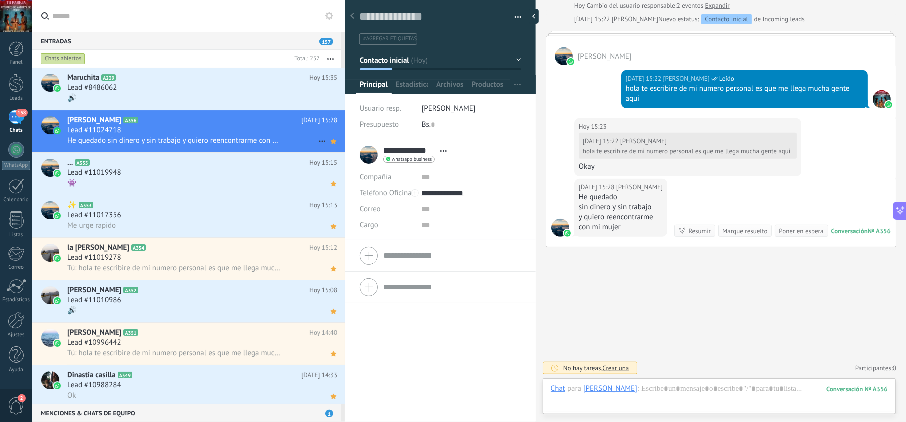
click at [224, 126] on div "Lead #11024718" at bounding box center [202, 130] width 270 height 10
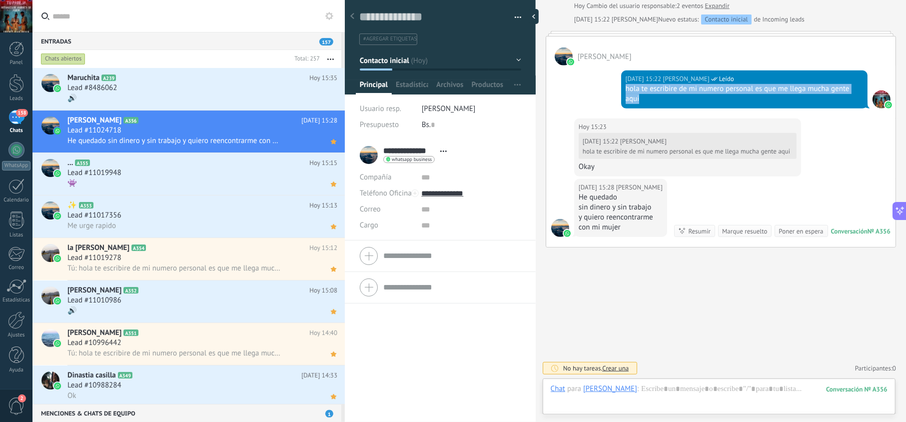
drag, startPoint x: 659, startPoint y: 101, endPoint x: 624, endPoint y: 90, distance: 36.0
click at [626, 90] on div "hola te escribire de mi numero personal es que me llega mucha gente aqui" at bounding box center [744, 94] width 237 height 20
copy div "hola te escribire de mi numero personal es que me llega mucha gente aqui"
click at [192, 93] on div "🔊" at bounding box center [202, 98] width 270 height 10
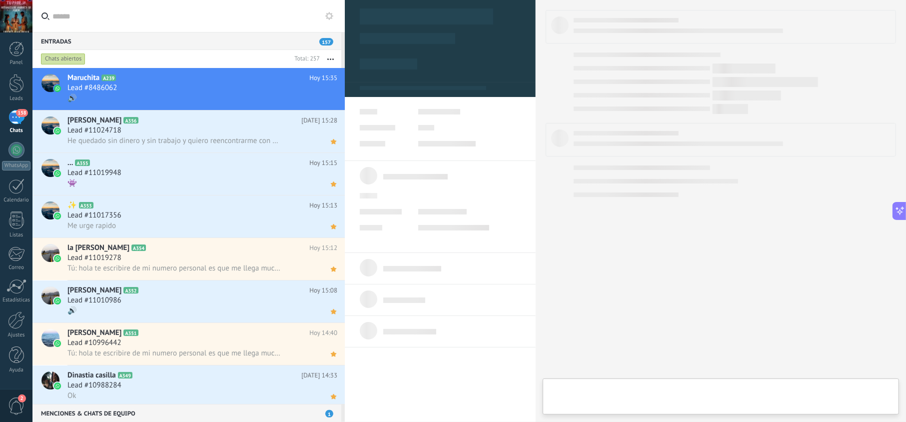
type textarea "**********"
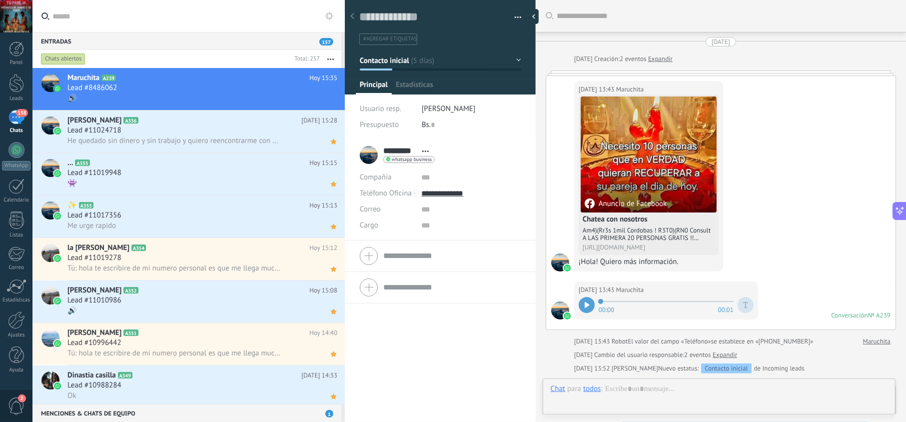
scroll to position [388, 0]
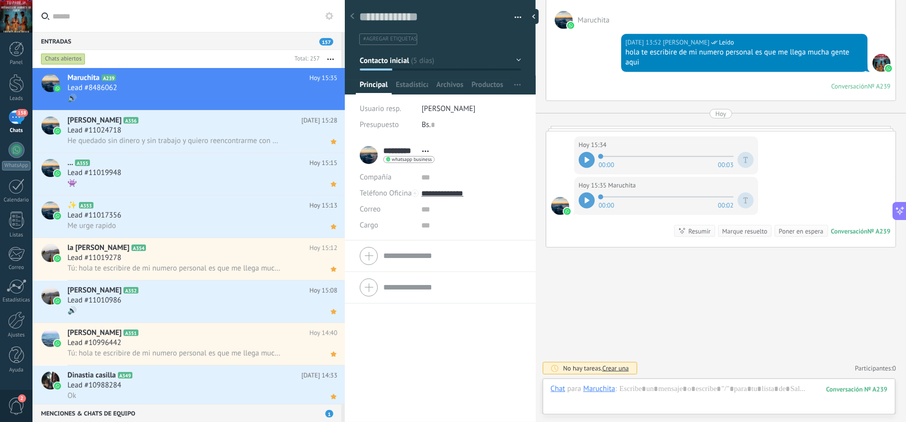
click at [588, 195] on div at bounding box center [587, 200] width 16 height 16
click at [585, 158] on icon at bounding box center [587, 160] width 5 height 6
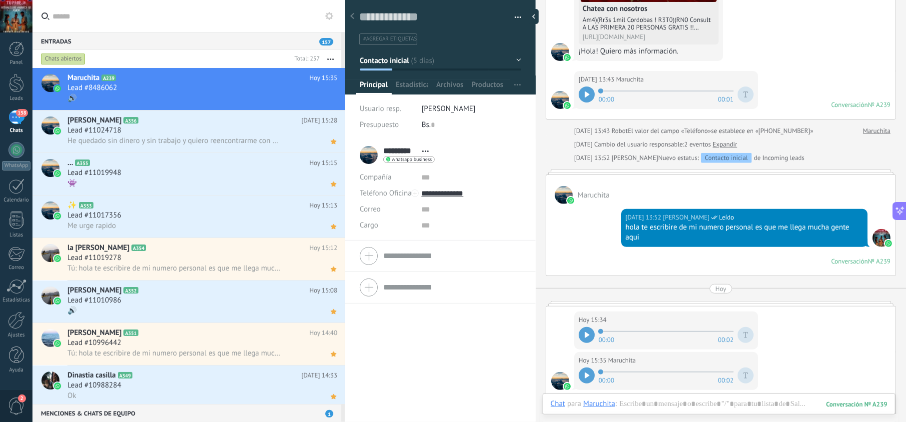
scroll to position [33, 0]
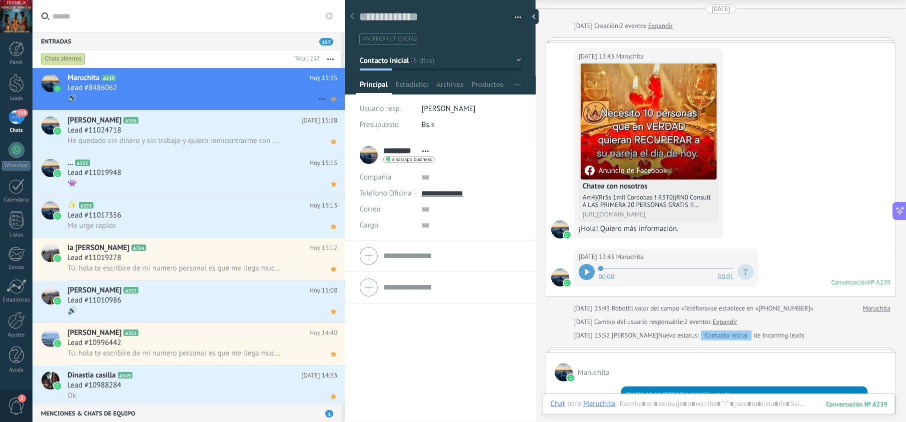
click at [335, 98] on icon at bounding box center [333, 99] width 10 height 12
click at [234, 95] on div "🔊" at bounding box center [202, 98] width 270 height 10
